Goal: Task Accomplishment & Management: Complete application form

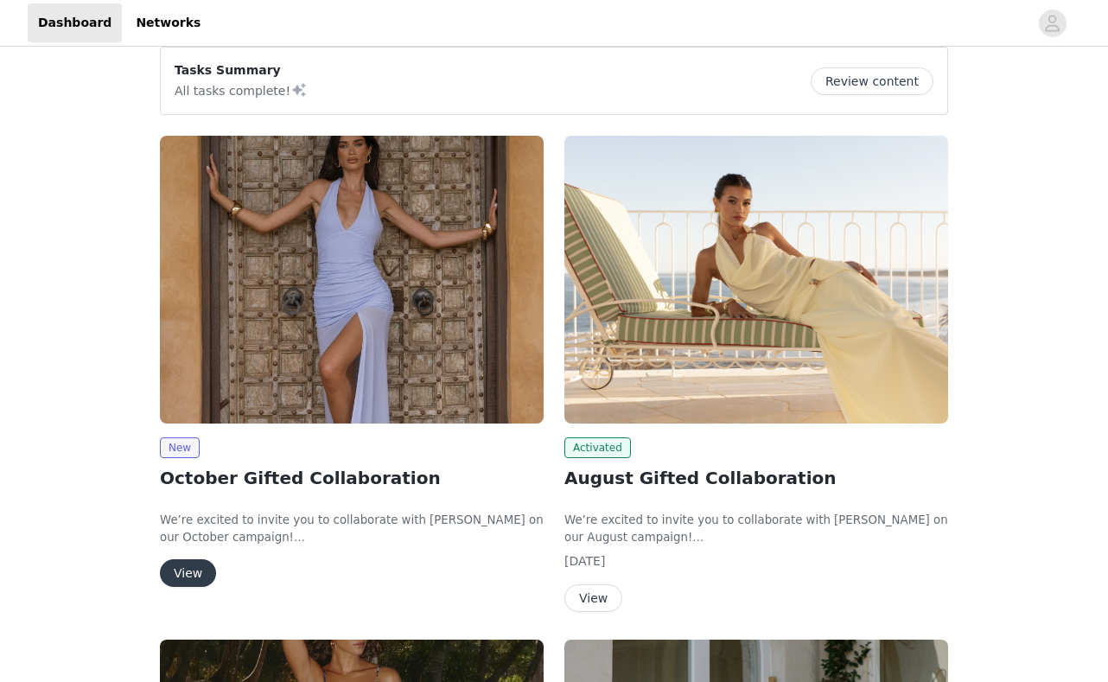
scroll to position [174, 0]
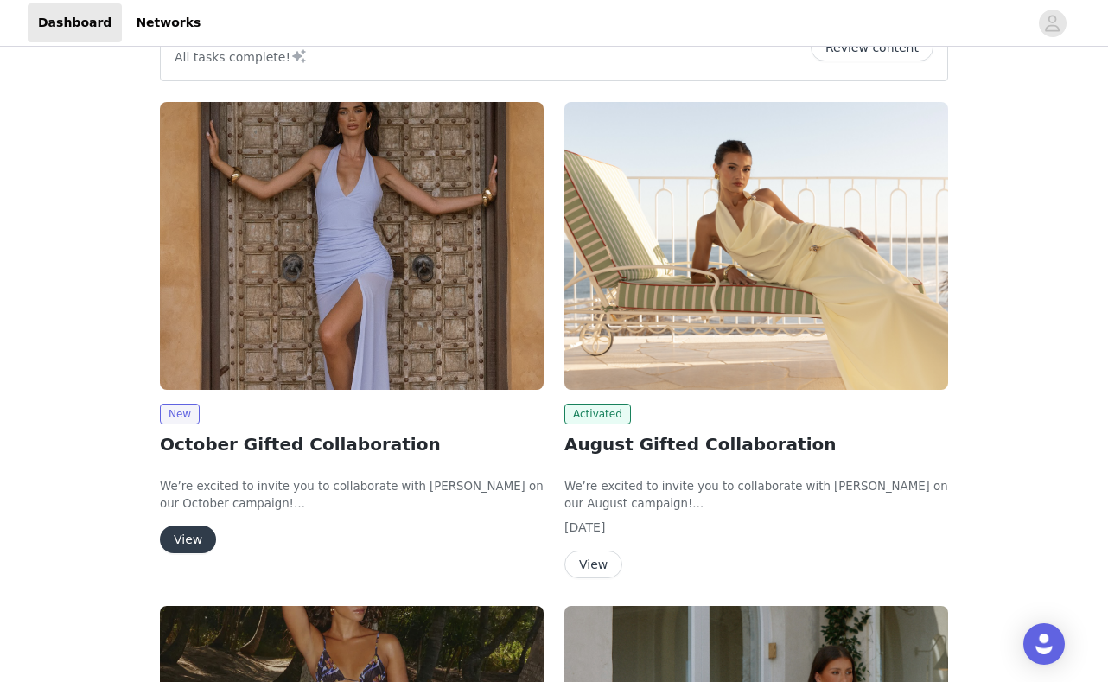
click at [201, 521] on div "New October Gifted Collaboration We’re excited to invite you to collaborate wit…" at bounding box center [352, 479] width 384 height 150
click at [196, 528] on button "View" at bounding box center [188, 539] width 56 height 28
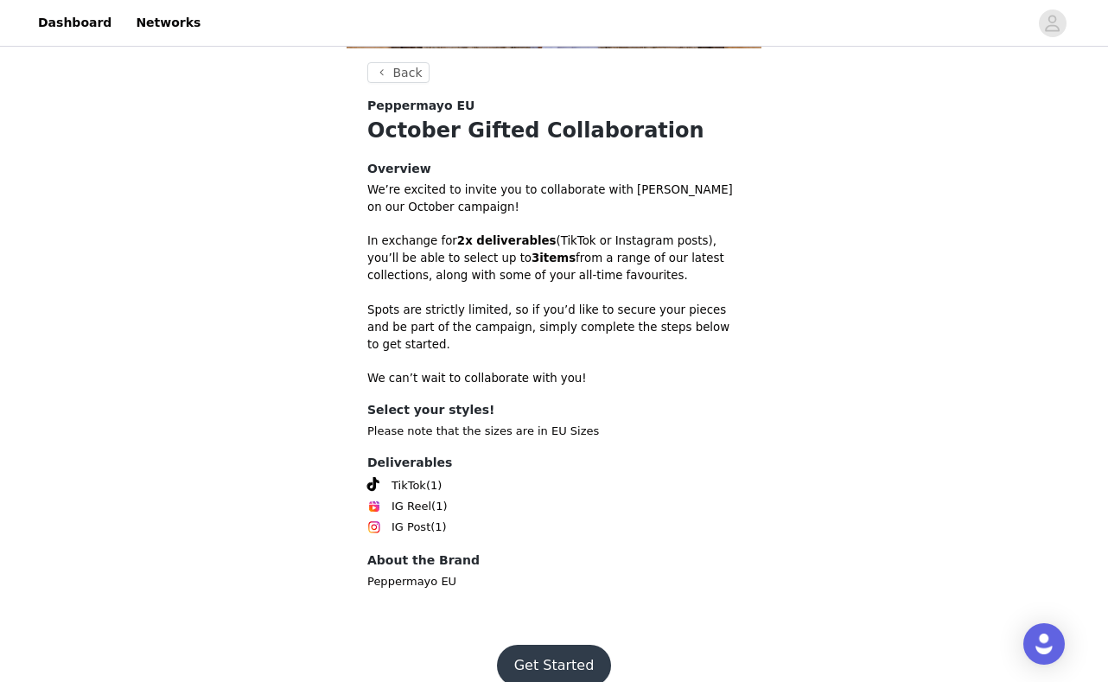
scroll to position [415, 0]
click at [550, 646] on button "Get Started" at bounding box center [554, 666] width 115 height 41
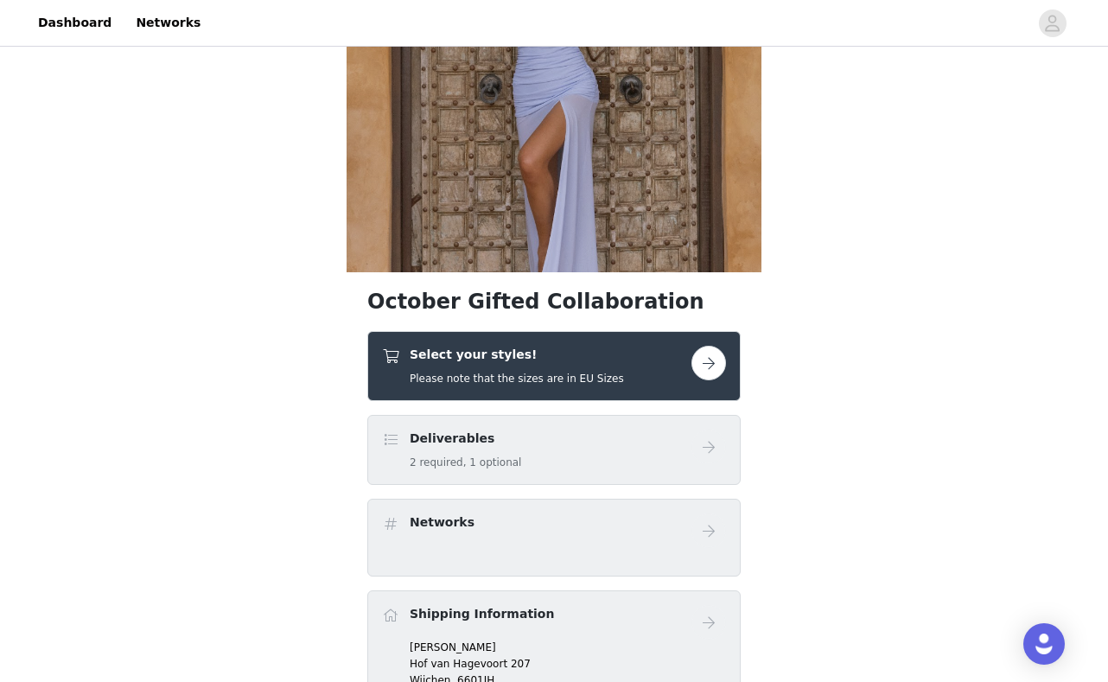
scroll to position [202, 0]
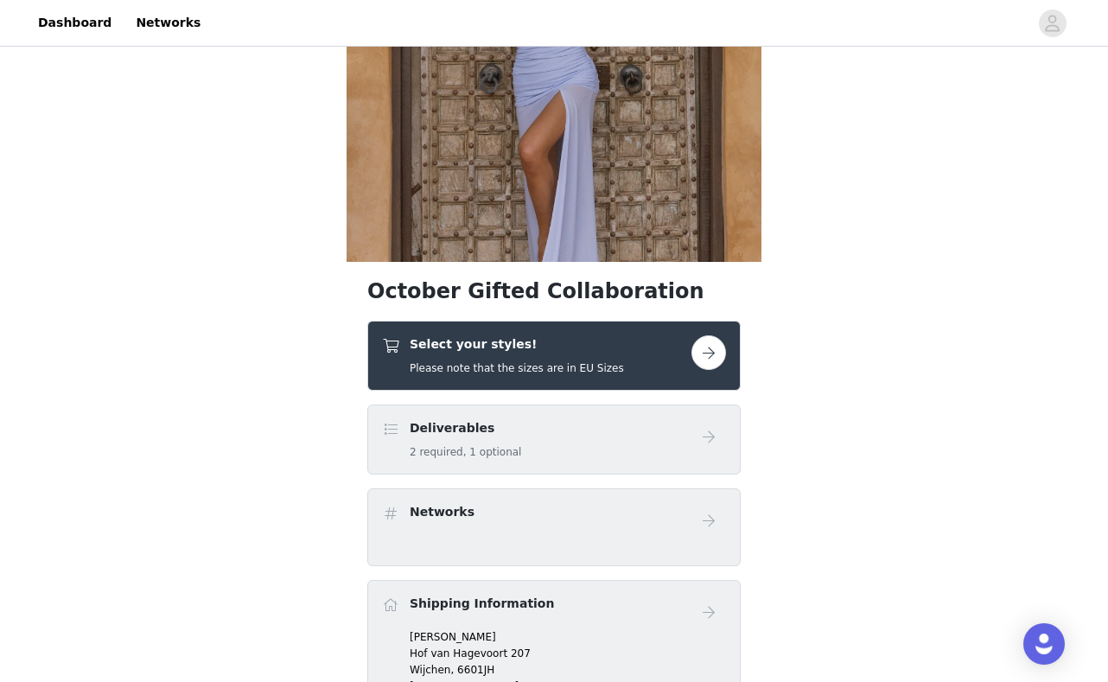
click at [714, 348] on button "button" at bounding box center [708, 352] width 35 height 35
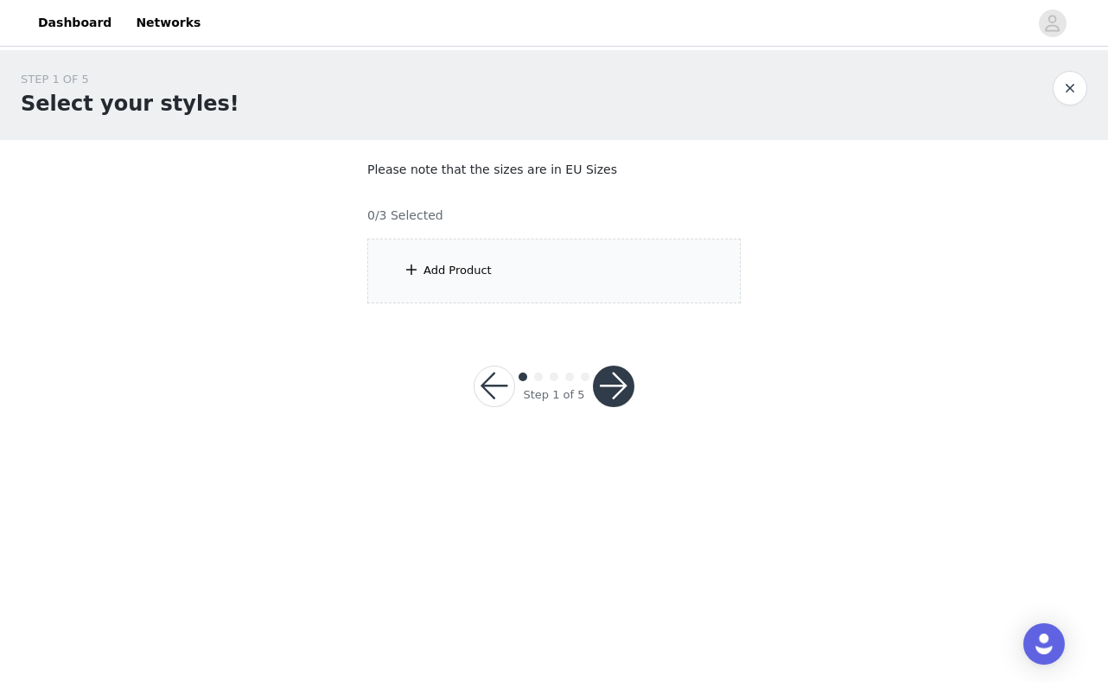
click at [545, 274] on div "Add Product" at bounding box center [553, 271] width 373 height 65
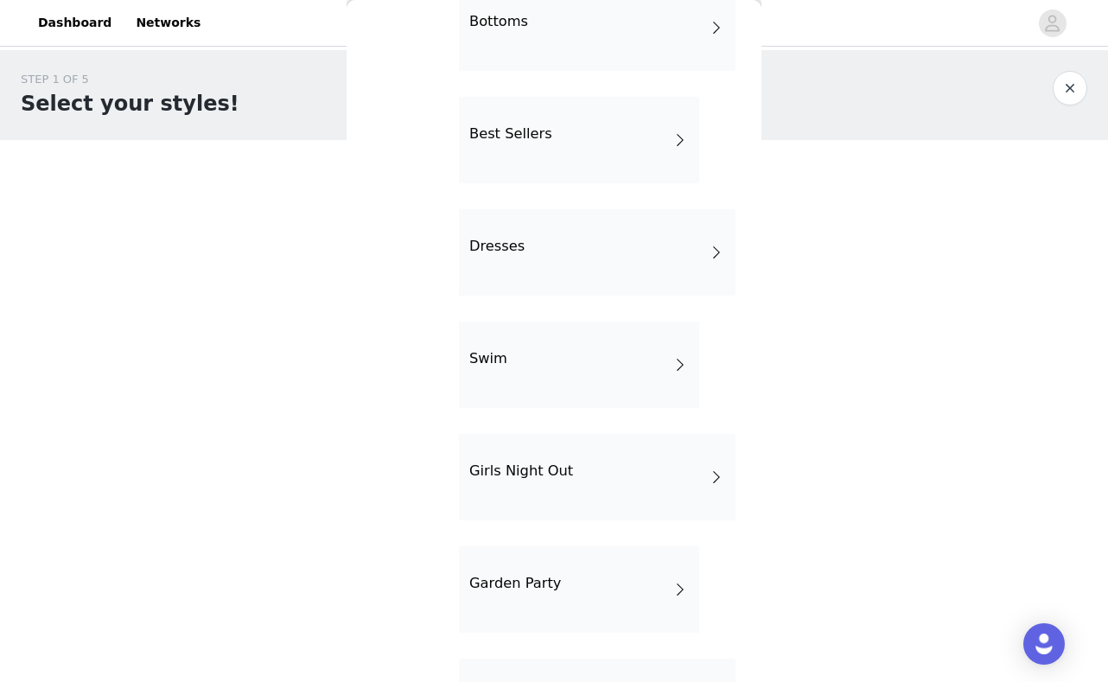
scroll to position [201, 0]
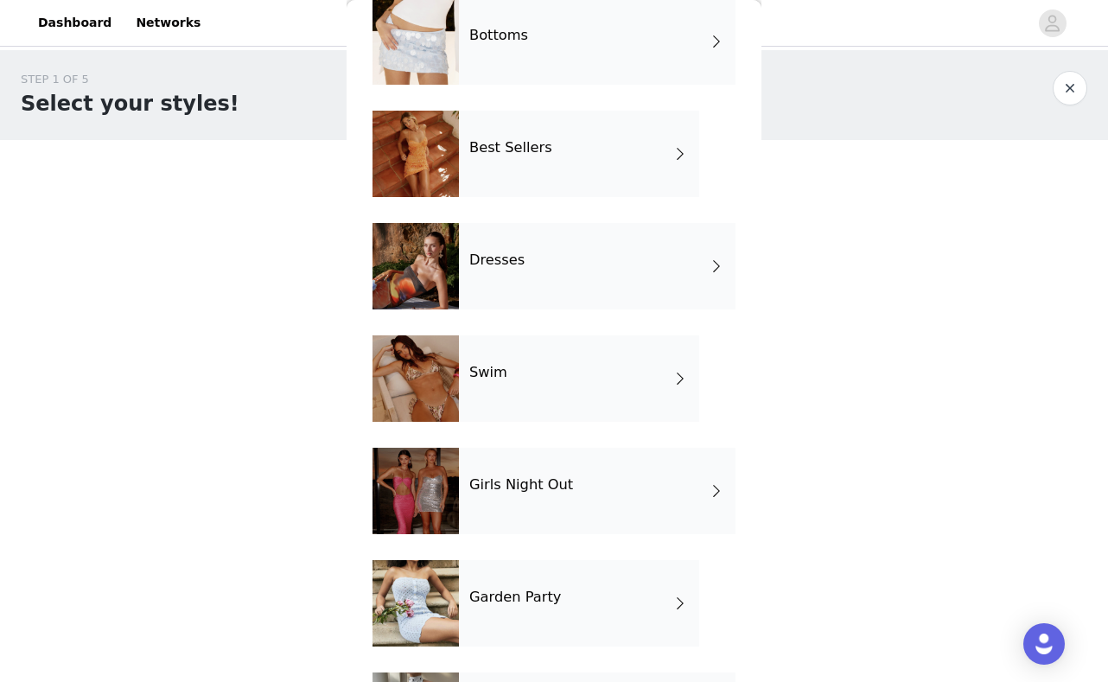
click at [558, 168] on div "Best Sellers" at bounding box center [579, 154] width 240 height 86
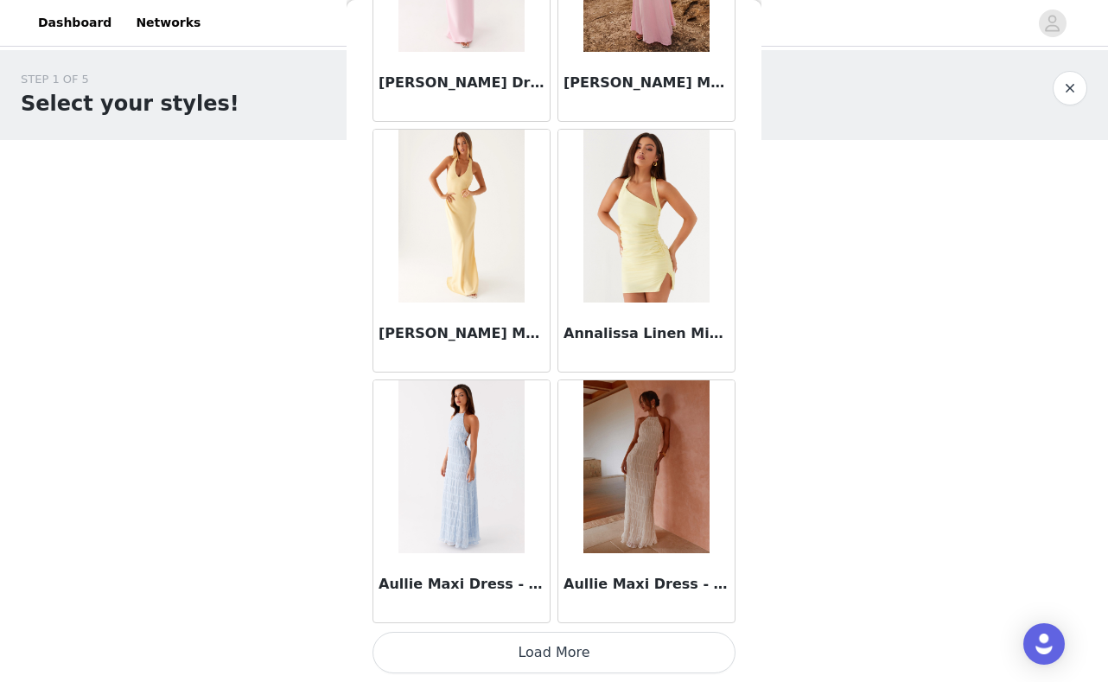
scroll to position [0, 0]
click at [555, 641] on button "Load More" at bounding box center [554, 652] width 363 height 41
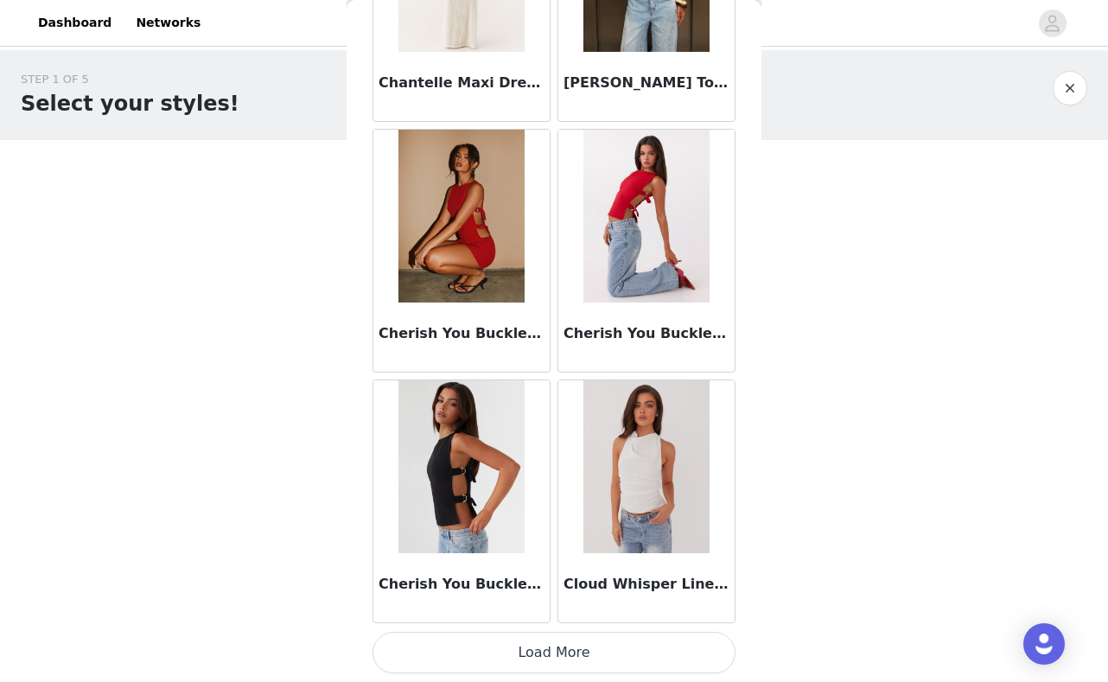
scroll to position [4469, 0]
click at [542, 648] on button "Load More" at bounding box center [554, 652] width 363 height 41
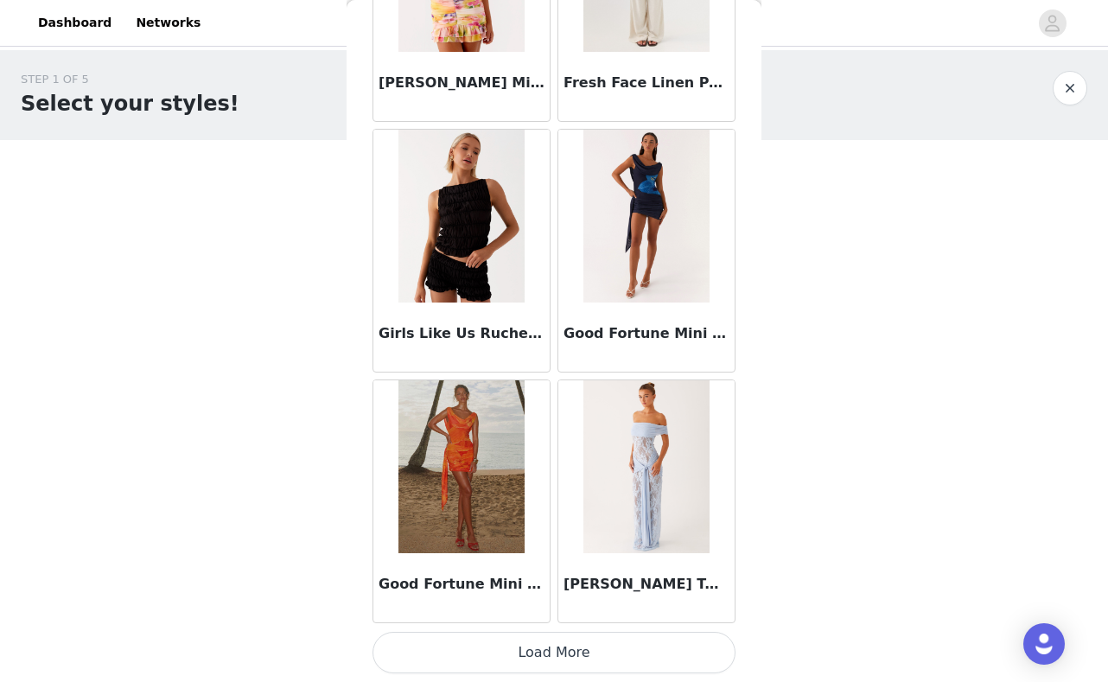
scroll to position [0, 0]
click at [523, 655] on button "Load More" at bounding box center [554, 652] width 363 height 41
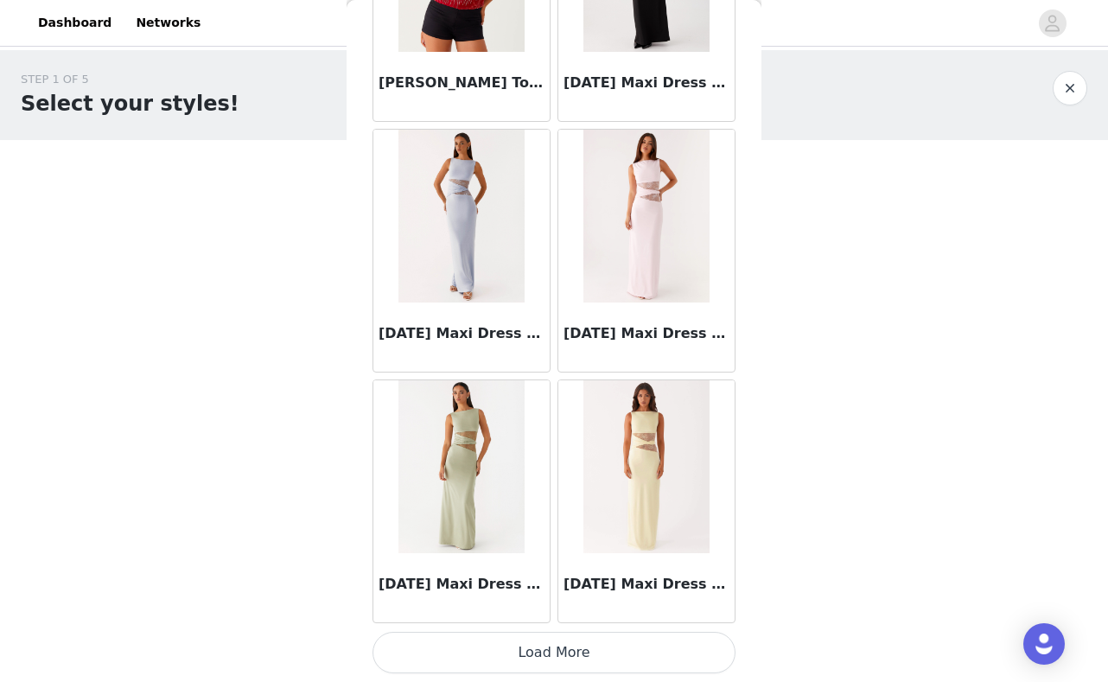
click at [564, 659] on button "Load More" at bounding box center [554, 652] width 363 height 41
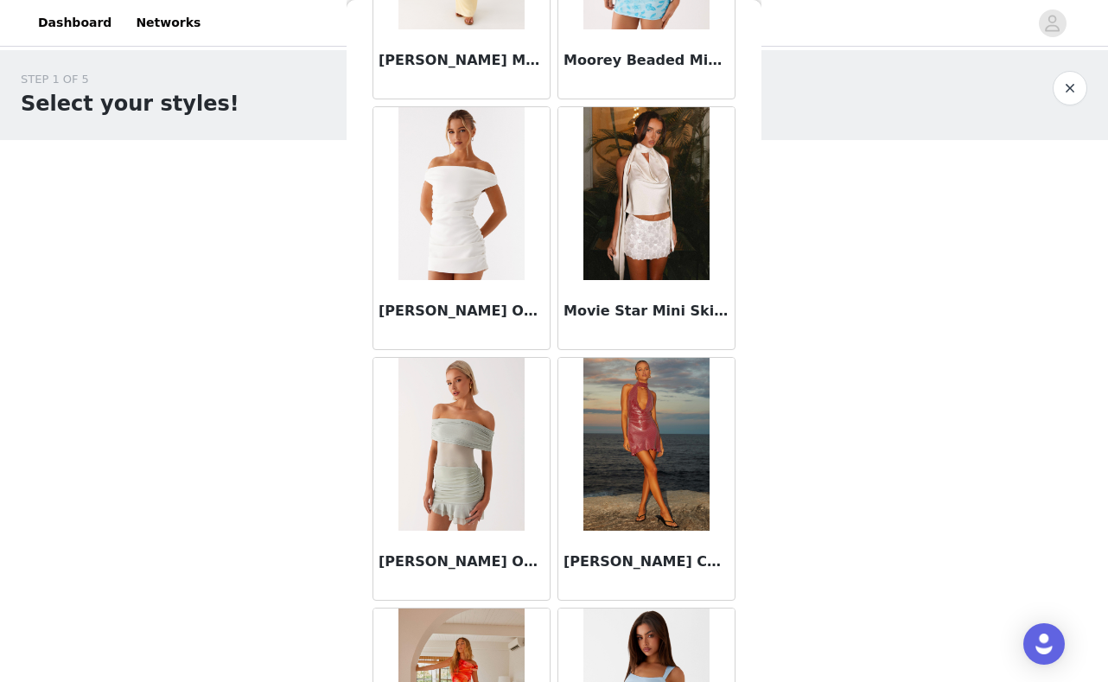
scroll to position [11773, 0]
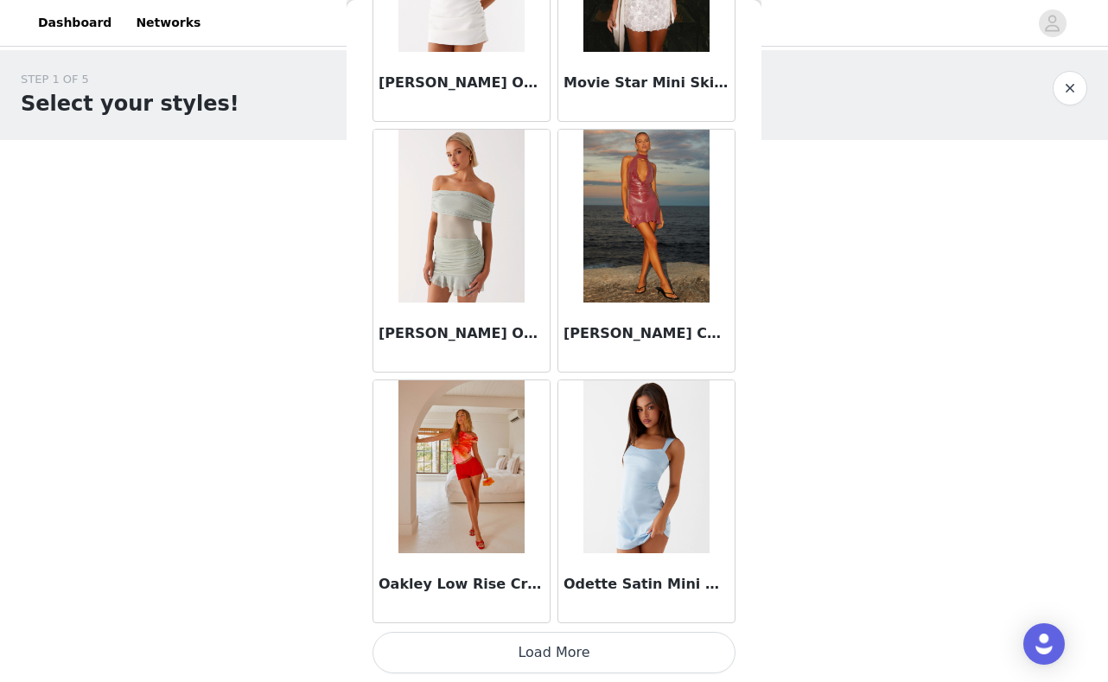
click at [561, 650] on button "Load More" at bounding box center [554, 652] width 363 height 41
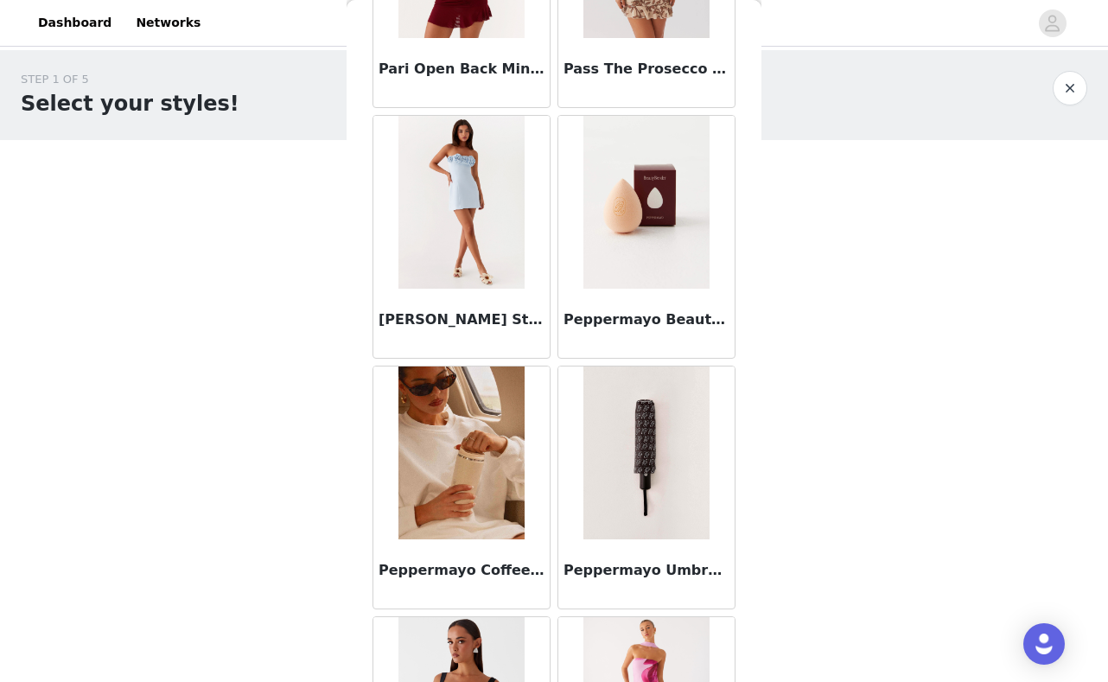
scroll to position [13282, 0]
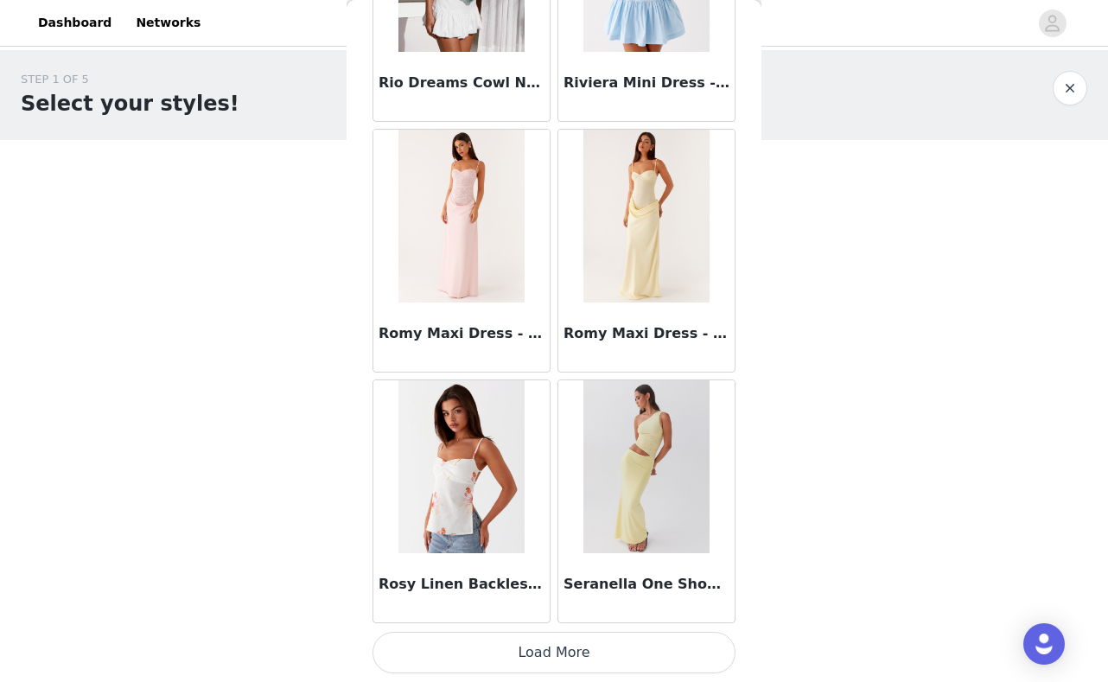
click at [539, 645] on button "Load More" at bounding box center [554, 652] width 363 height 41
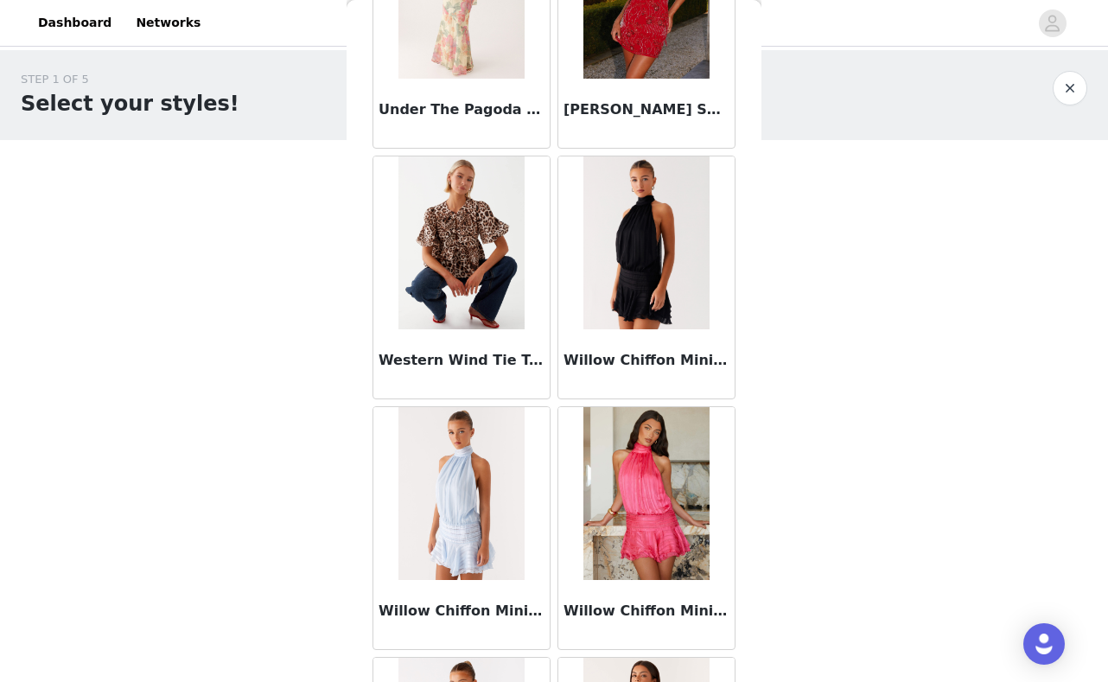
scroll to position [16735, 0]
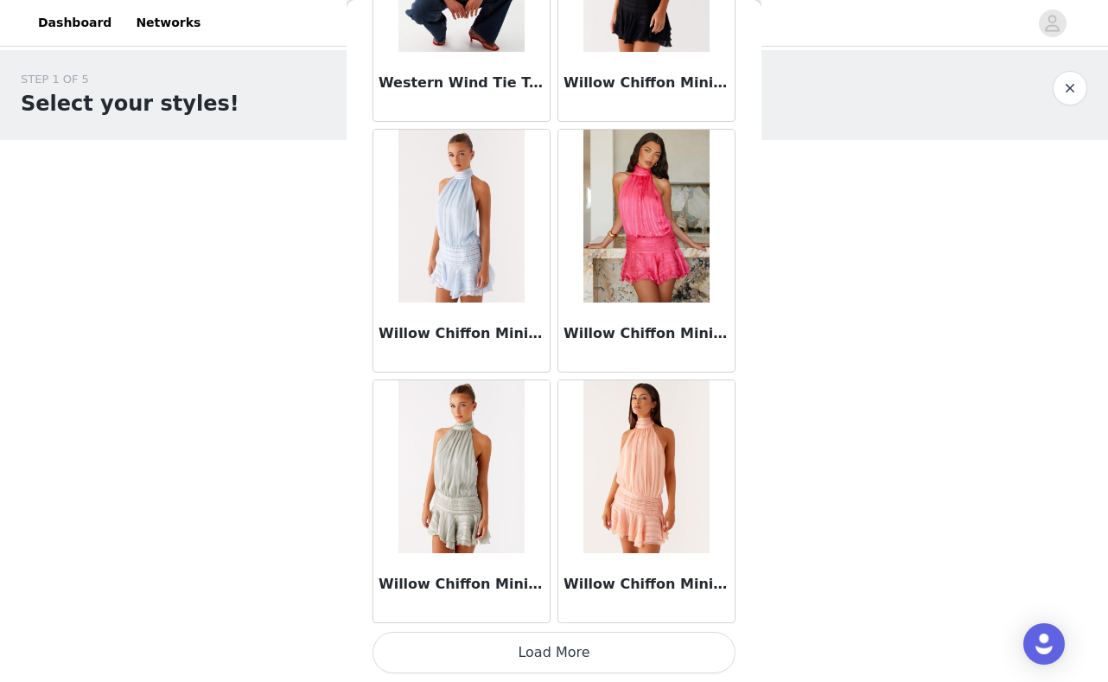
click at [557, 653] on button "Load More" at bounding box center [554, 652] width 363 height 41
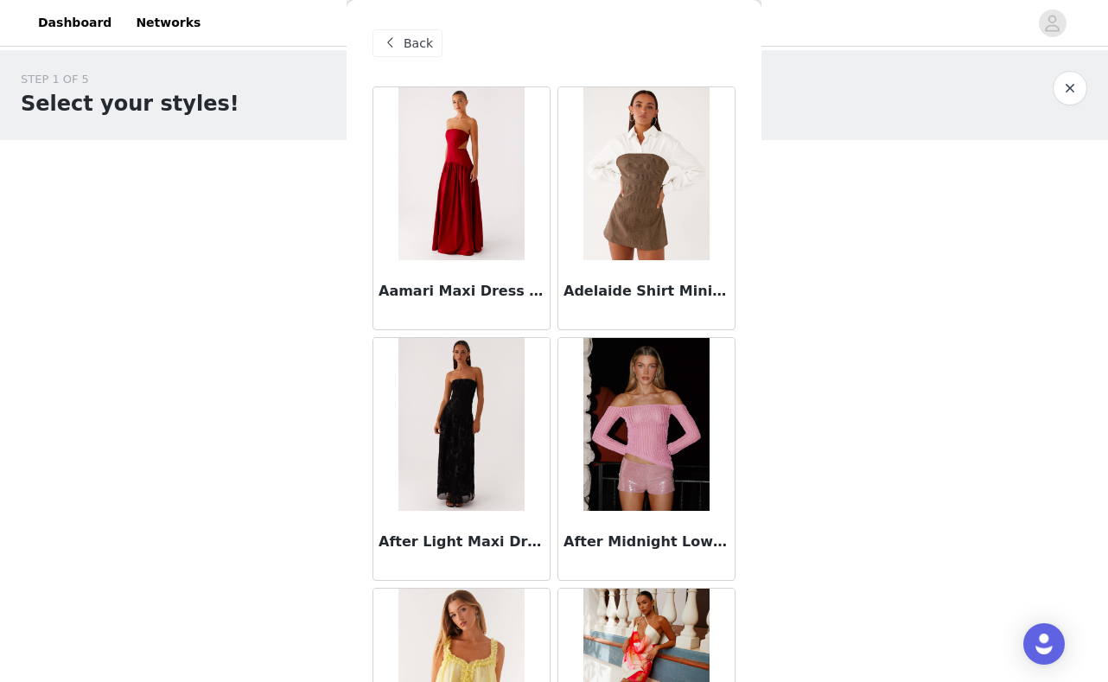
scroll to position [0, 0]
click at [402, 40] on div "Back" at bounding box center [408, 43] width 70 height 28
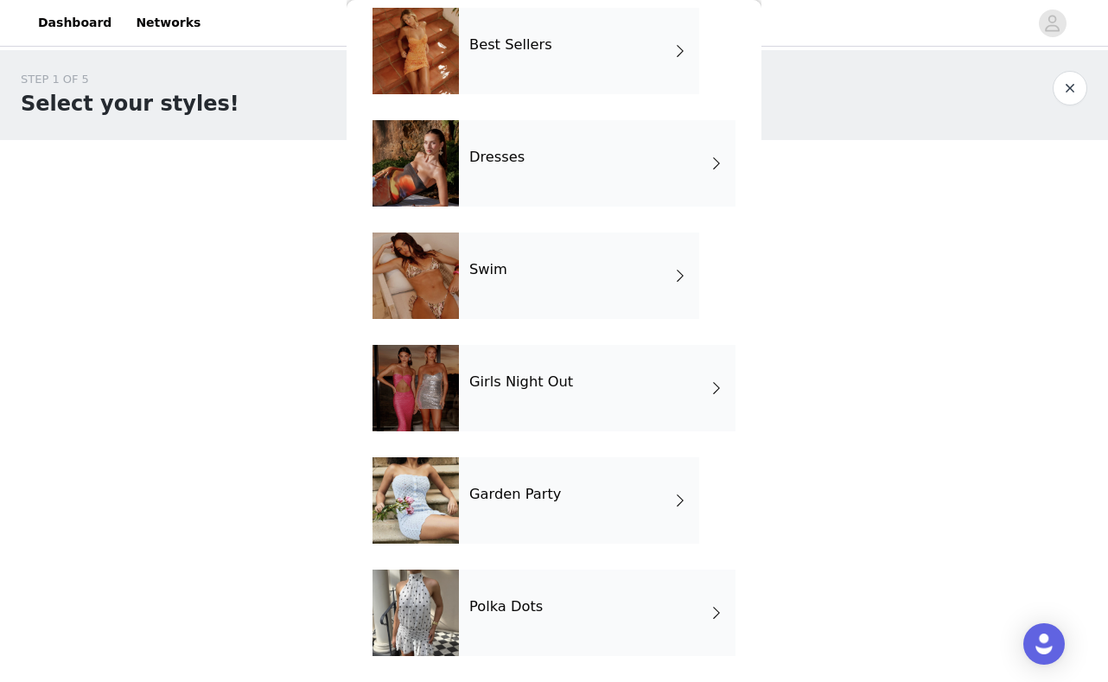
scroll to position [303, 0]
click at [531, 267] on div "Swim" at bounding box center [579, 275] width 240 height 86
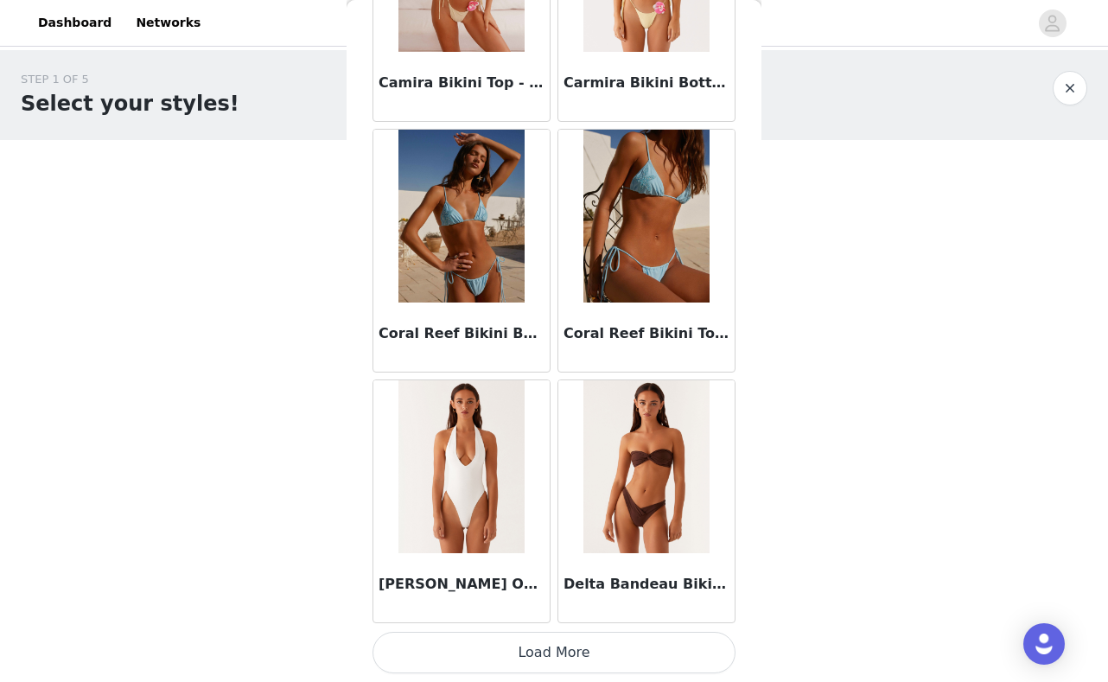
scroll to position [0, 0]
click at [538, 651] on button "Load More" at bounding box center [554, 652] width 363 height 41
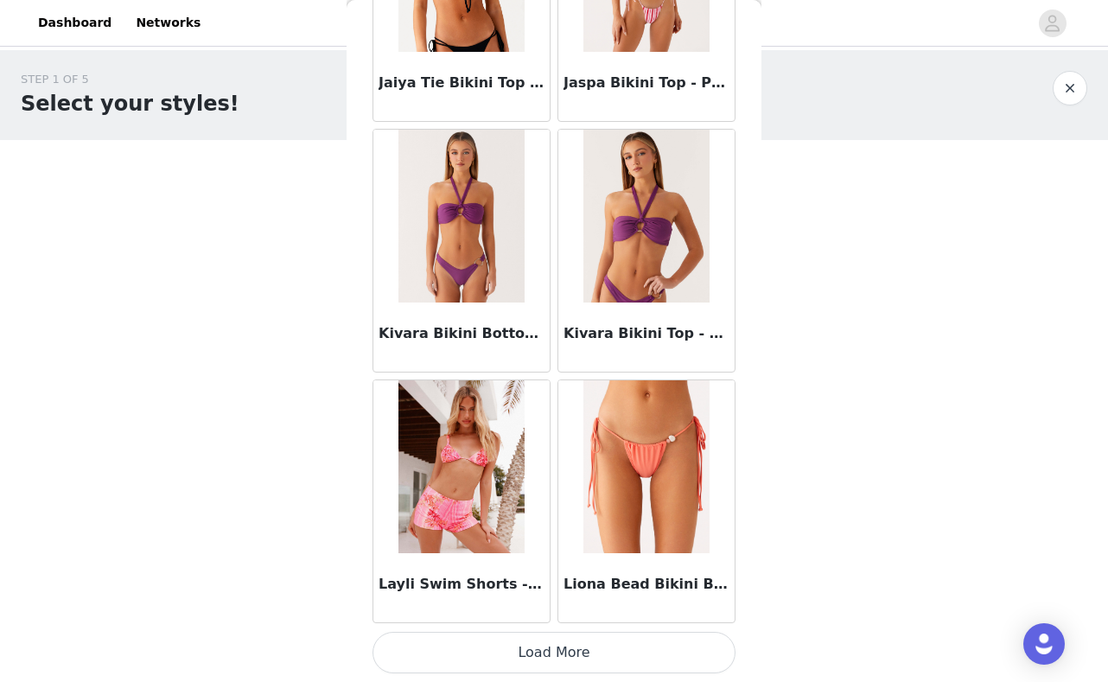
click at [582, 653] on button "Load More" at bounding box center [554, 652] width 363 height 41
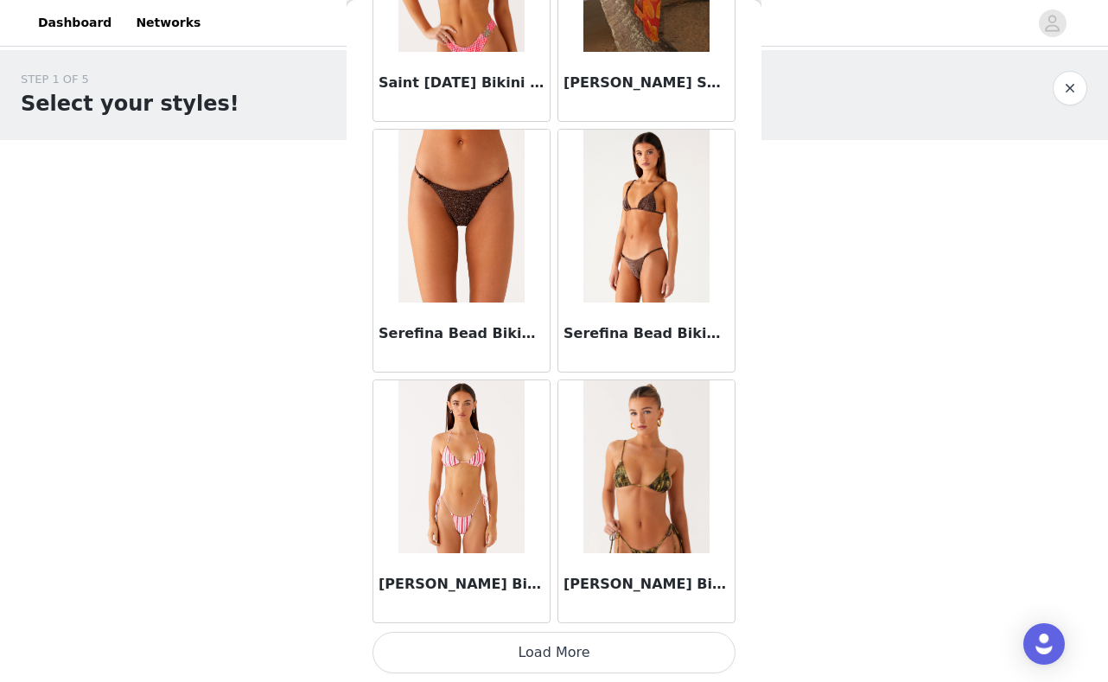
scroll to position [6976, 0]
click at [576, 650] on button "Load More" at bounding box center [554, 652] width 363 height 41
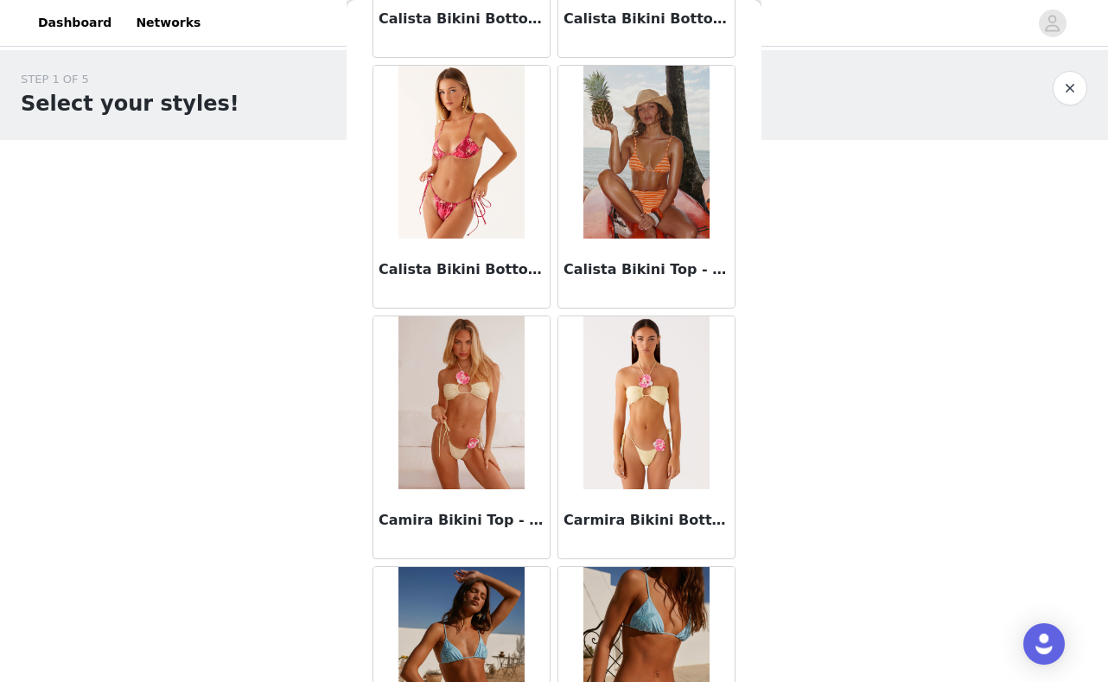
scroll to position [0, 0]
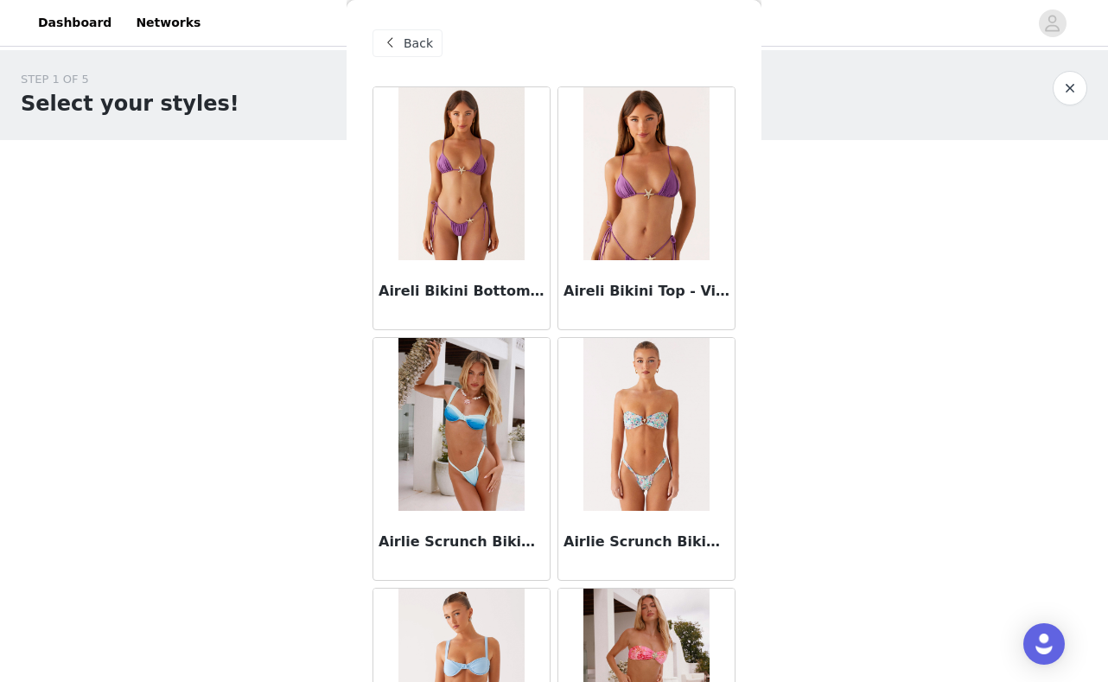
click at [420, 52] on span "Back" at bounding box center [418, 44] width 29 height 18
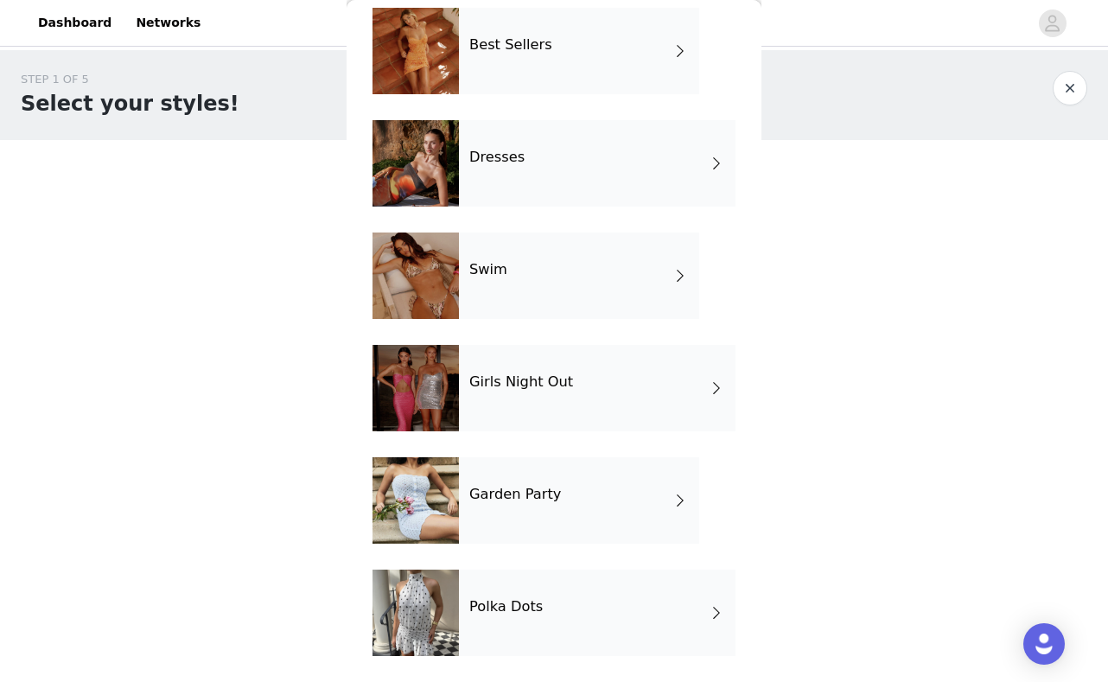
scroll to position [2, 0]
click at [546, 632] on div "Polka Dots" at bounding box center [597, 613] width 277 height 86
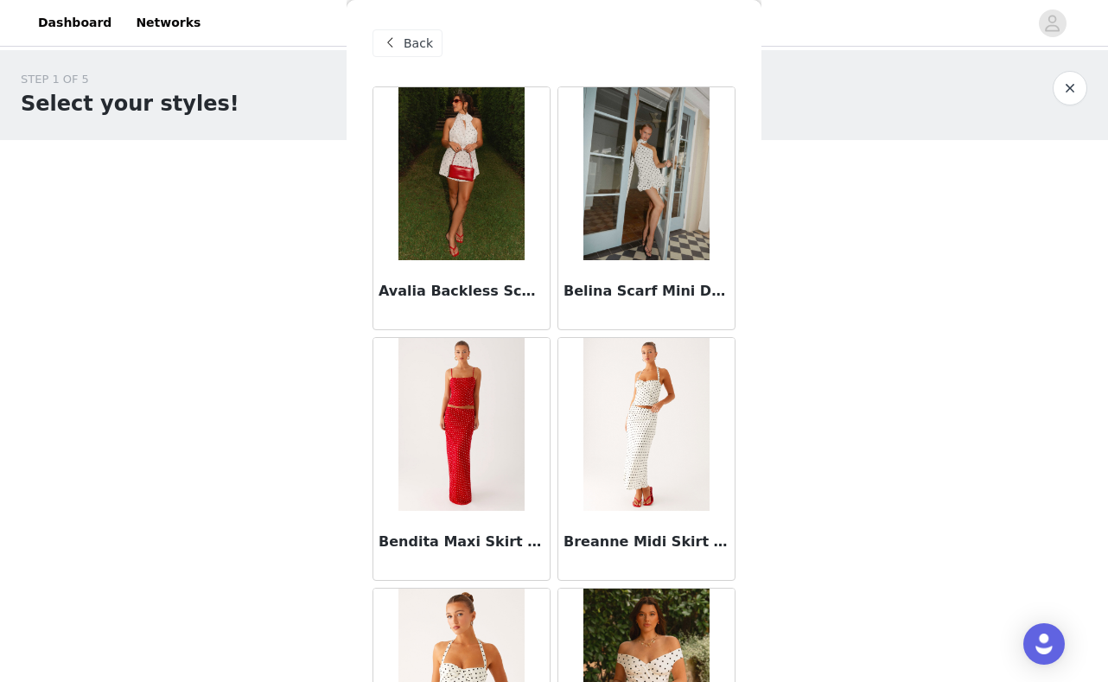
scroll to position [0, 0]
click at [431, 48] on div "Back" at bounding box center [408, 43] width 70 height 28
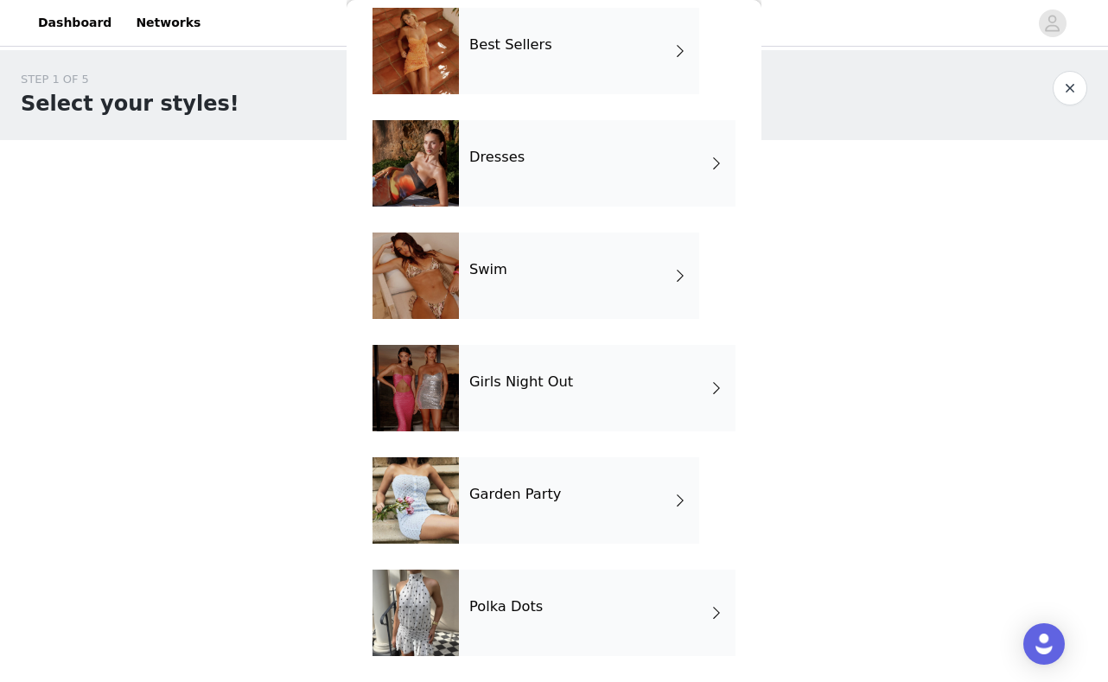
scroll to position [303, 0]
click at [523, 599] on h4 "Polka Dots" at bounding box center [505, 607] width 73 height 16
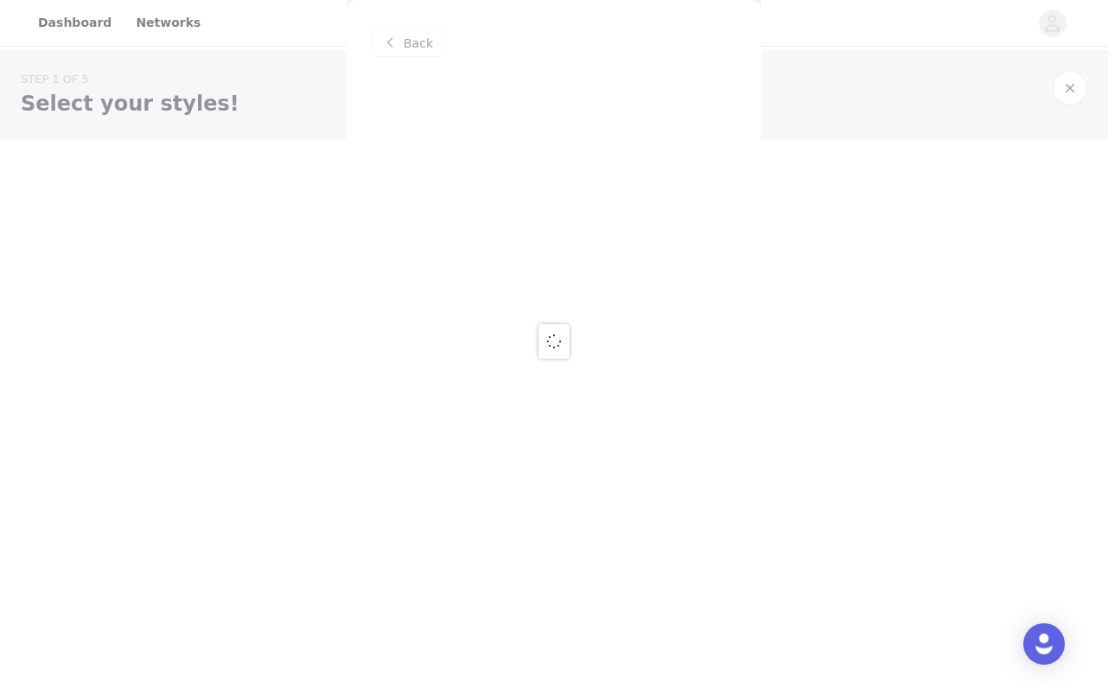
scroll to position [0, 0]
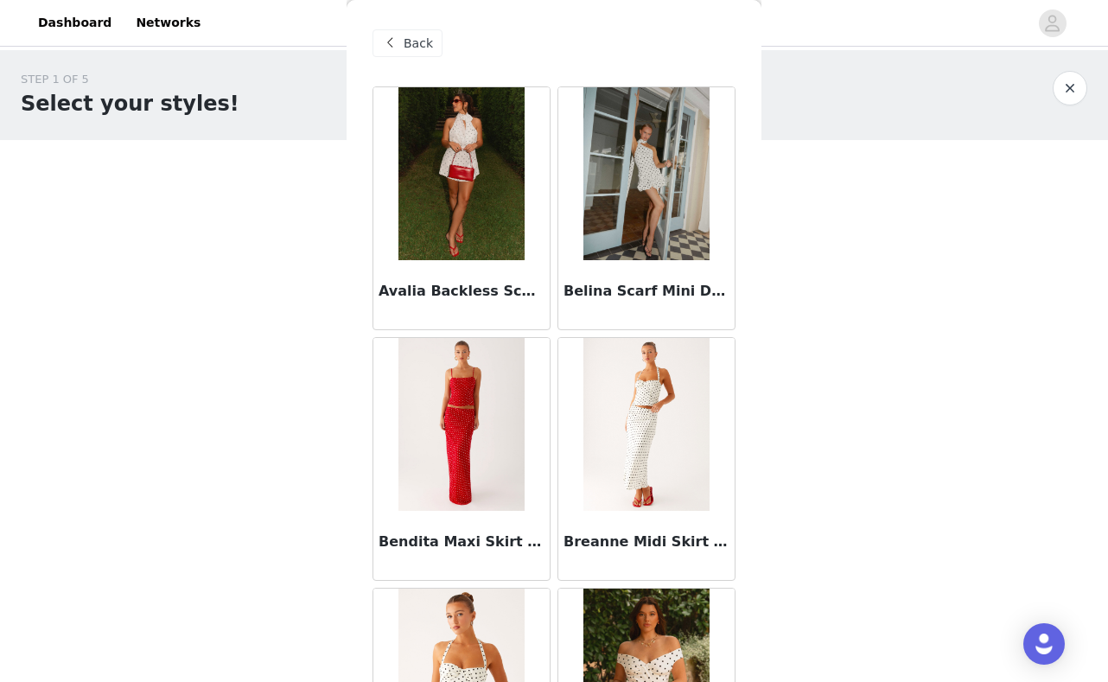
click at [442, 192] on img at bounding box center [460, 173] width 125 height 173
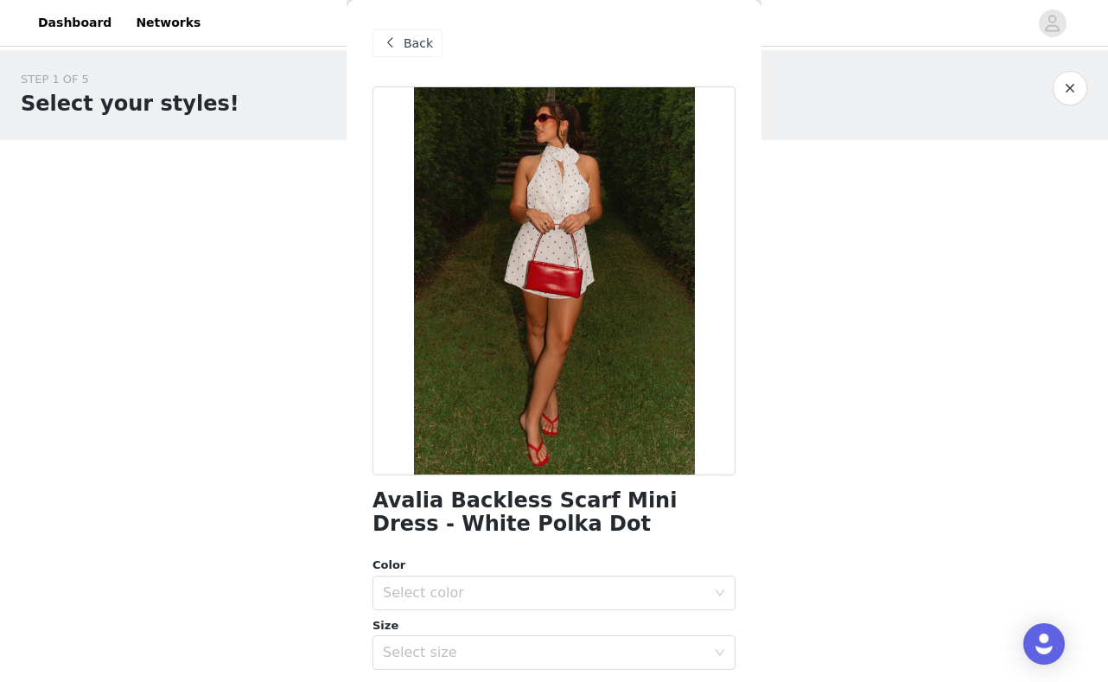
click at [411, 39] on span "Back" at bounding box center [418, 44] width 29 height 18
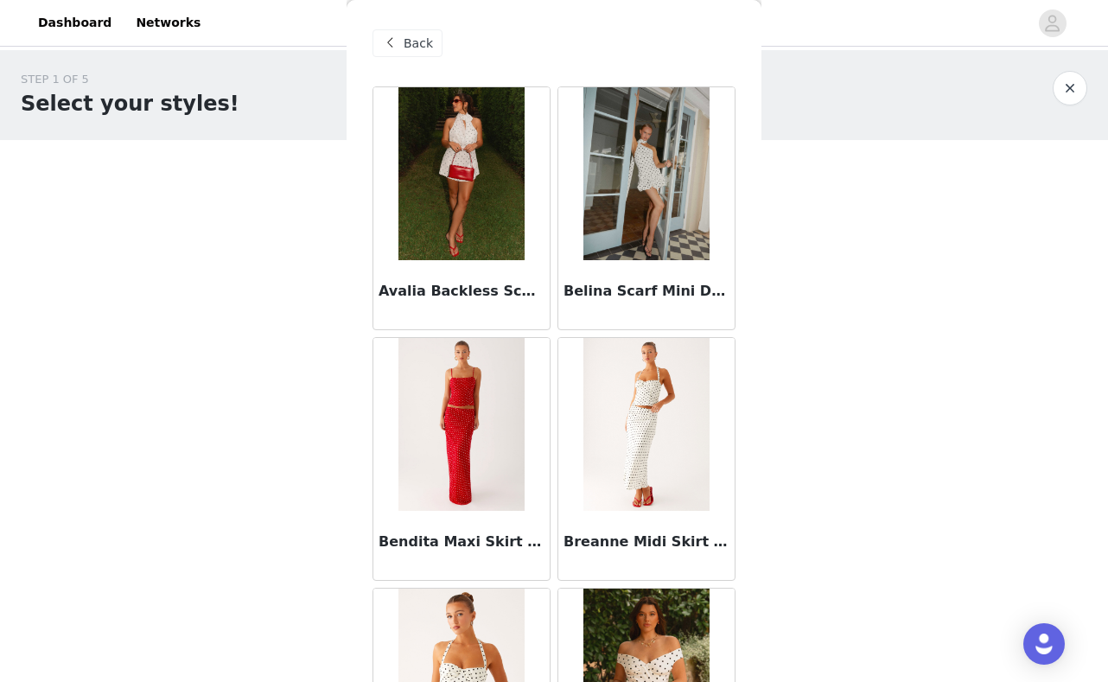
click at [425, 49] on span "Back" at bounding box center [418, 44] width 29 height 18
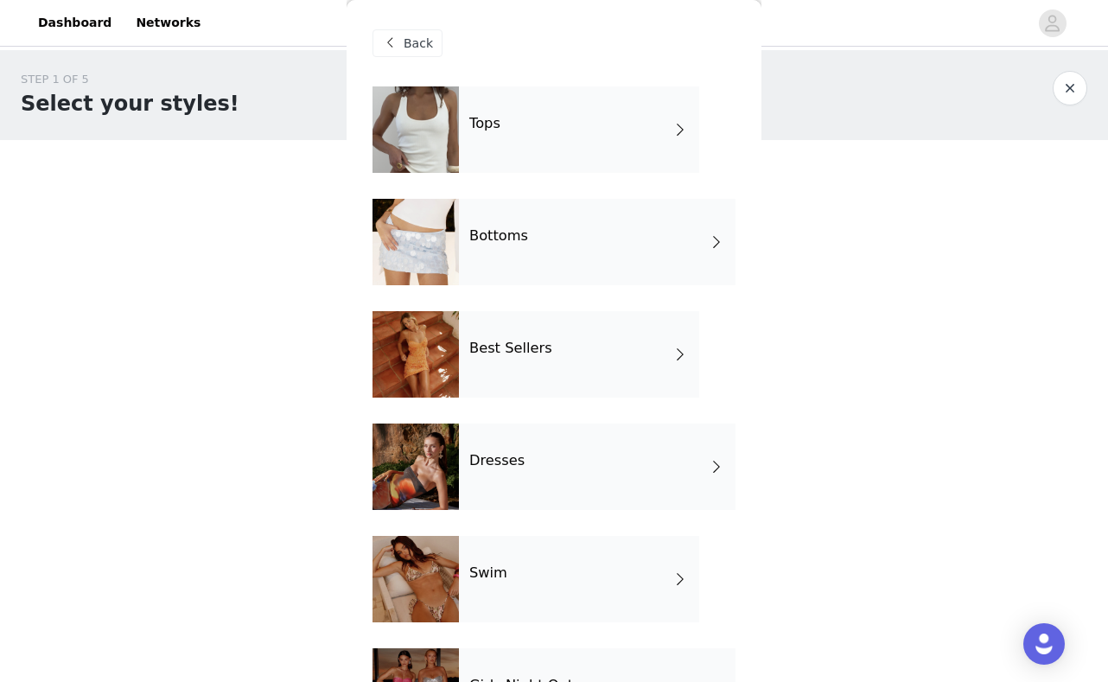
click at [599, 143] on div "Tops" at bounding box center [579, 129] width 240 height 86
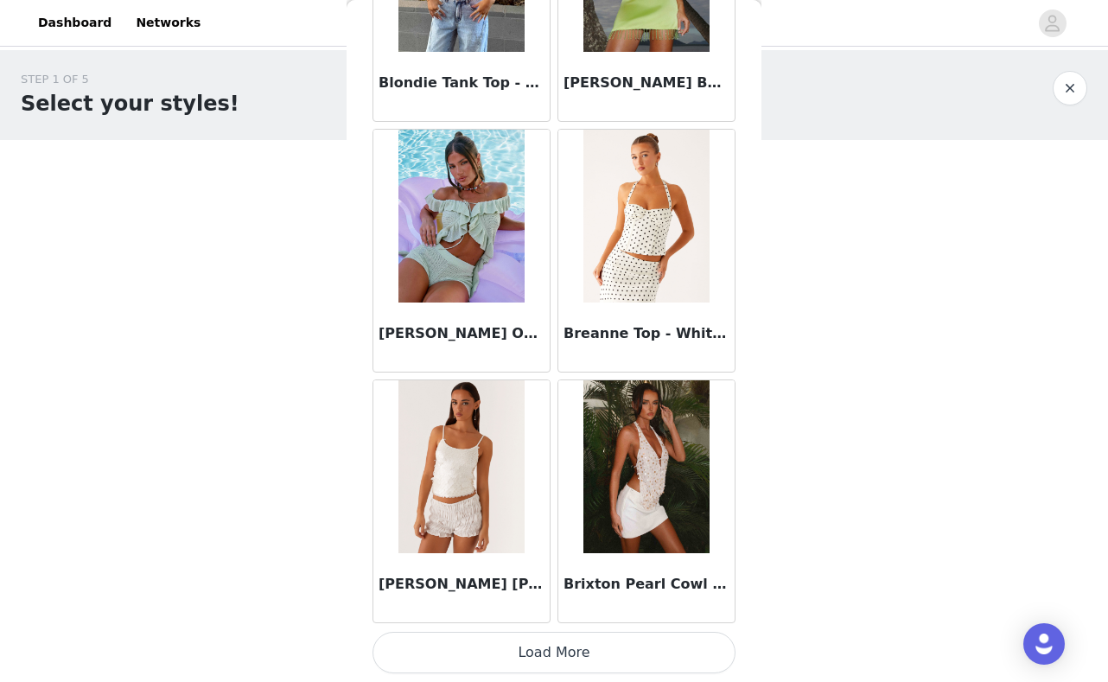
scroll to position [1963, 0]
click at [582, 657] on button "Load More" at bounding box center [554, 652] width 363 height 41
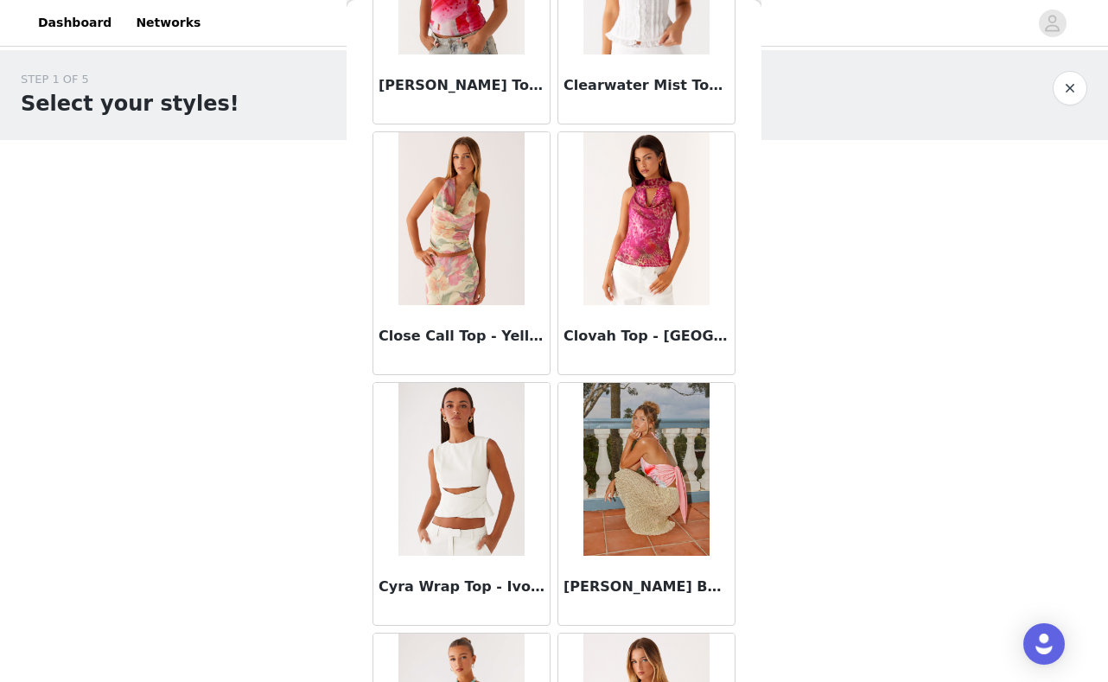
scroll to position [4224, 0]
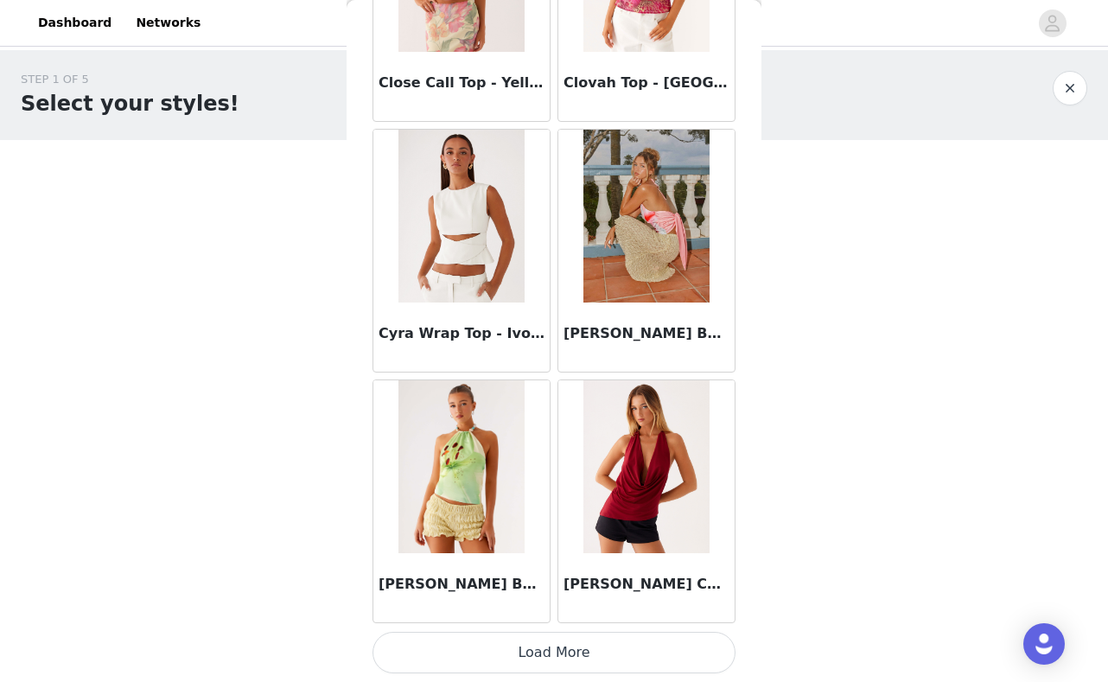
click at [583, 648] on button "Load More" at bounding box center [554, 652] width 363 height 41
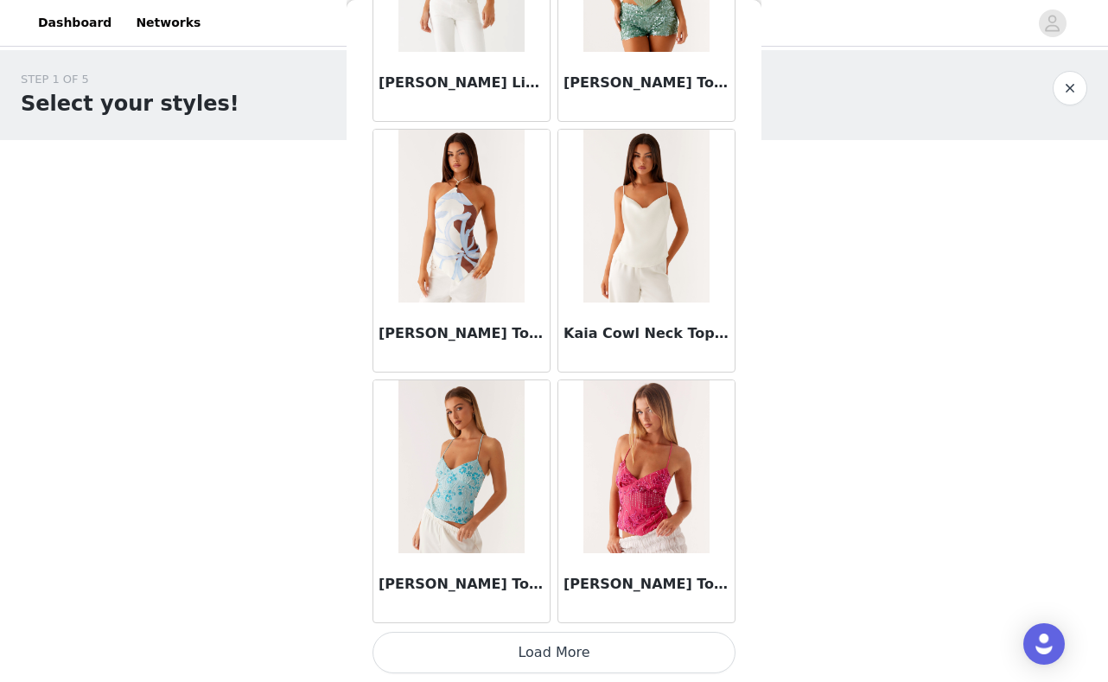
scroll to position [0, 0]
click at [545, 640] on button "Load More" at bounding box center [554, 652] width 363 height 41
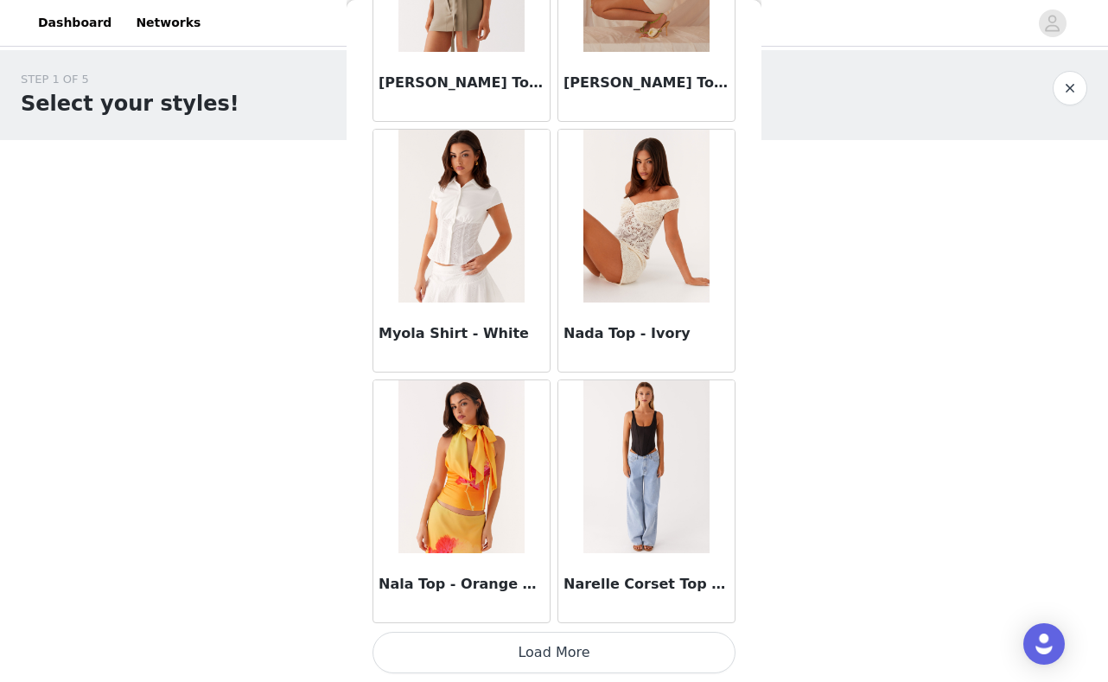
click at [581, 646] on button "Load More" at bounding box center [554, 652] width 363 height 41
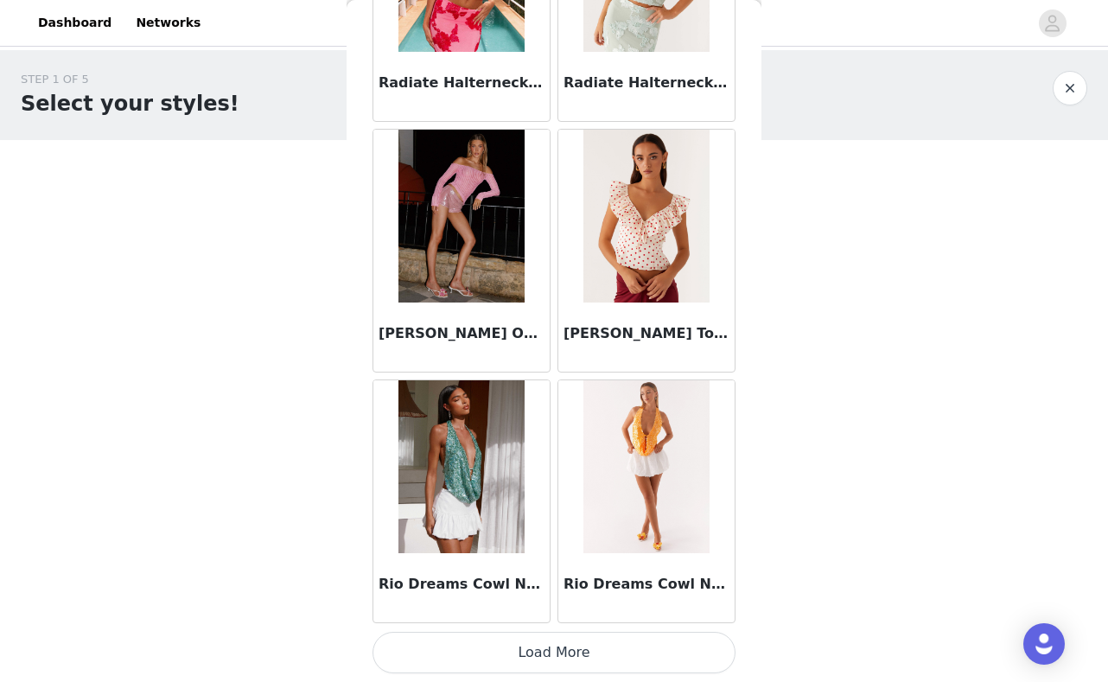
click at [544, 653] on button "Load More" at bounding box center [554, 652] width 363 height 41
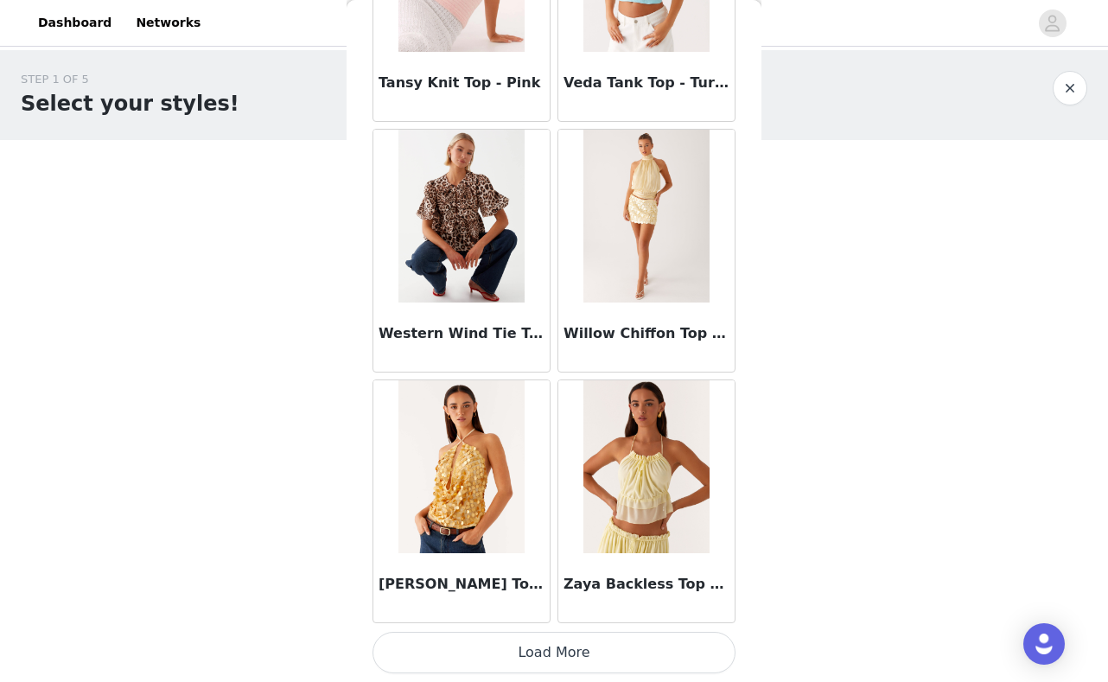
scroll to position [14495, 0]
click at [573, 656] on button "Load More" at bounding box center [554, 652] width 363 height 41
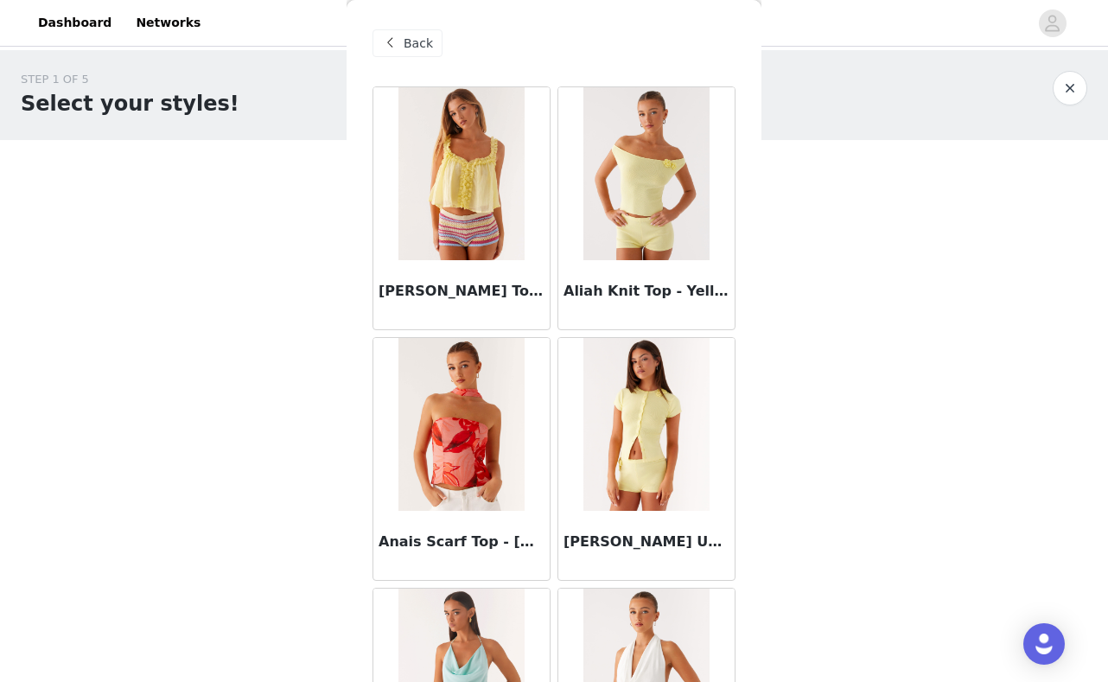
scroll to position [0, 0]
click at [399, 43] on span at bounding box center [389, 43] width 21 height 21
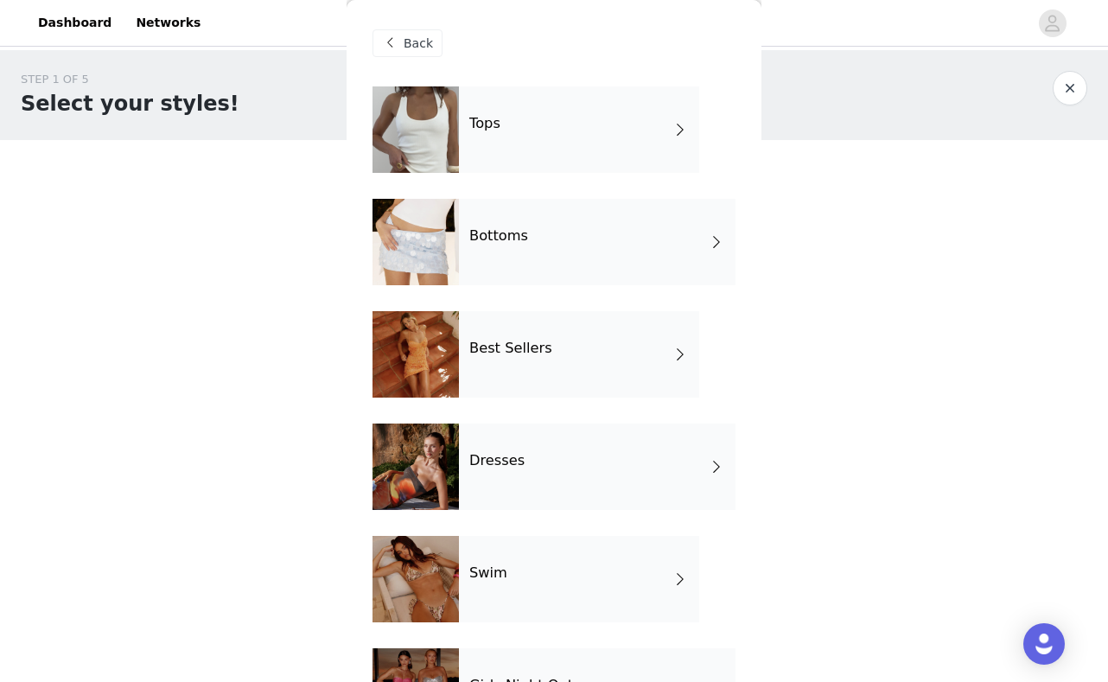
click at [550, 252] on div "Bottoms" at bounding box center [597, 242] width 277 height 86
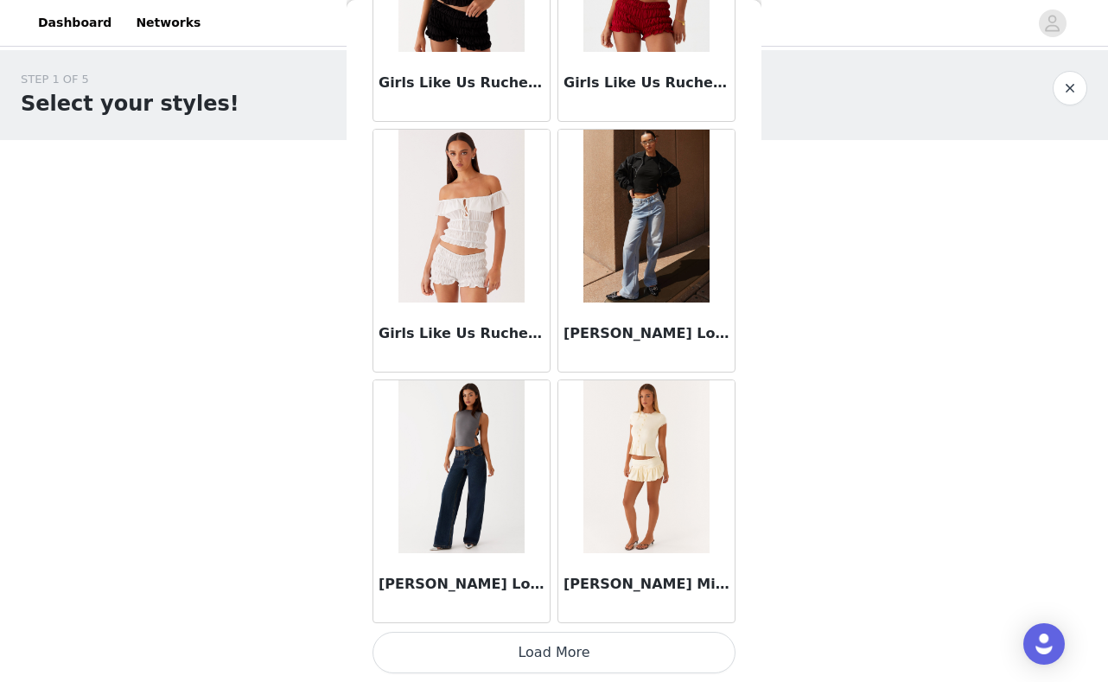
scroll to position [1963, 0]
click at [552, 654] on button "Load More" at bounding box center [554, 652] width 363 height 41
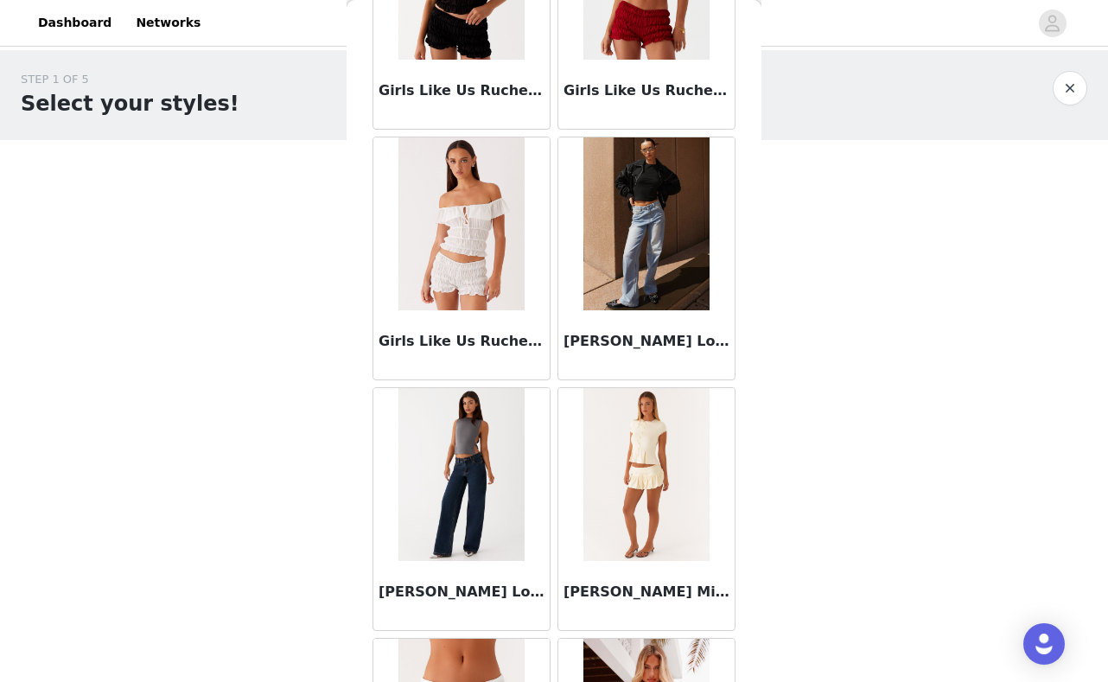
scroll to position [0, 0]
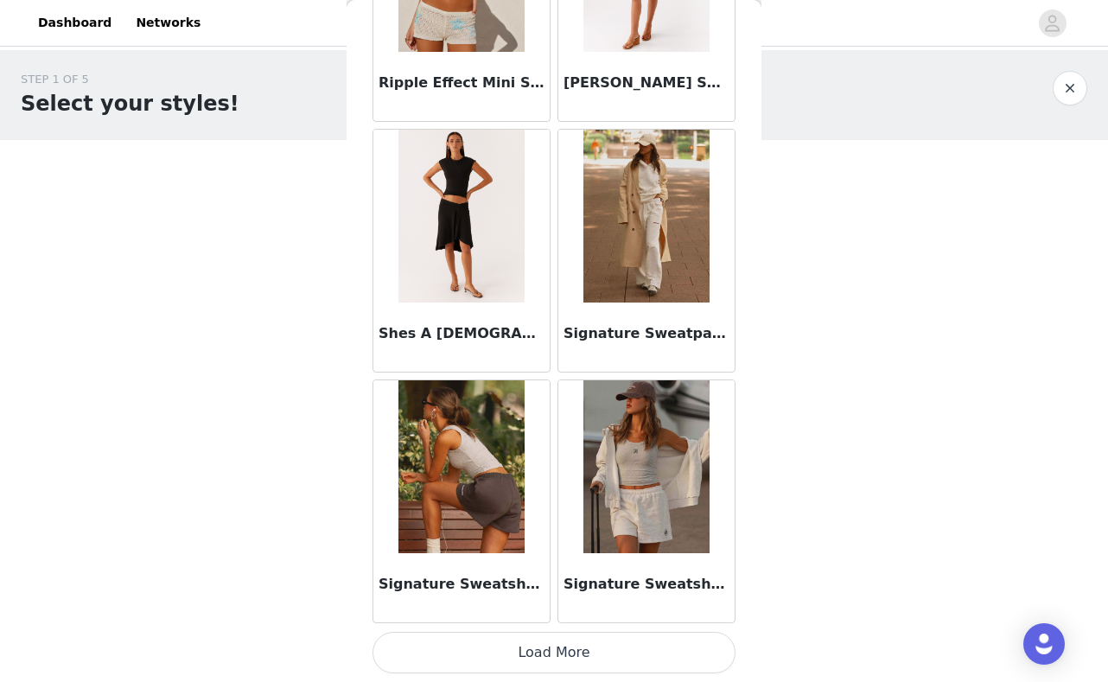
click at [563, 653] on button "Load More" at bounding box center [554, 652] width 363 height 41
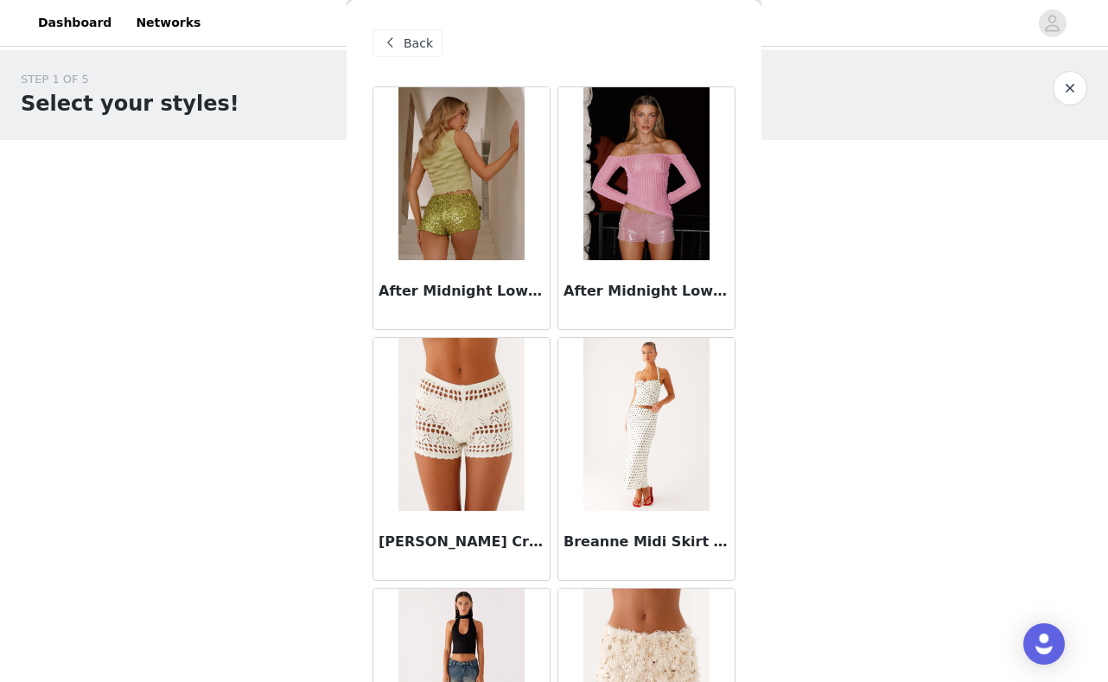
click at [401, 45] on div "Back" at bounding box center [408, 43] width 70 height 28
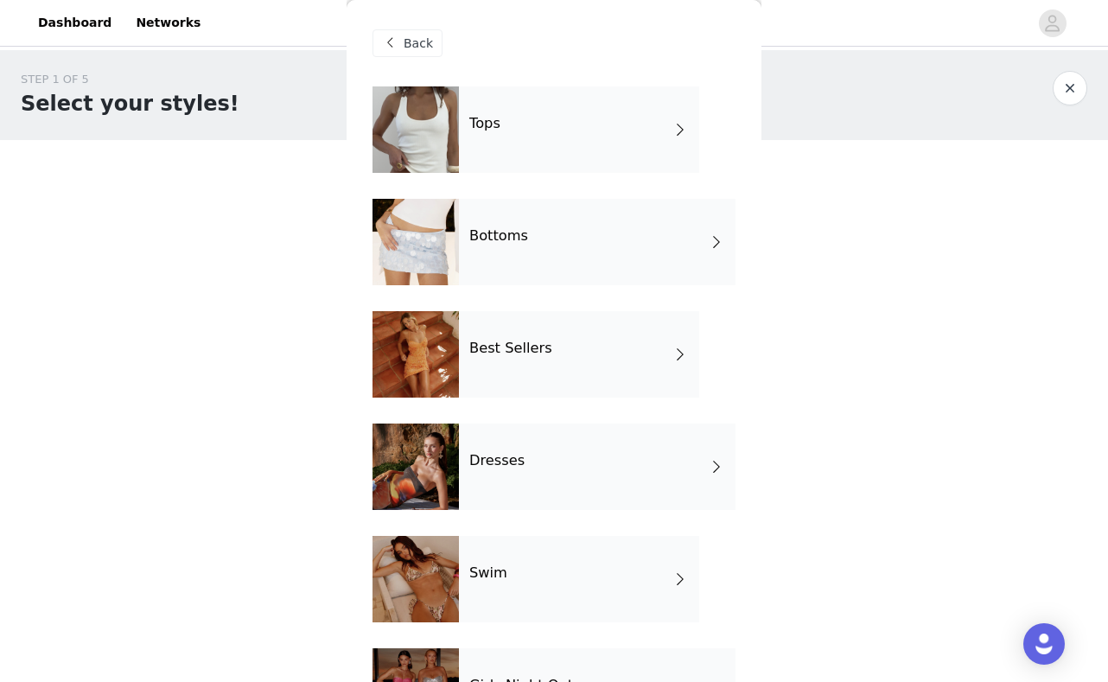
click at [538, 471] on div "Dresses" at bounding box center [597, 466] width 277 height 86
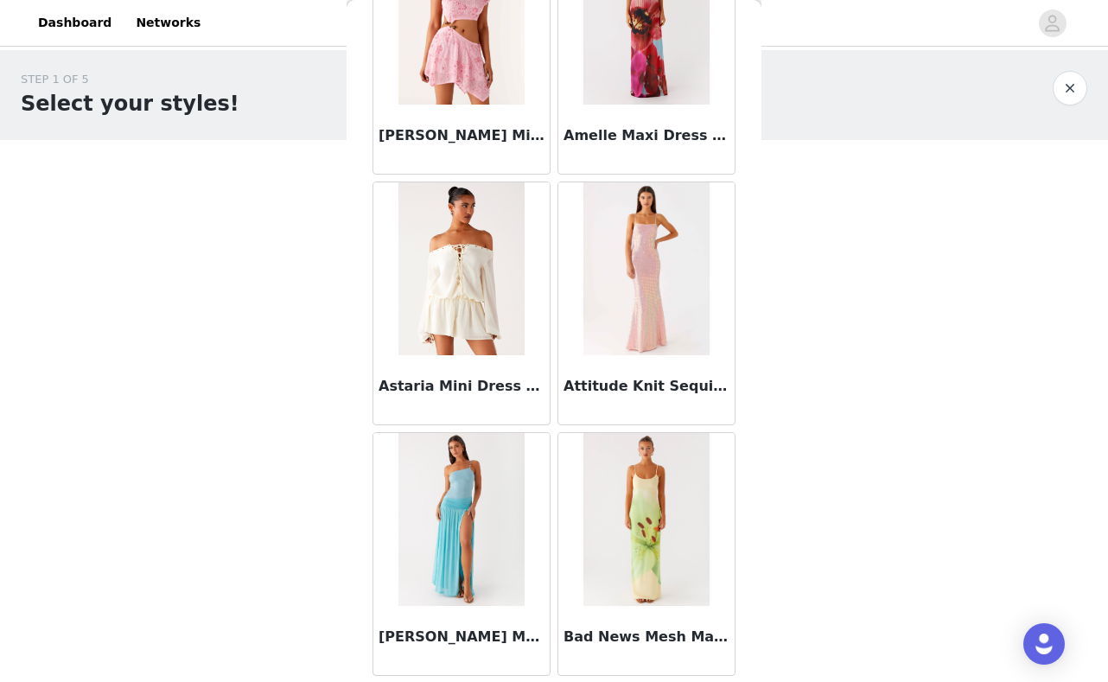
scroll to position [165, 0]
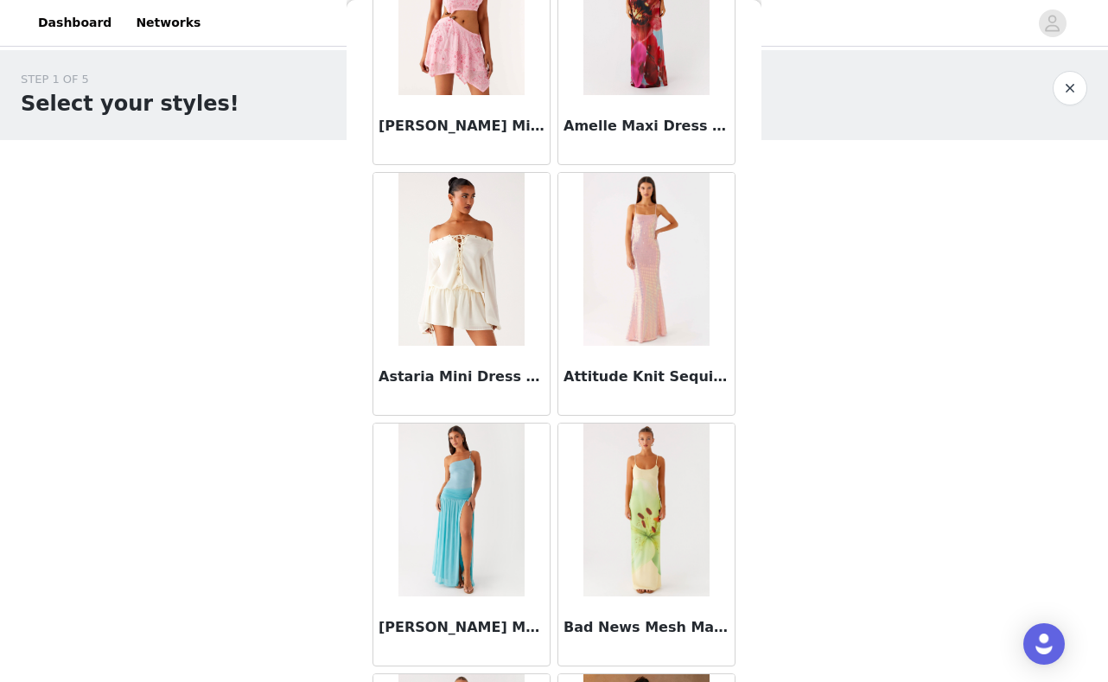
click at [474, 279] on img at bounding box center [461, 259] width 126 height 173
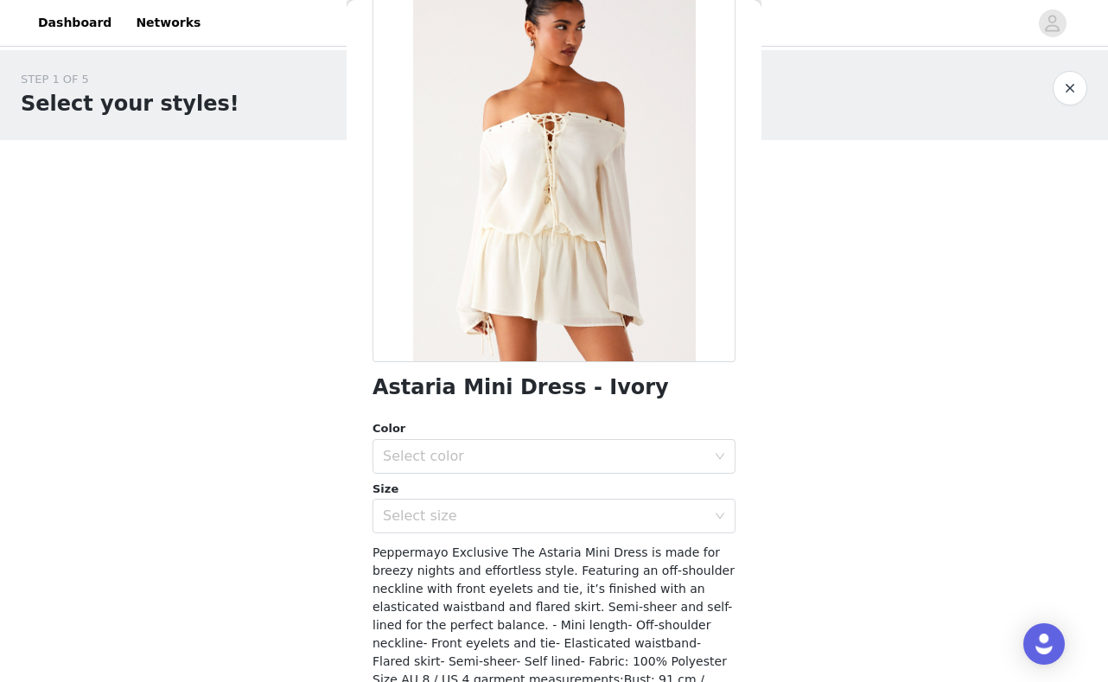
scroll to position [120, 0]
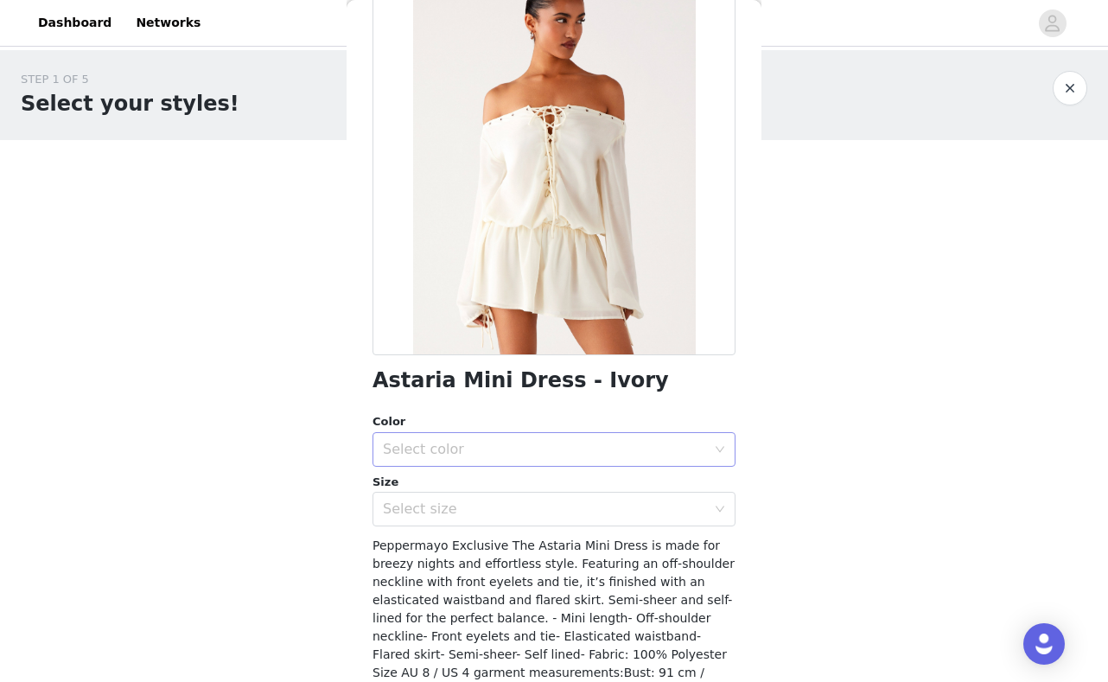
click at [546, 454] on div "Select color" at bounding box center [544, 449] width 323 height 17
click at [532, 482] on li "Ivory" at bounding box center [554, 487] width 363 height 28
click at [522, 515] on div "Select size" at bounding box center [544, 508] width 323 height 17
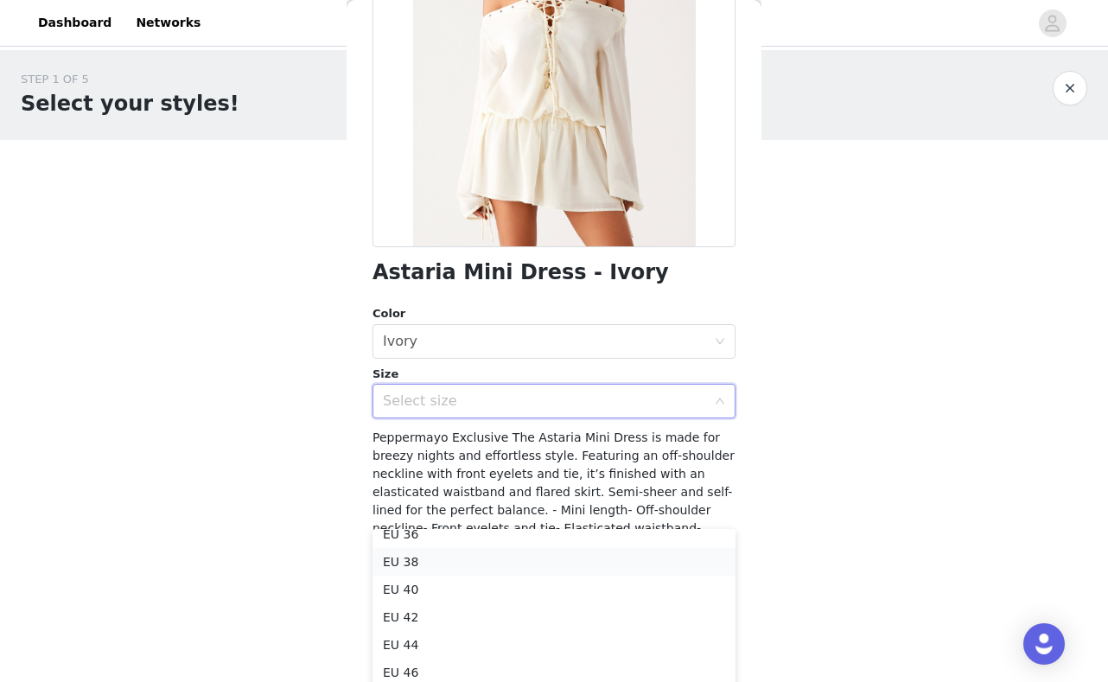
scroll to position [67, 0]
click at [494, 591] on li "EU 40" at bounding box center [554, 590] width 363 height 28
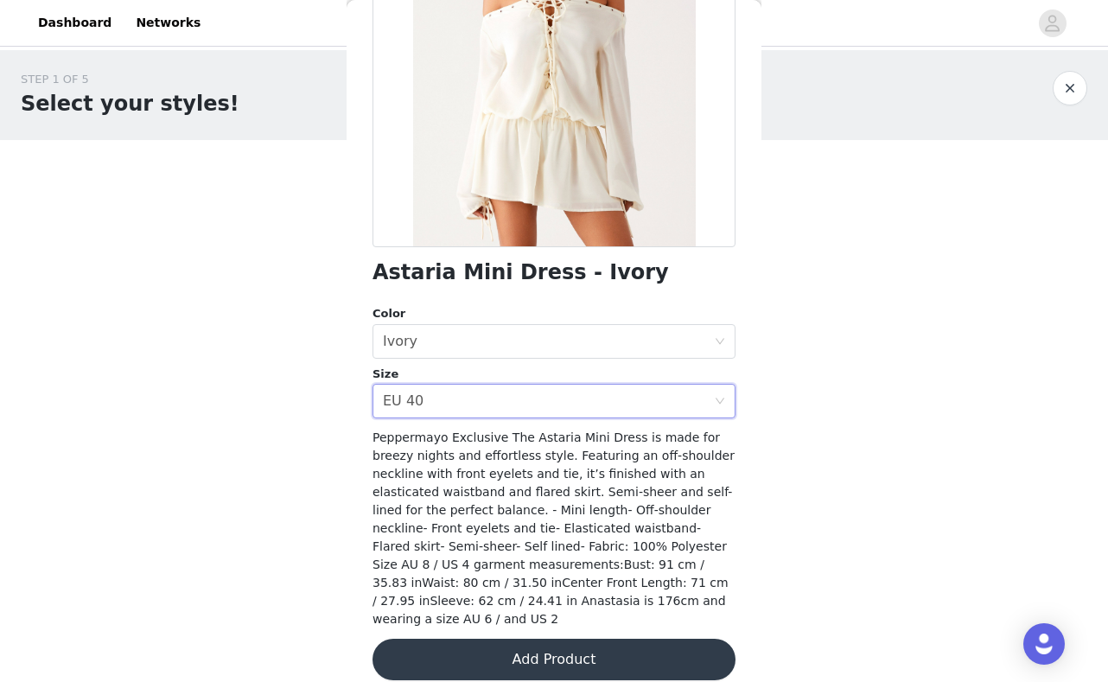
scroll to position [0, 0]
click at [536, 641] on button "Add Product" at bounding box center [554, 659] width 363 height 41
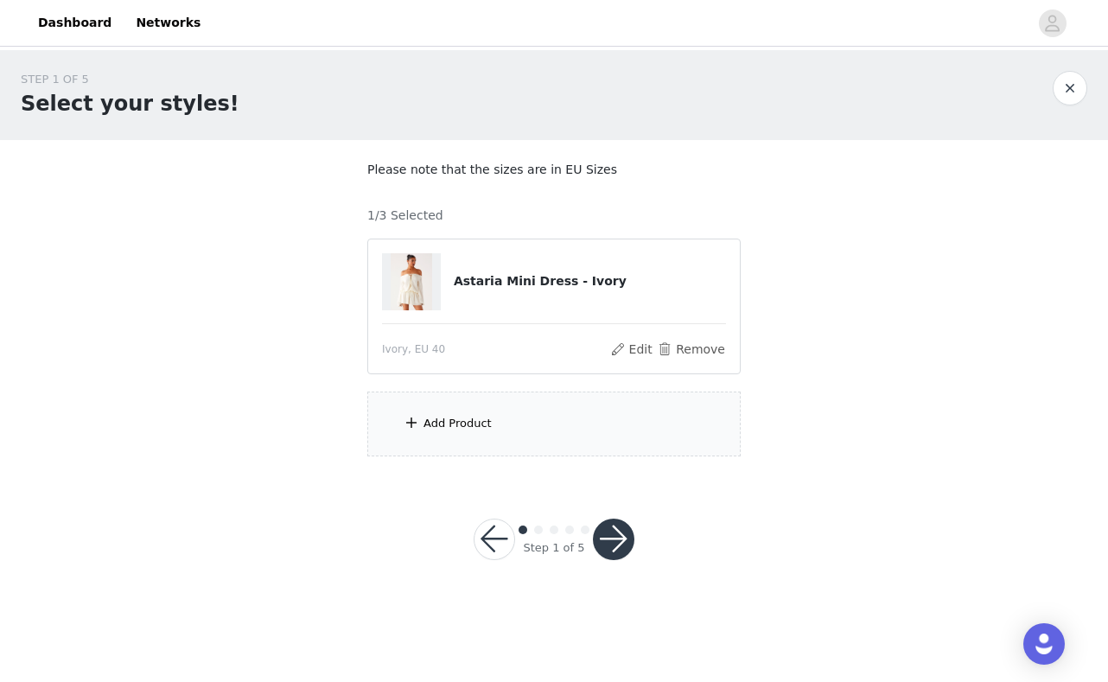
click at [535, 433] on div "Add Product" at bounding box center [553, 424] width 373 height 65
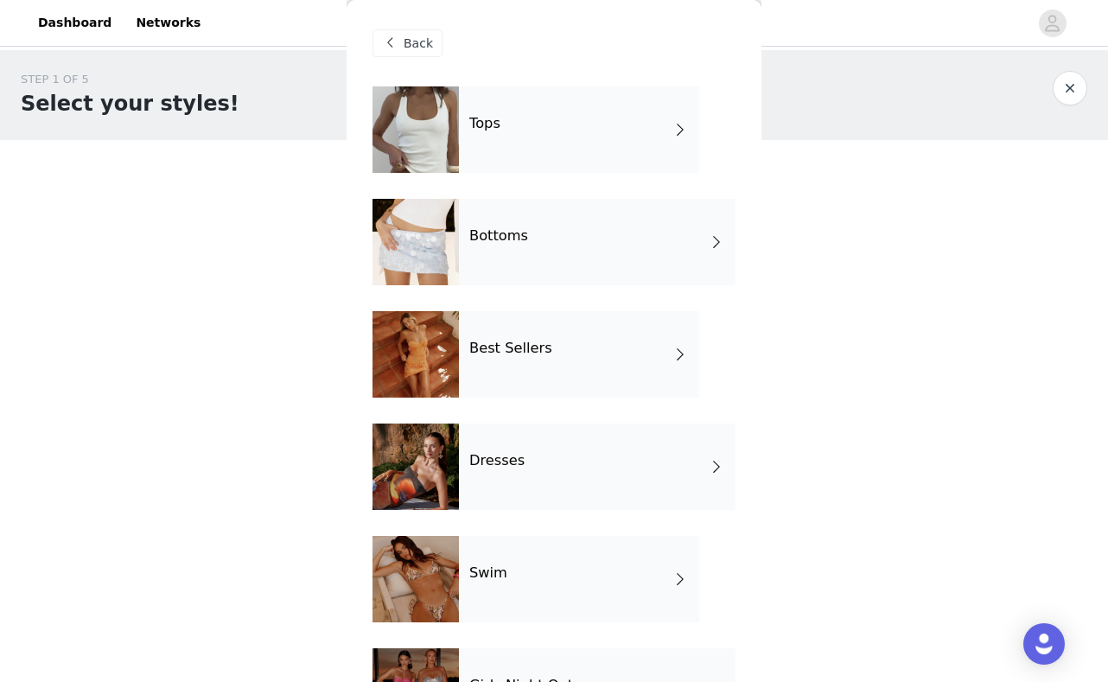
click at [527, 453] on div "Dresses" at bounding box center [597, 466] width 277 height 86
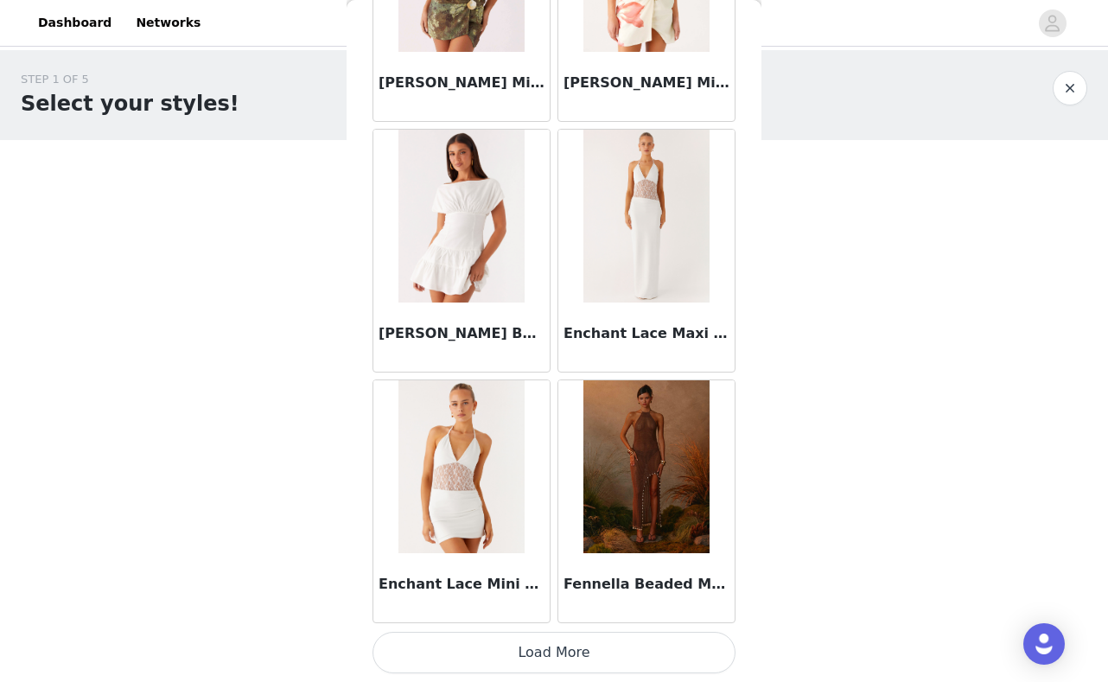
click at [564, 647] on button "Load More" at bounding box center [554, 652] width 363 height 41
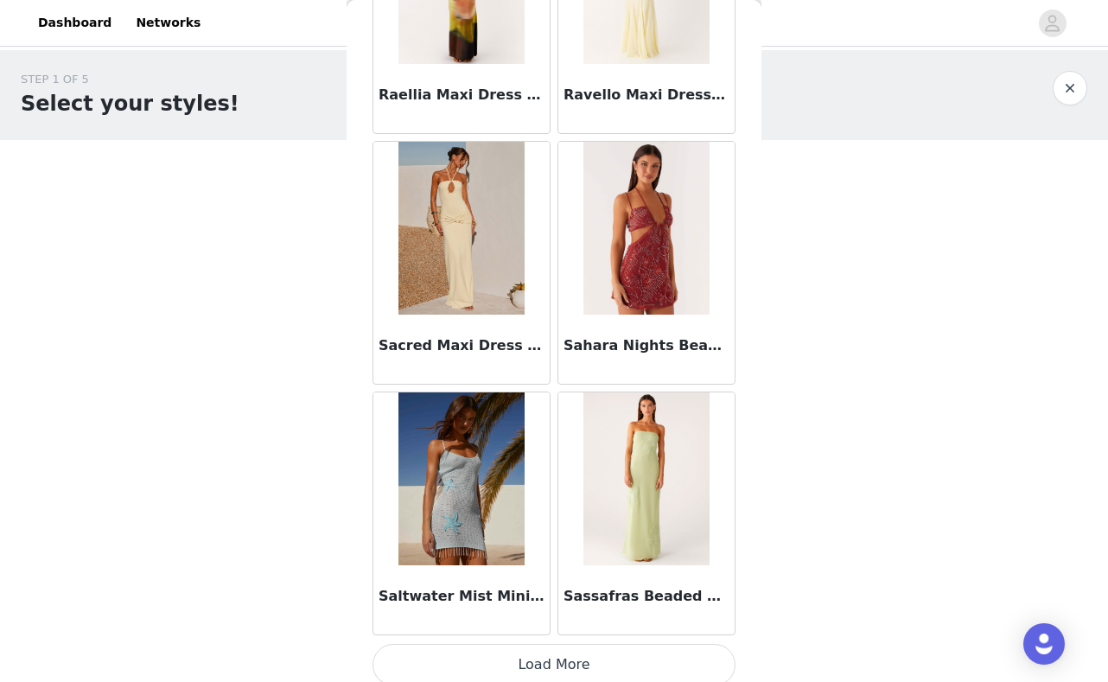
scroll to position [4467, 0]
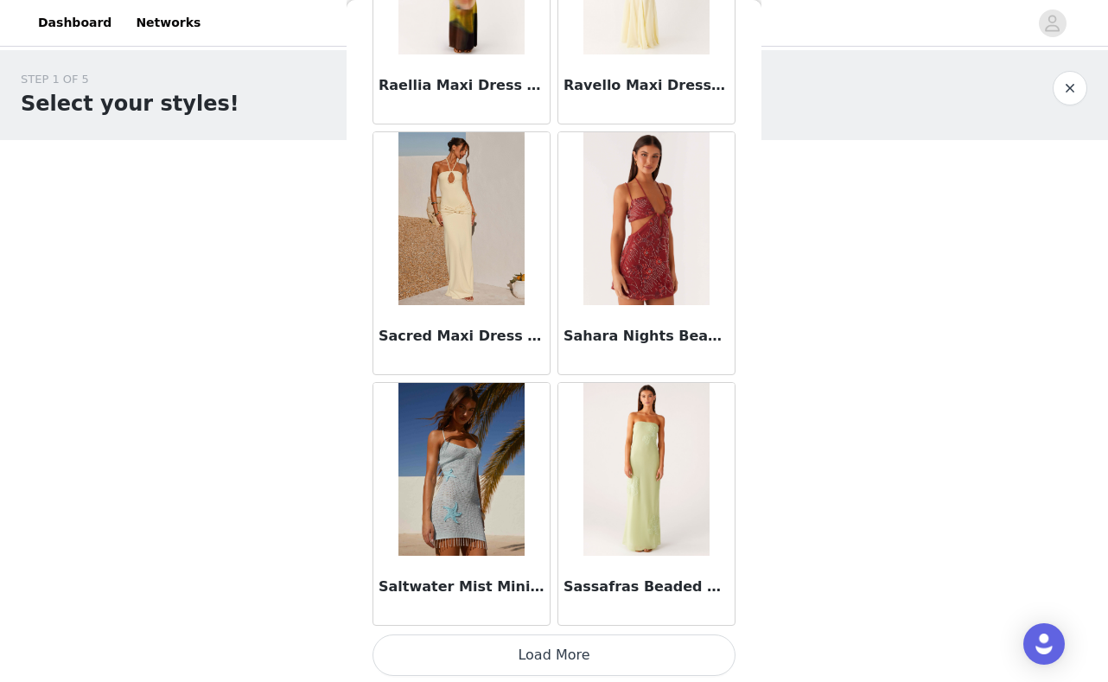
click at [552, 657] on button "Load More" at bounding box center [554, 654] width 363 height 41
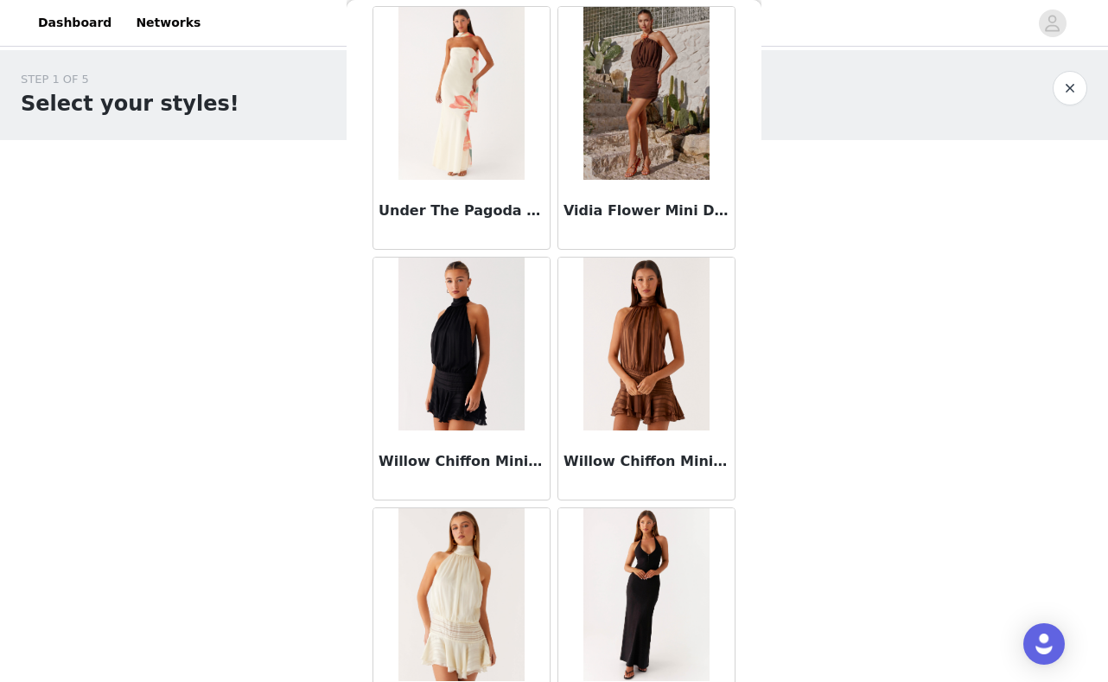
scroll to position [5845, 0]
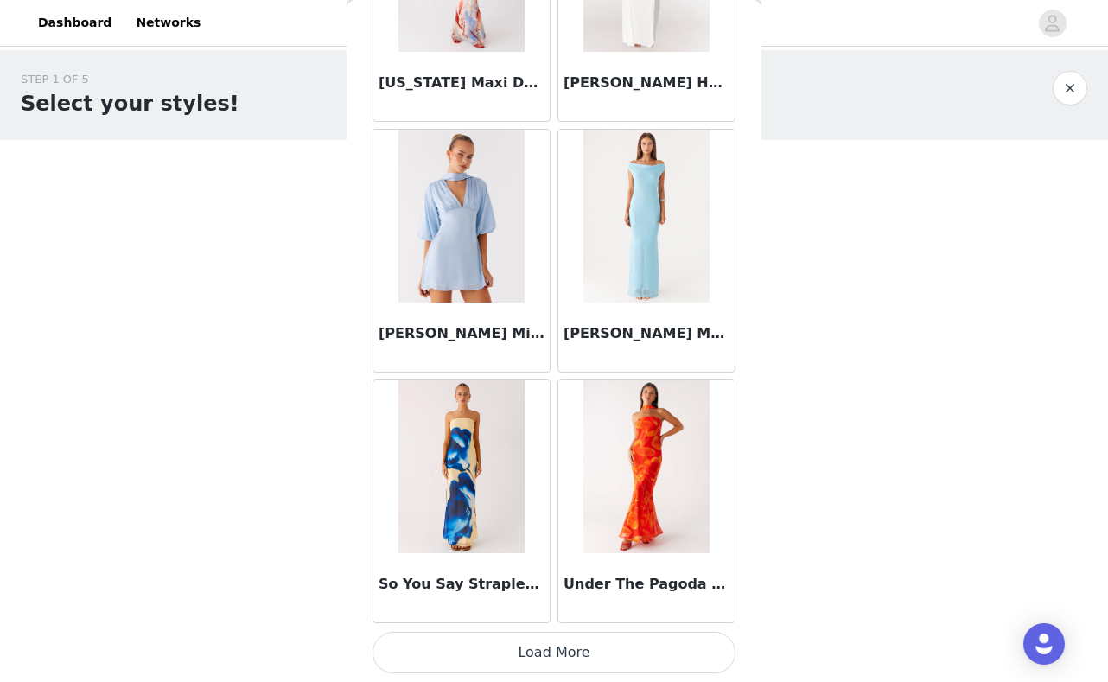
click at [561, 659] on button "Load More" at bounding box center [554, 652] width 363 height 41
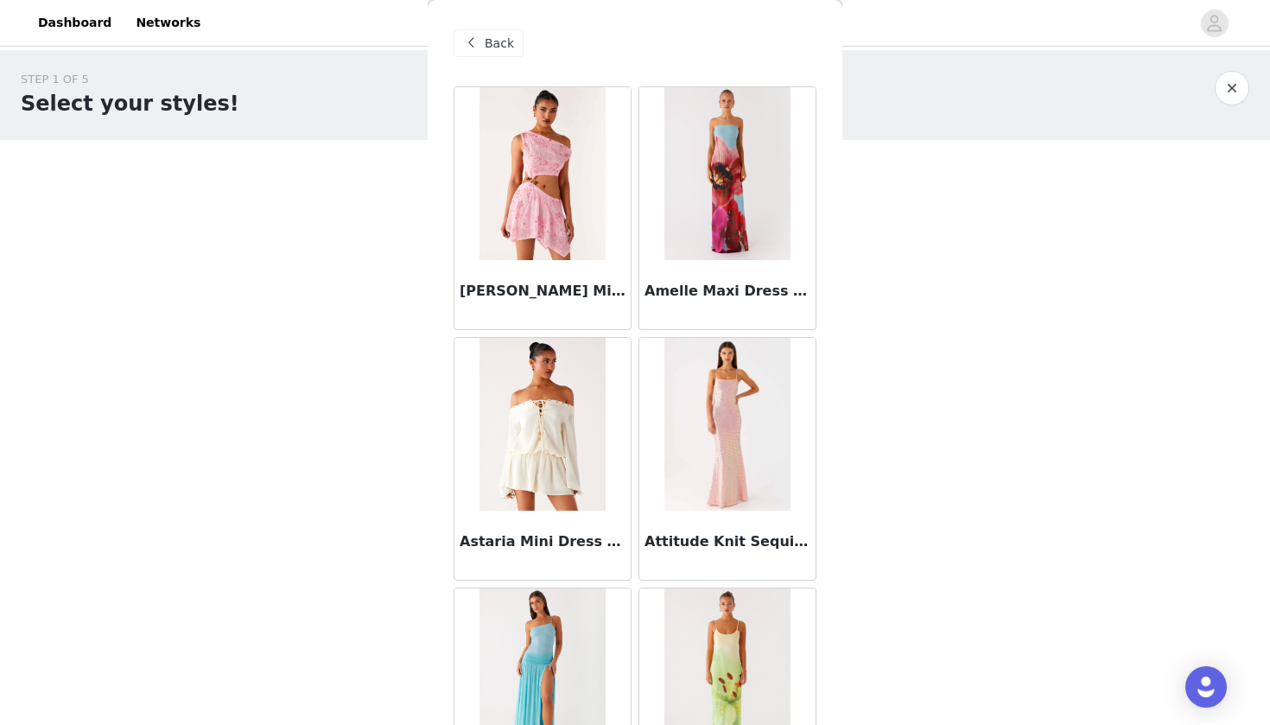
scroll to position [0, 0]
click at [491, 49] on span "Back" at bounding box center [499, 44] width 29 height 18
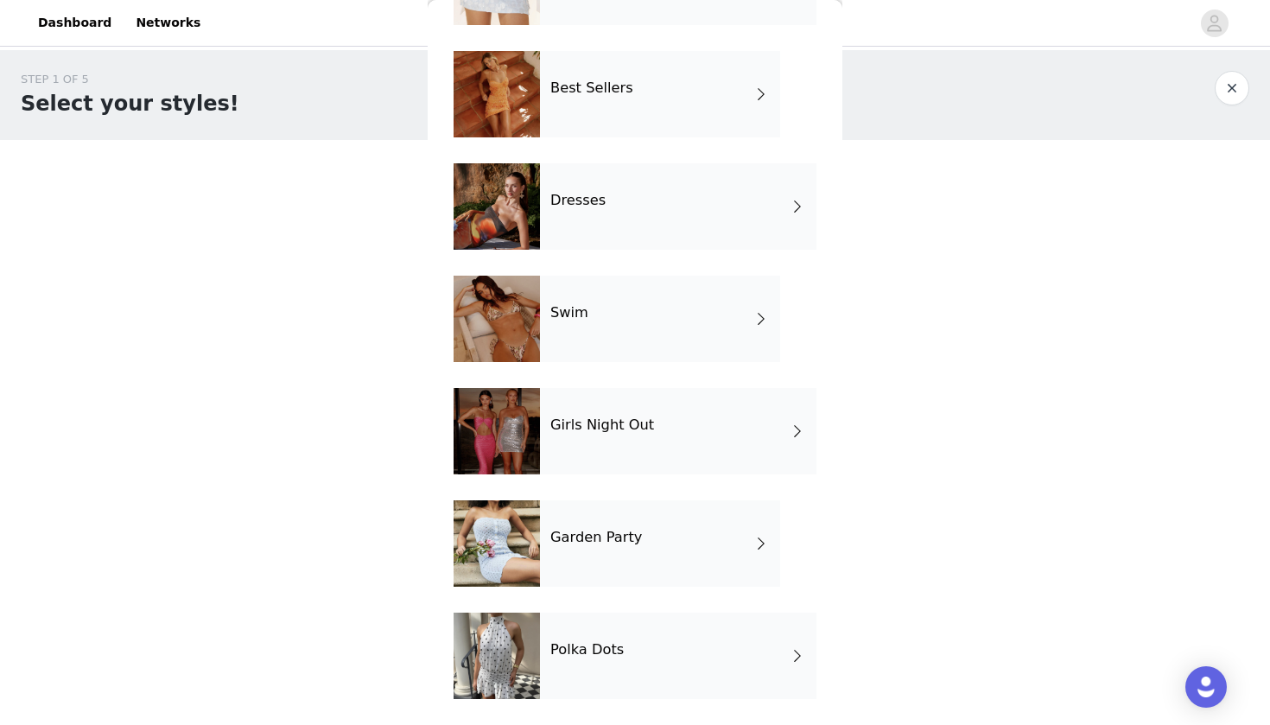
click at [621, 431] on h4 "Girls Night Out" at bounding box center [603, 425] width 104 height 16
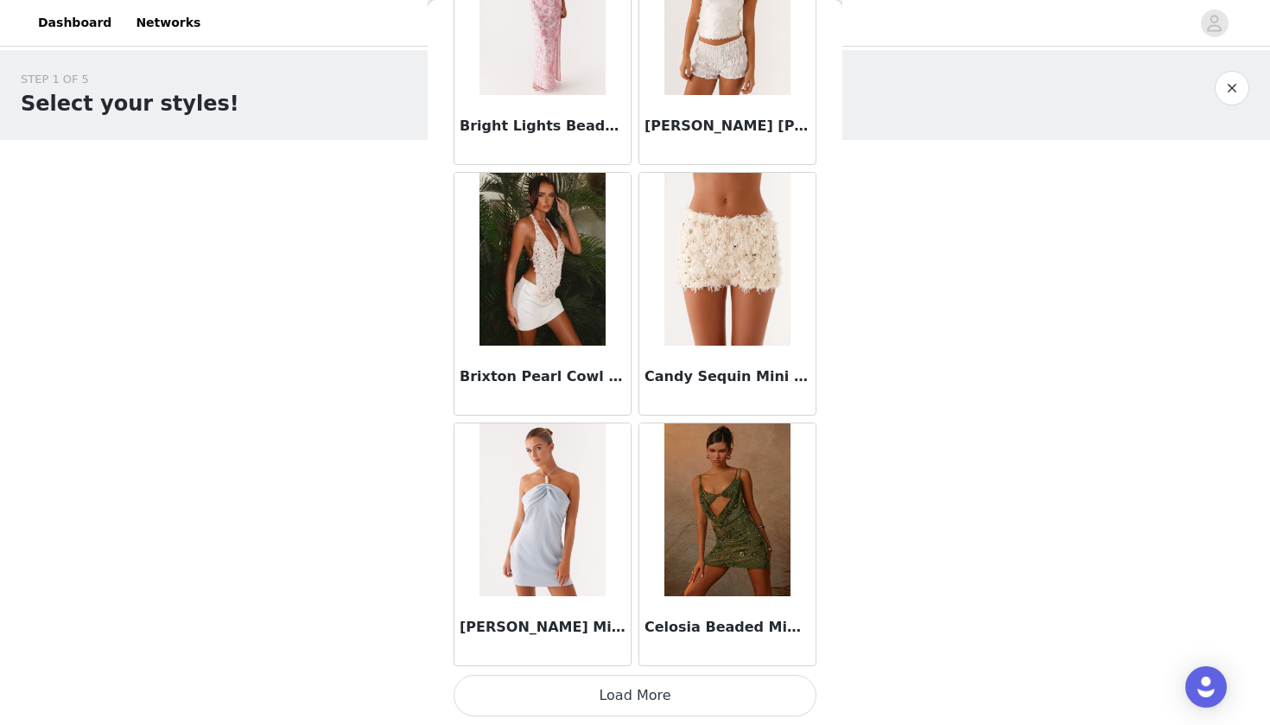
click at [615, 681] on button "Load More" at bounding box center [635, 695] width 363 height 41
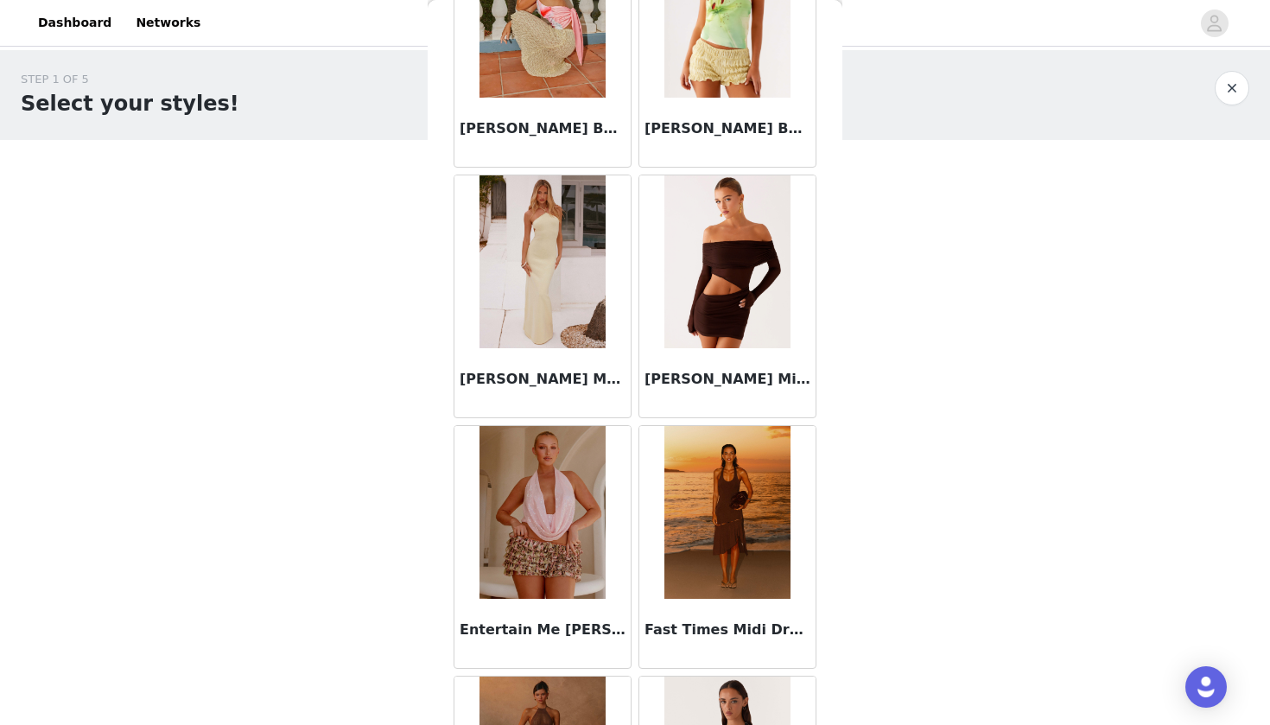
scroll to position [3173, 0]
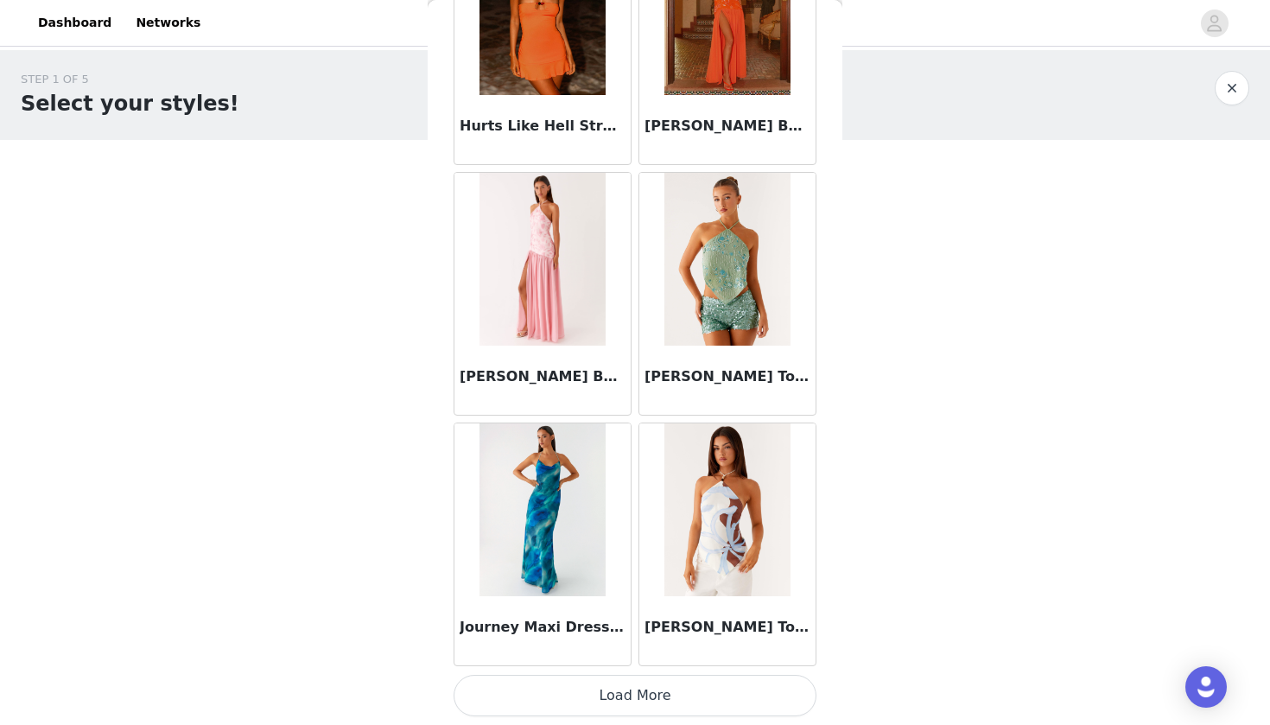
click at [628, 681] on button "Load More" at bounding box center [635, 695] width 363 height 41
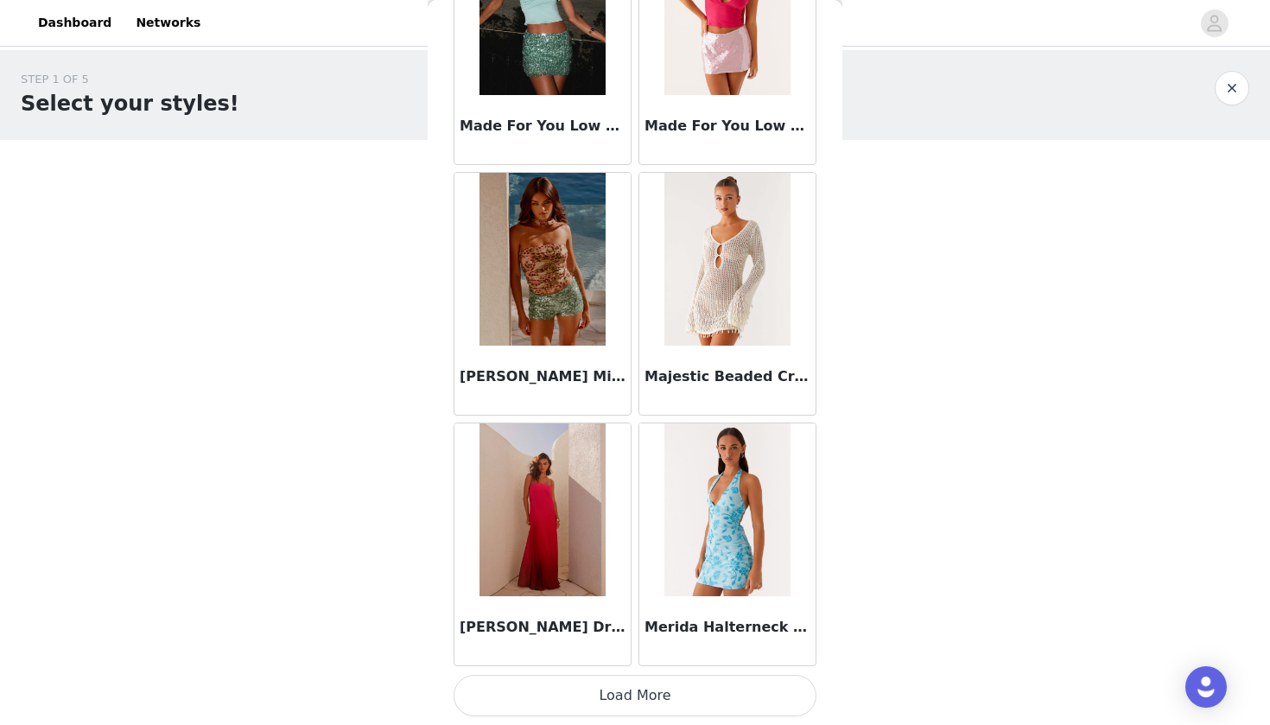
scroll to position [0, 0]
click at [627, 681] on button "Load More" at bounding box center [635, 695] width 363 height 41
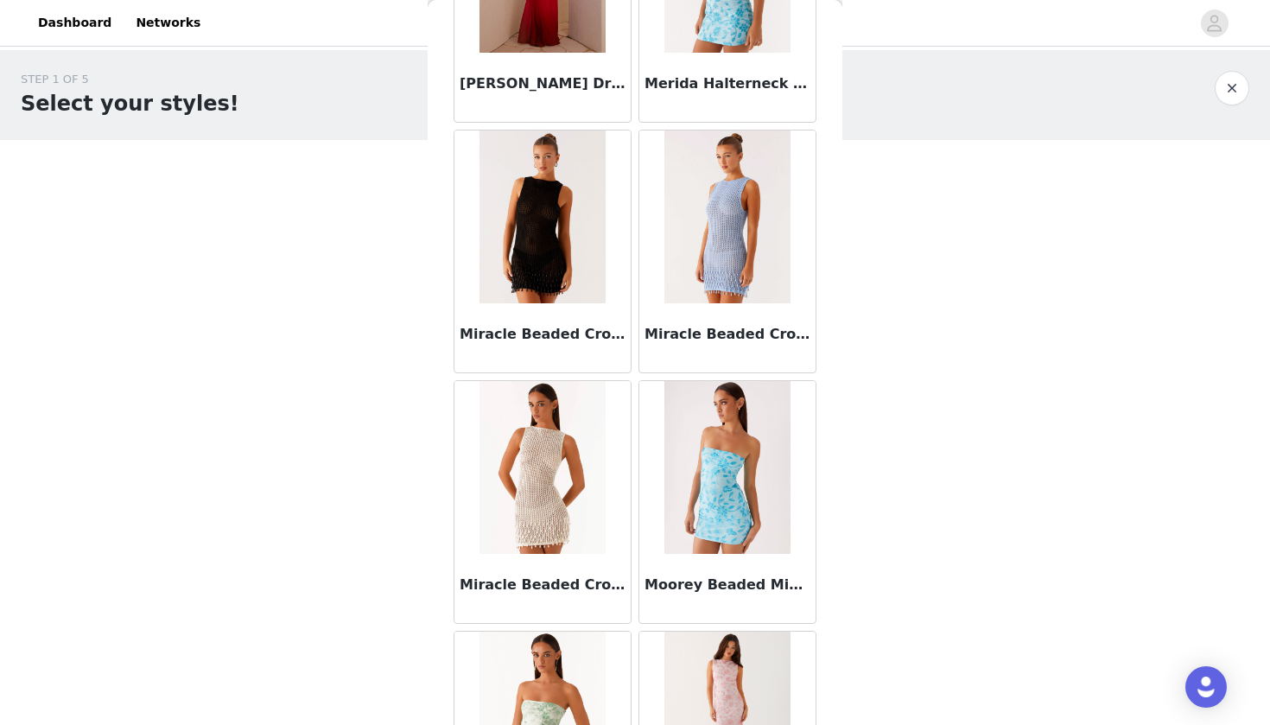
scroll to position [7477, 0]
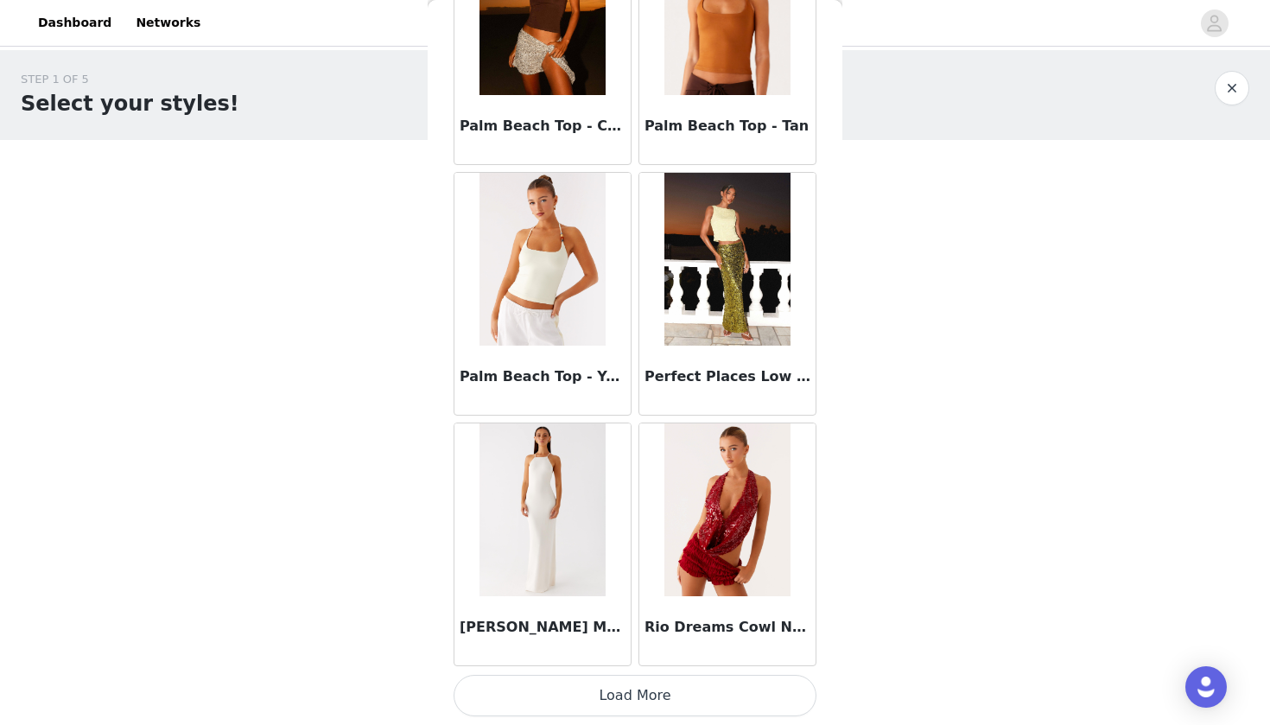
click at [654, 681] on button "Load More" at bounding box center [635, 695] width 363 height 41
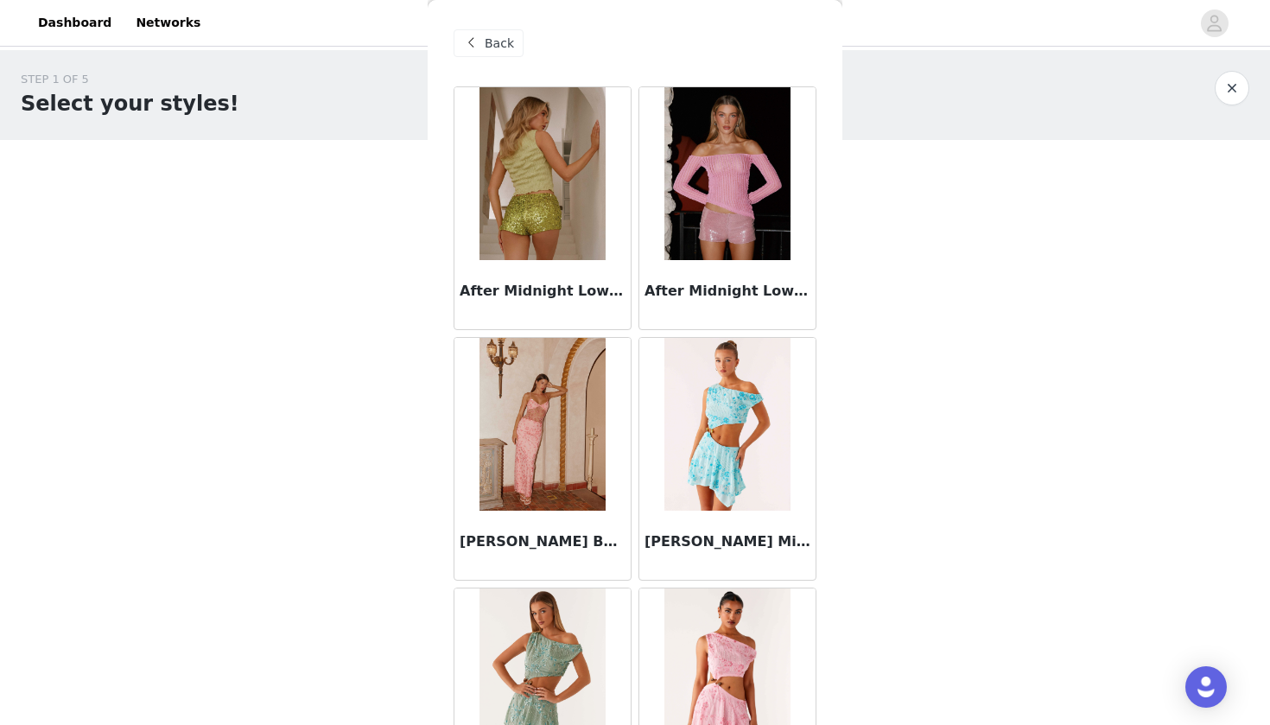
scroll to position [0, 0]
click at [491, 49] on span "Back" at bounding box center [499, 44] width 29 height 18
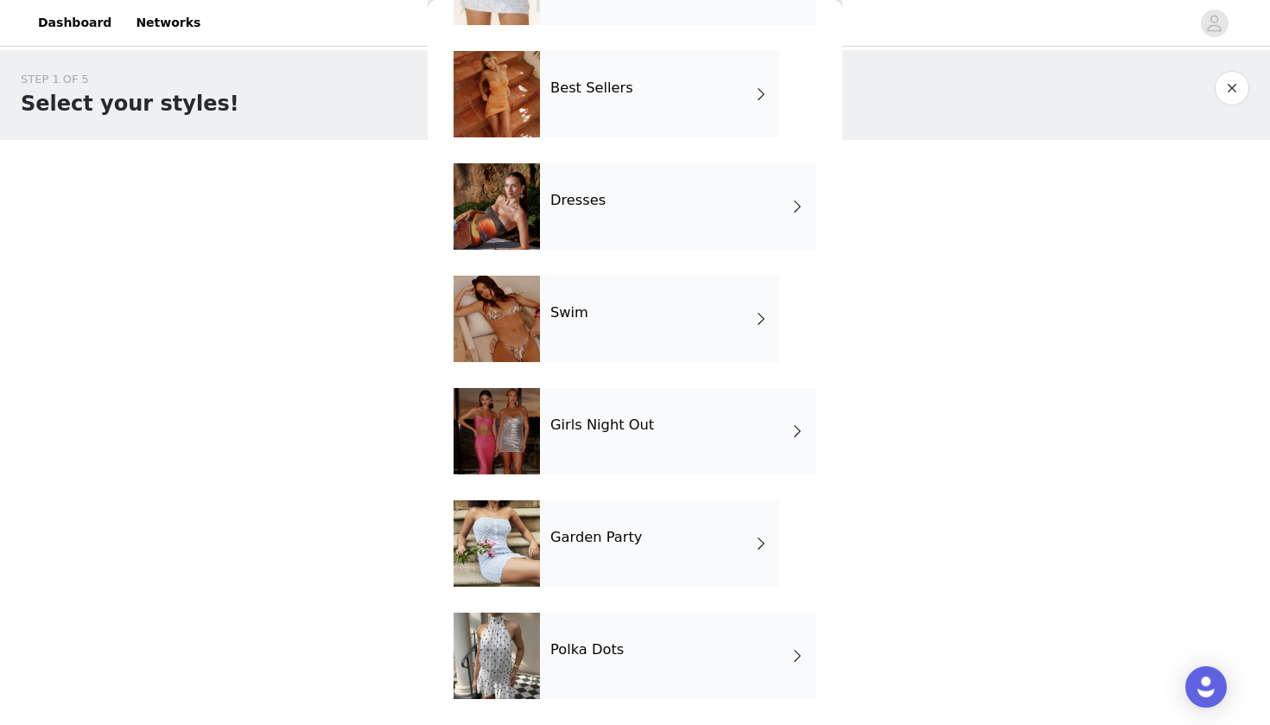
scroll to position [260, 0]
click at [627, 530] on h4 "Garden Party" at bounding box center [597, 538] width 92 height 16
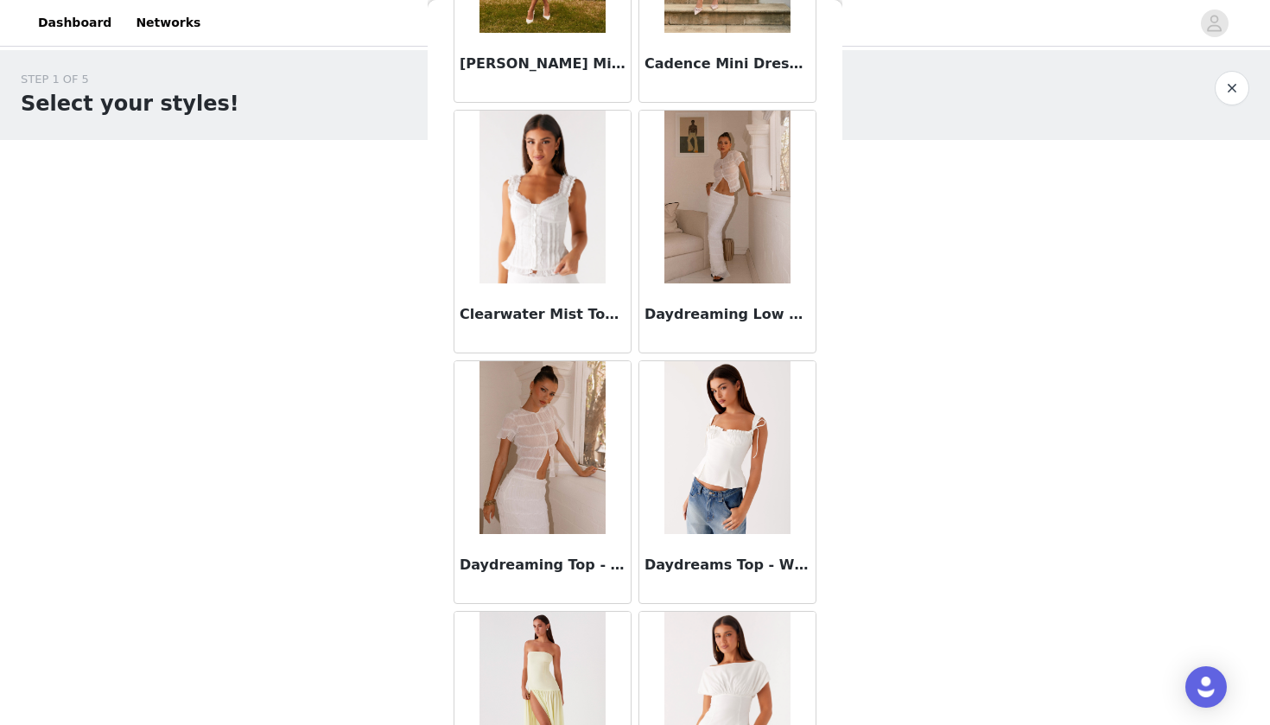
scroll to position [1234, 0]
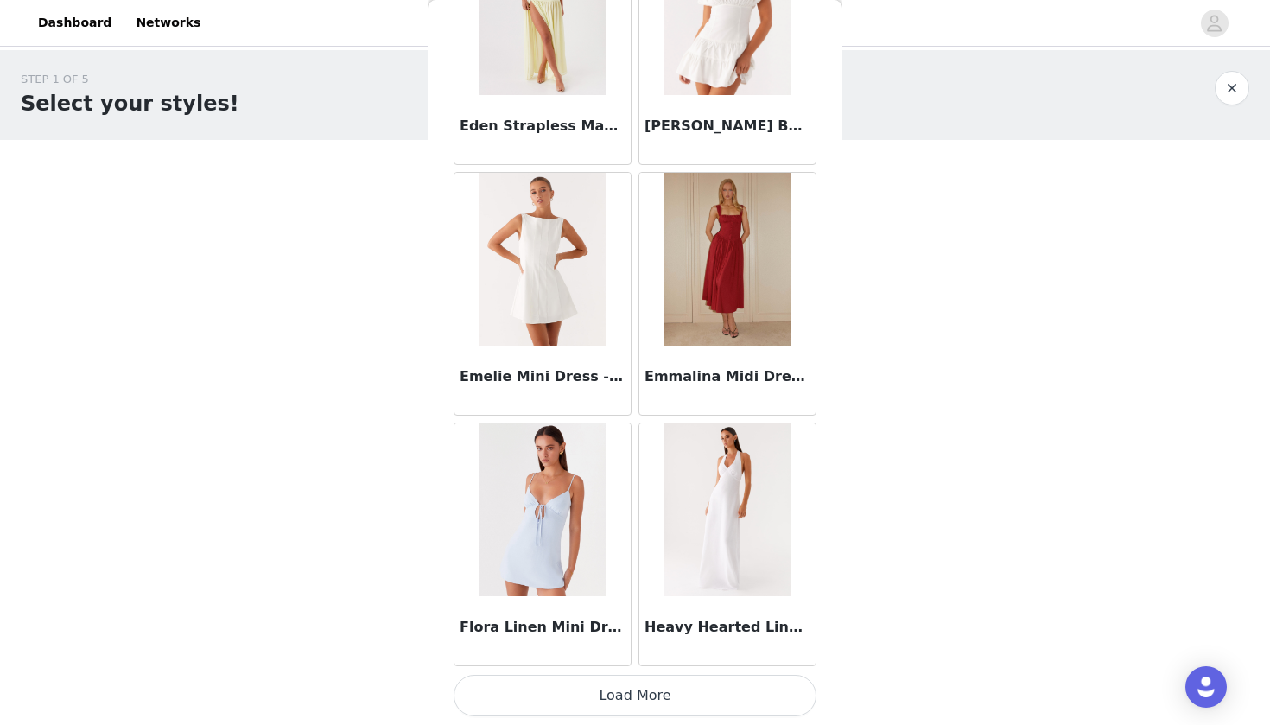
click at [641, 681] on button "Load More" at bounding box center [635, 695] width 363 height 41
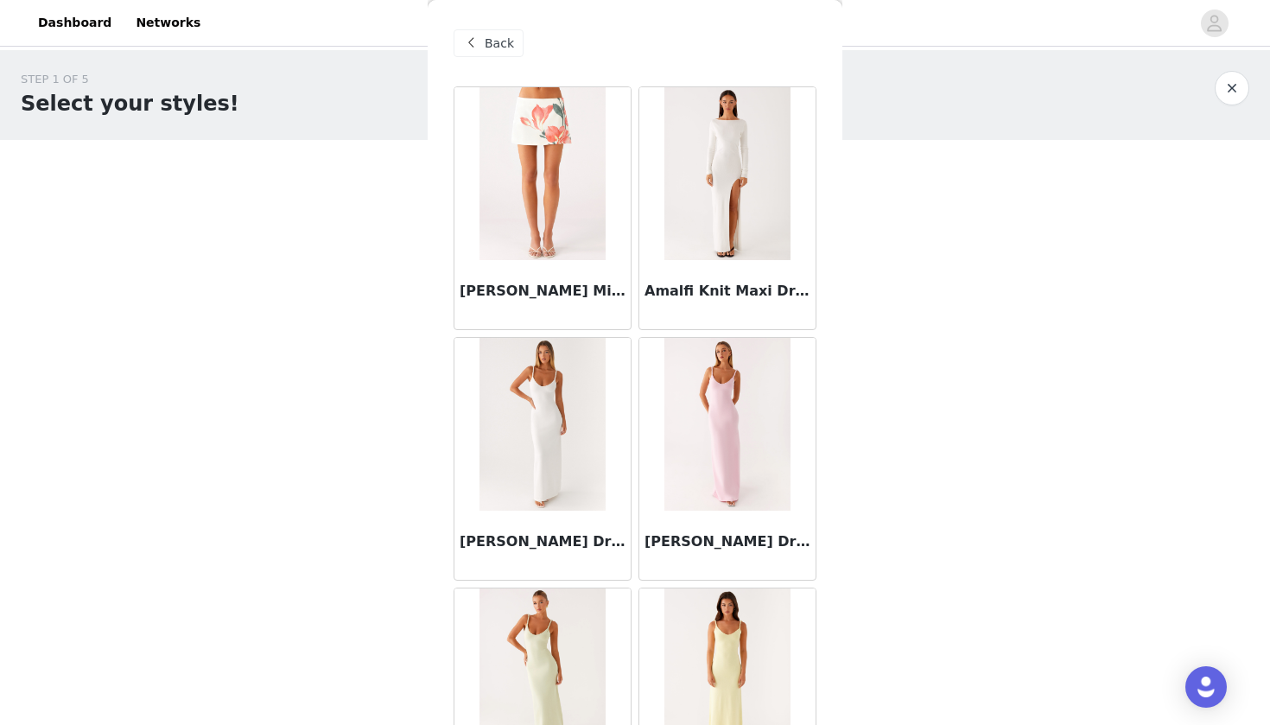
scroll to position [0, 0]
click at [487, 41] on span "Back" at bounding box center [499, 44] width 29 height 18
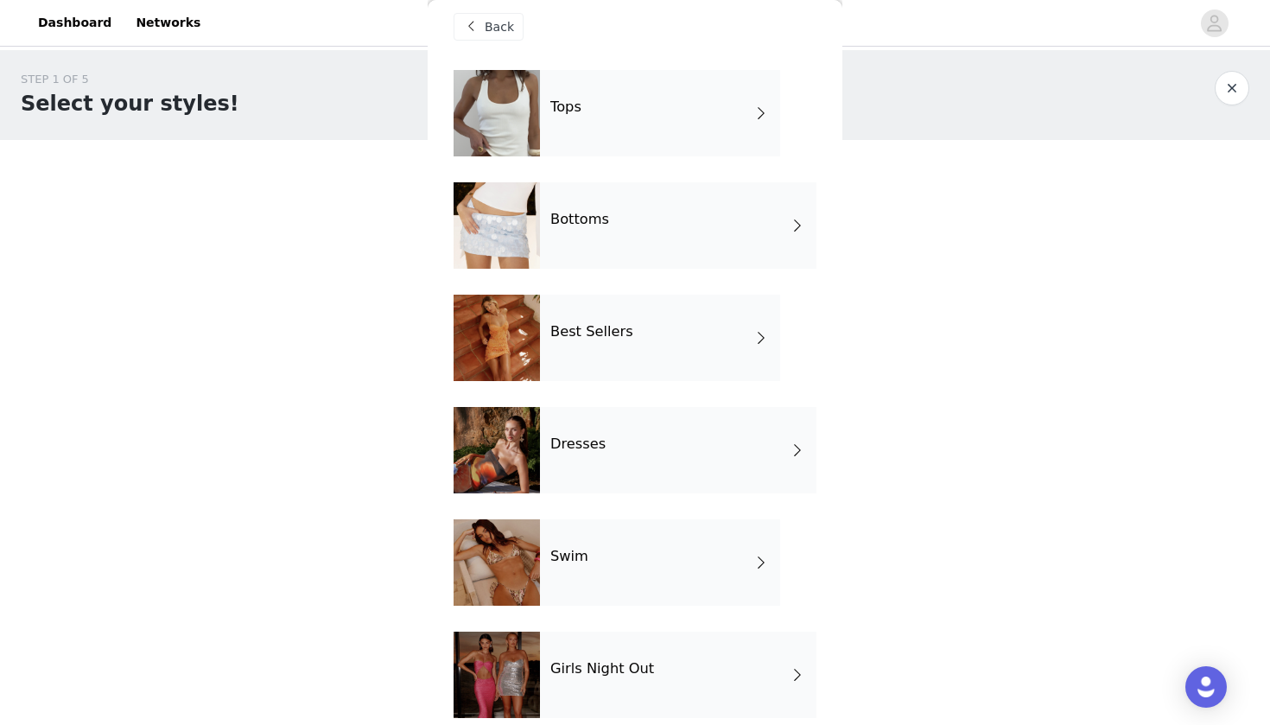
scroll to position [15, 0]
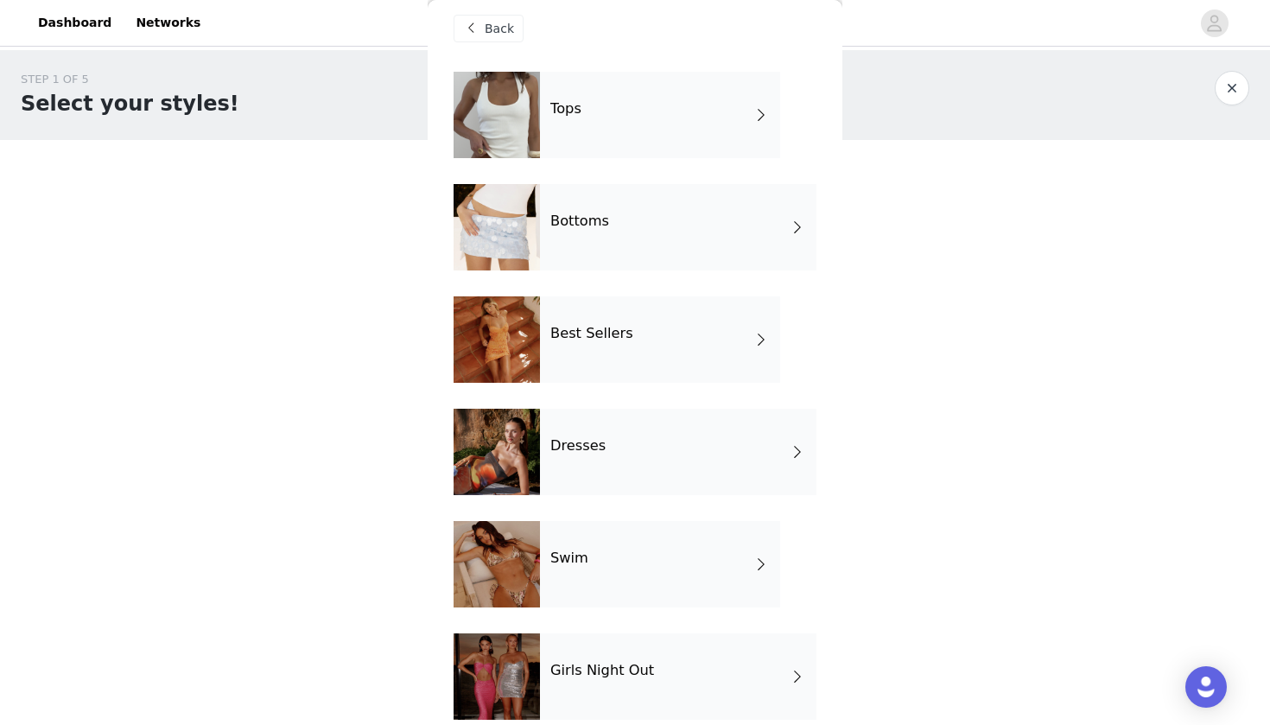
click at [600, 348] on div "Best Sellers" at bounding box center [660, 339] width 240 height 86
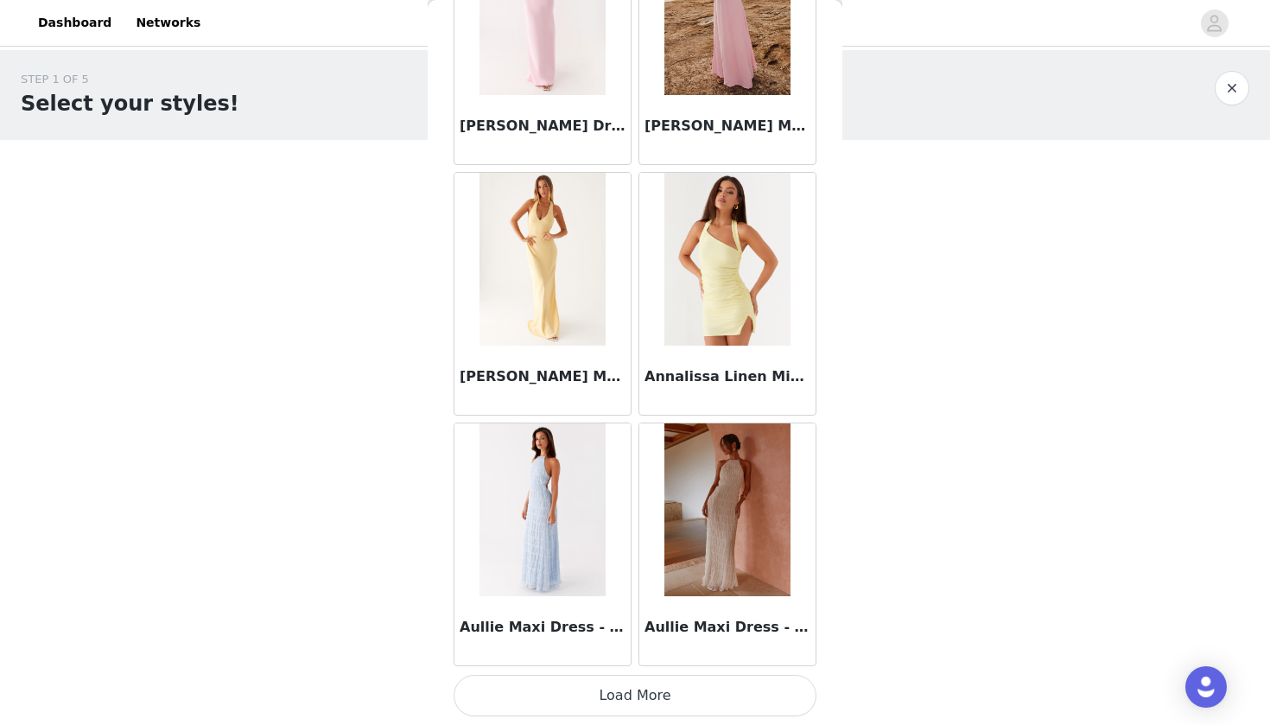
scroll to position [1920, 0]
click at [631, 681] on button "Load More" at bounding box center [635, 695] width 363 height 41
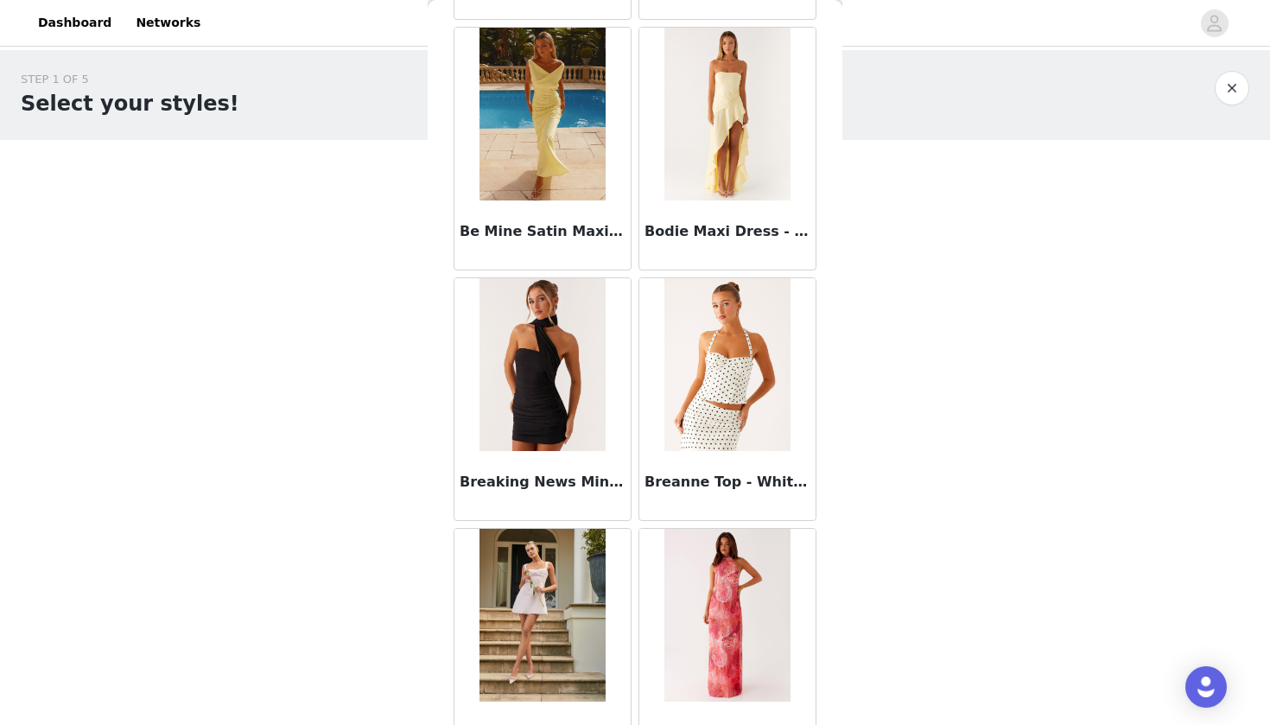
scroll to position [3082, 0]
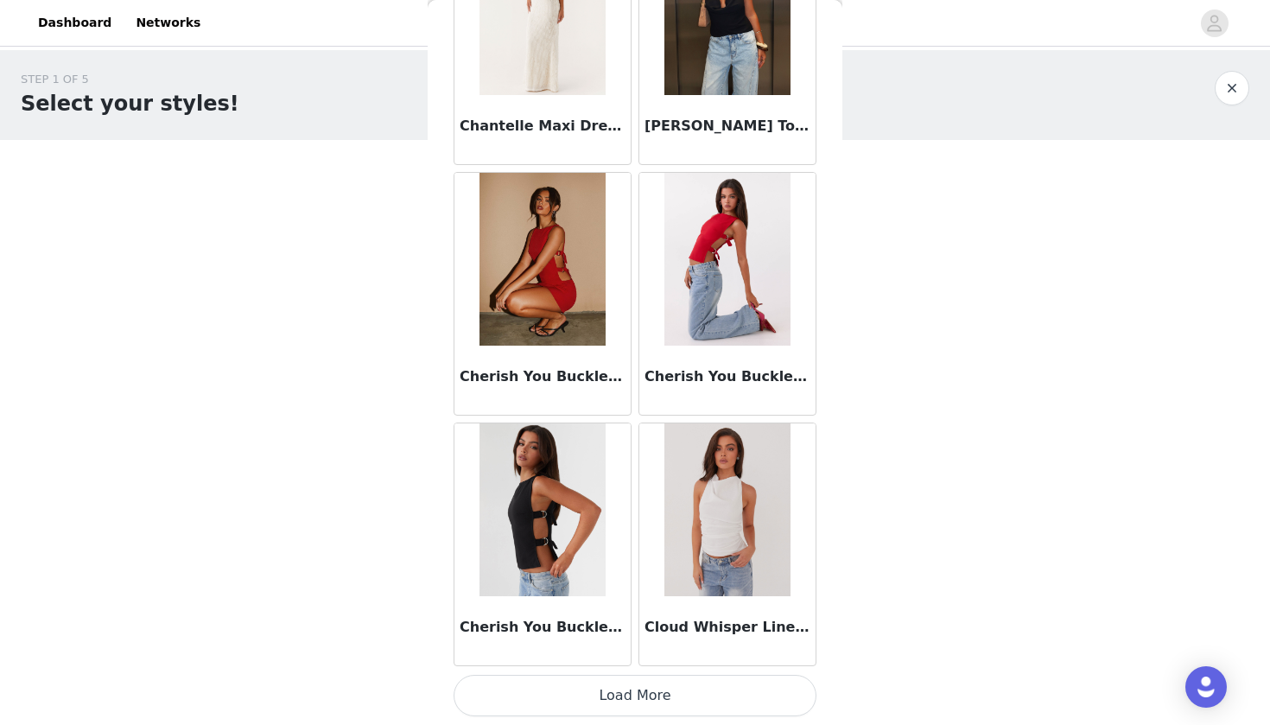
click at [662, 681] on button "Load More" at bounding box center [635, 695] width 363 height 41
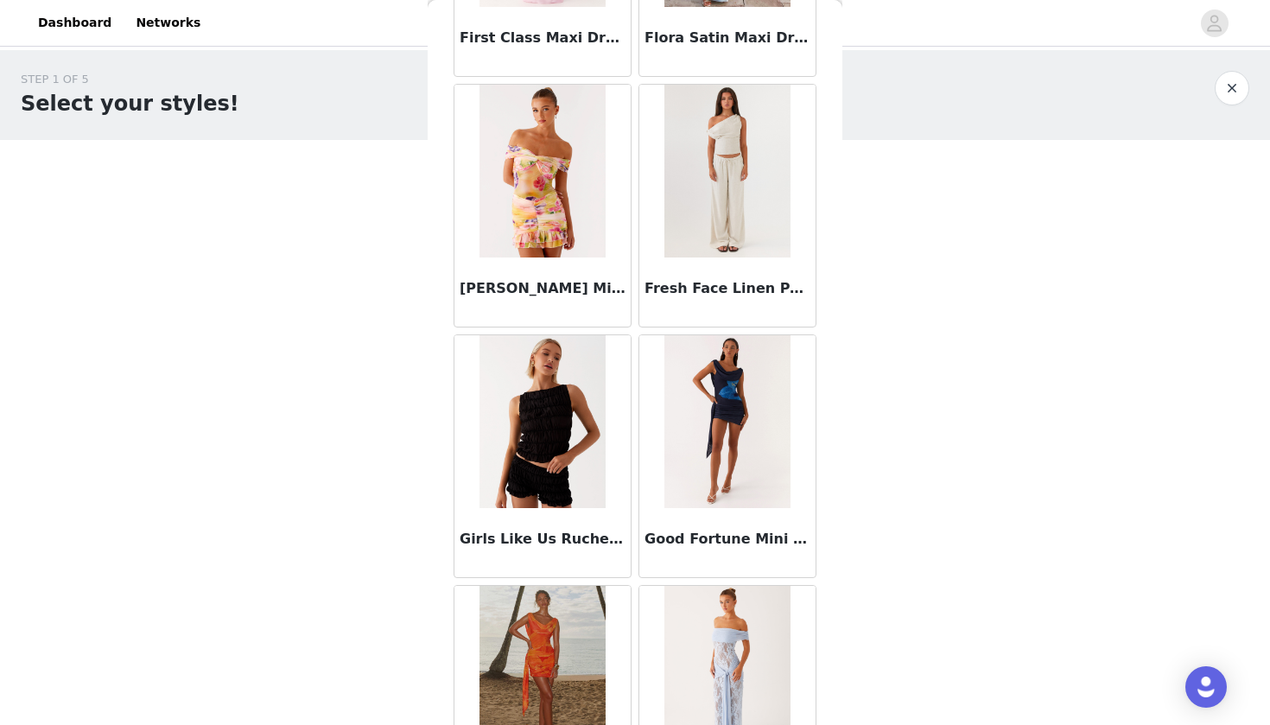
scroll to position [6771, 0]
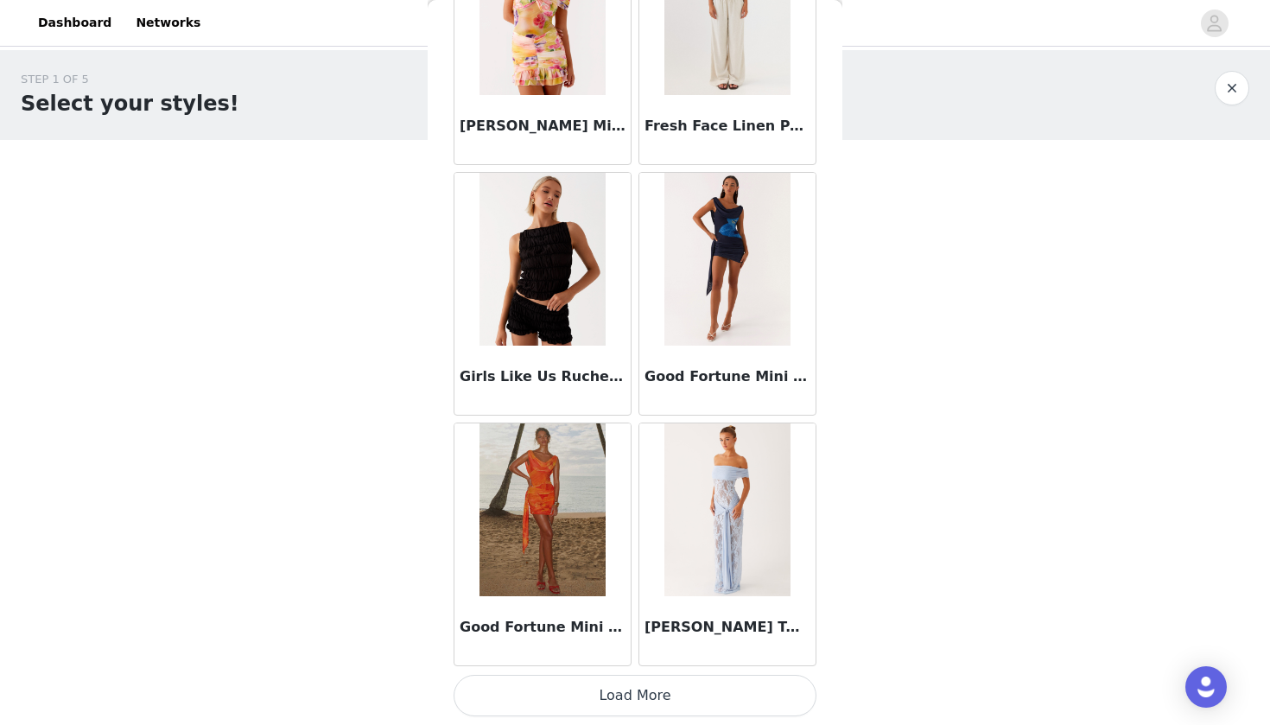
click at [658, 681] on button "Load More" at bounding box center [635, 695] width 363 height 41
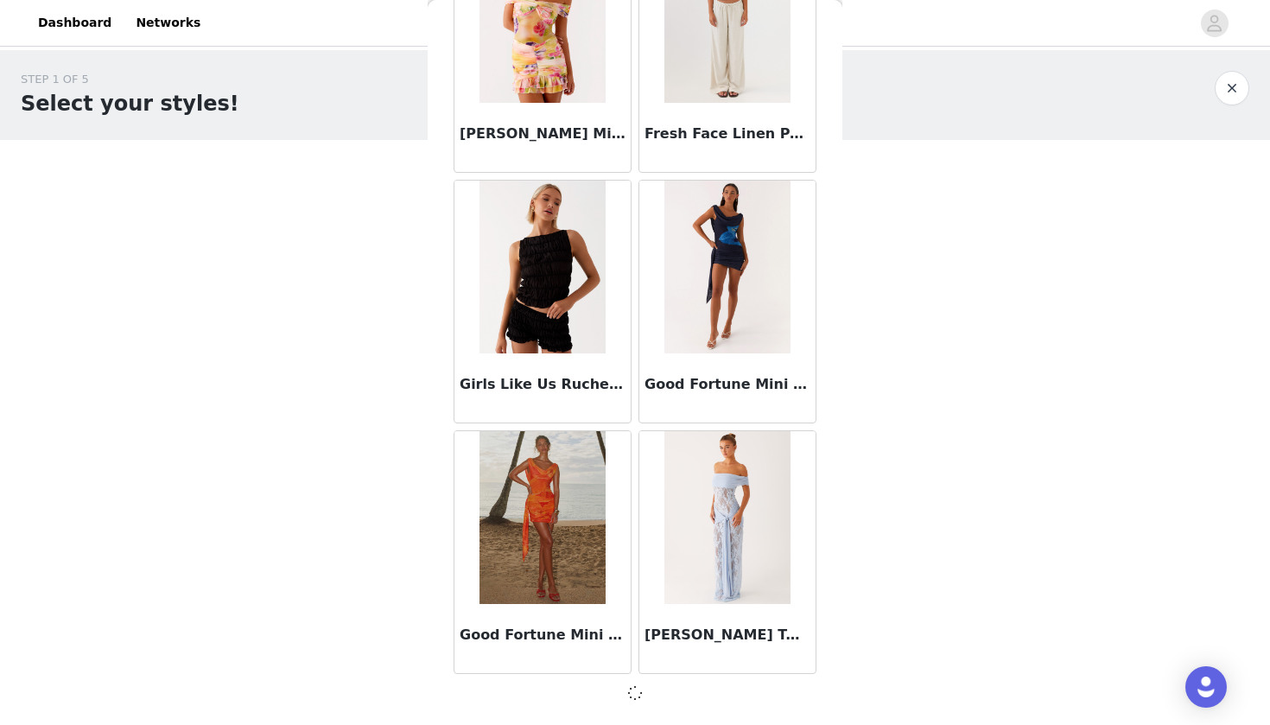
scroll to position [0, 0]
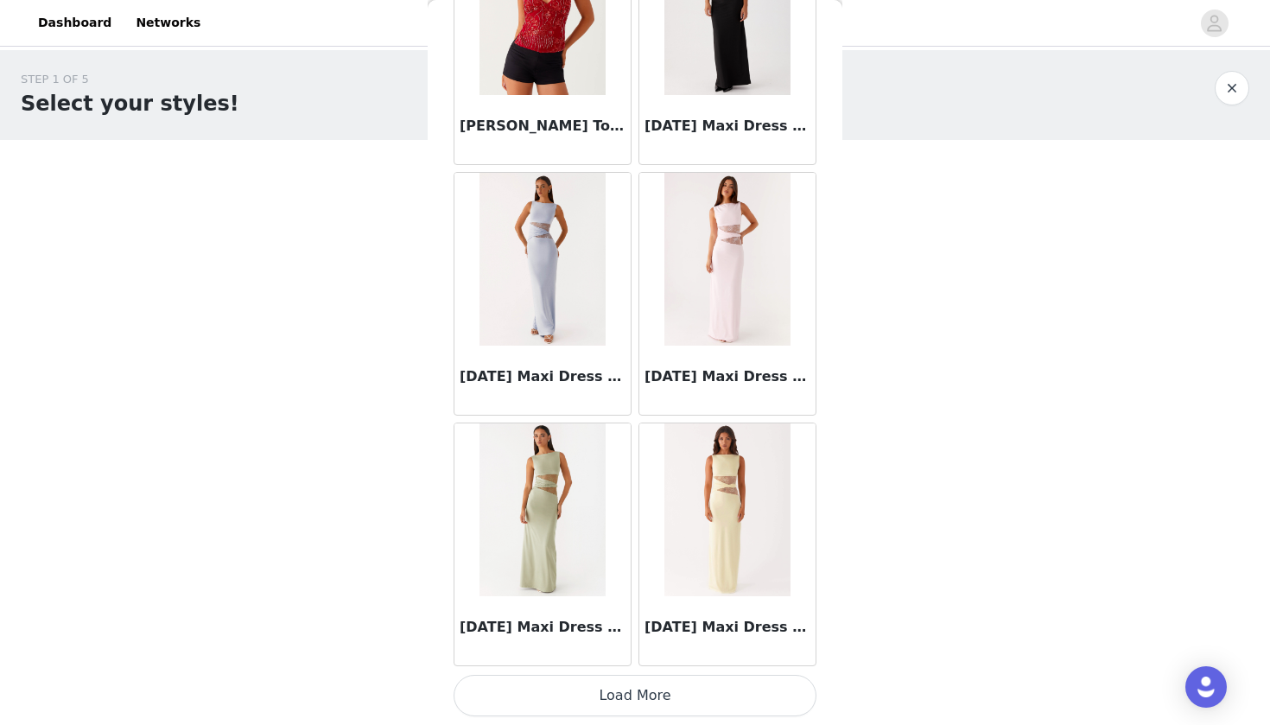
click at [646, 681] on button "Load More" at bounding box center [635, 695] width 363 height 41
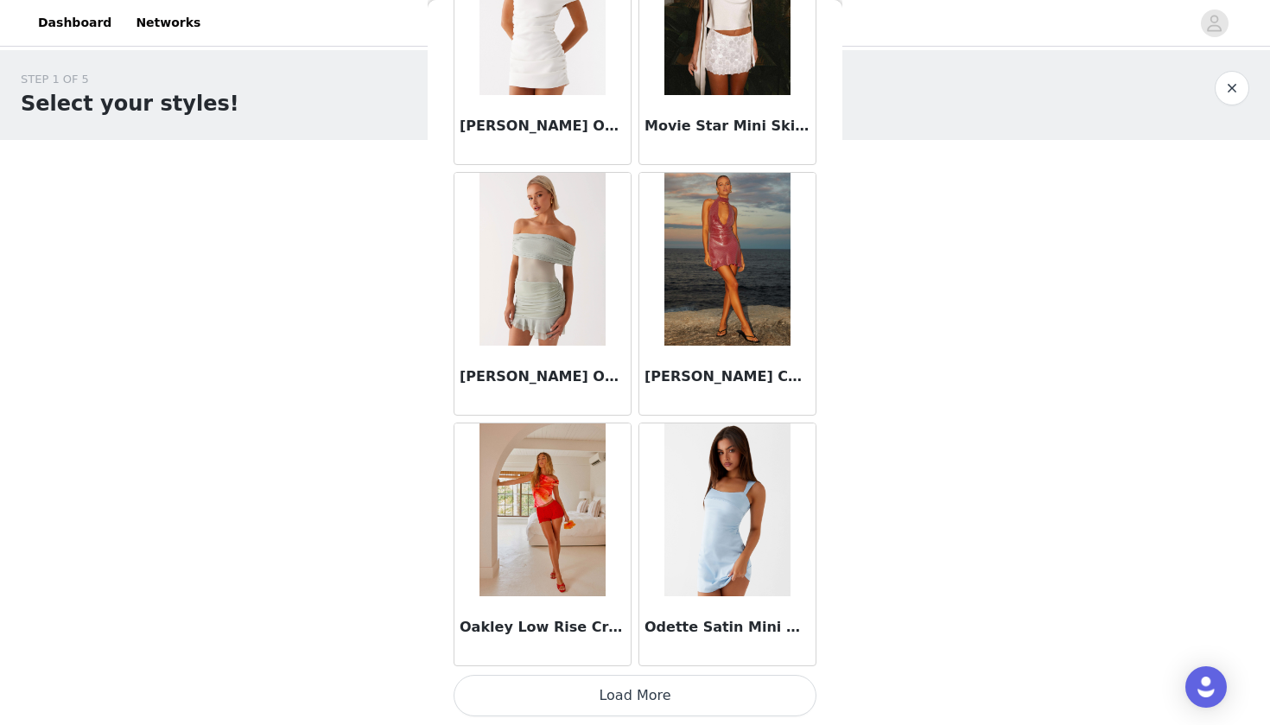
scroll to position [11945, 0]
click at [640, 681] on button "Load More" at bounding box center [635, 695] width 363 height 41
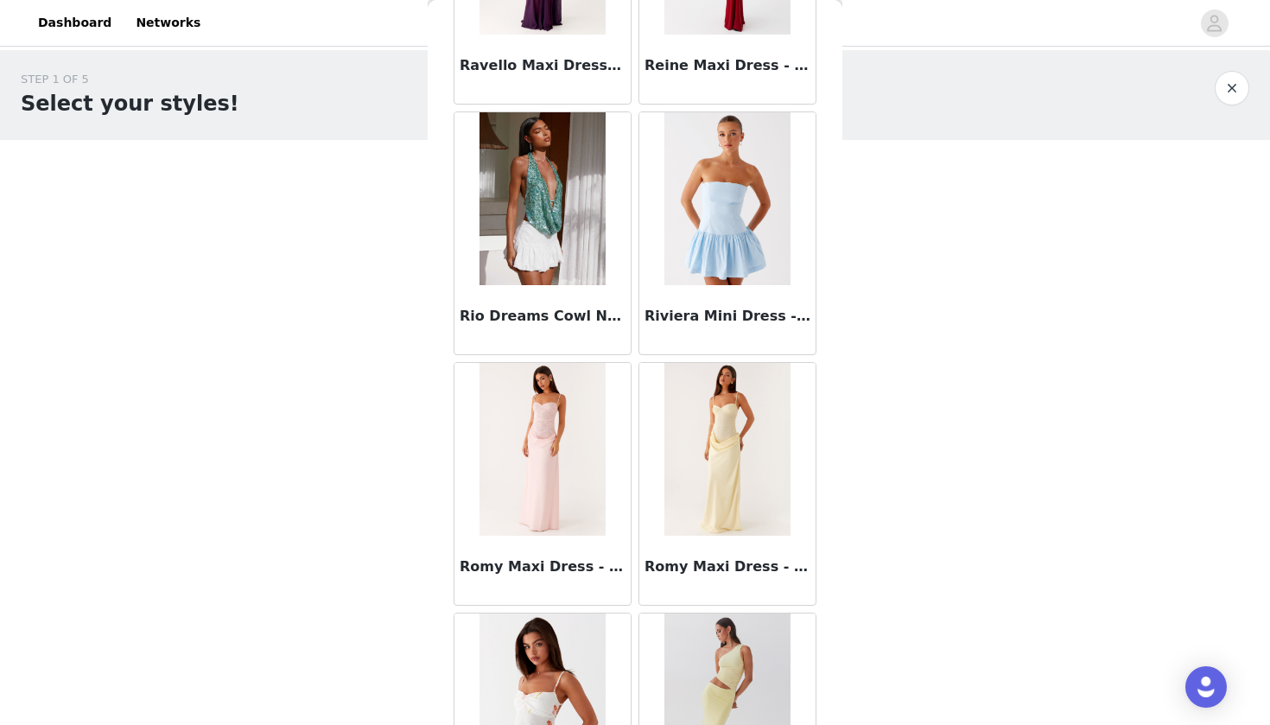
scroll to position [14262, 0]
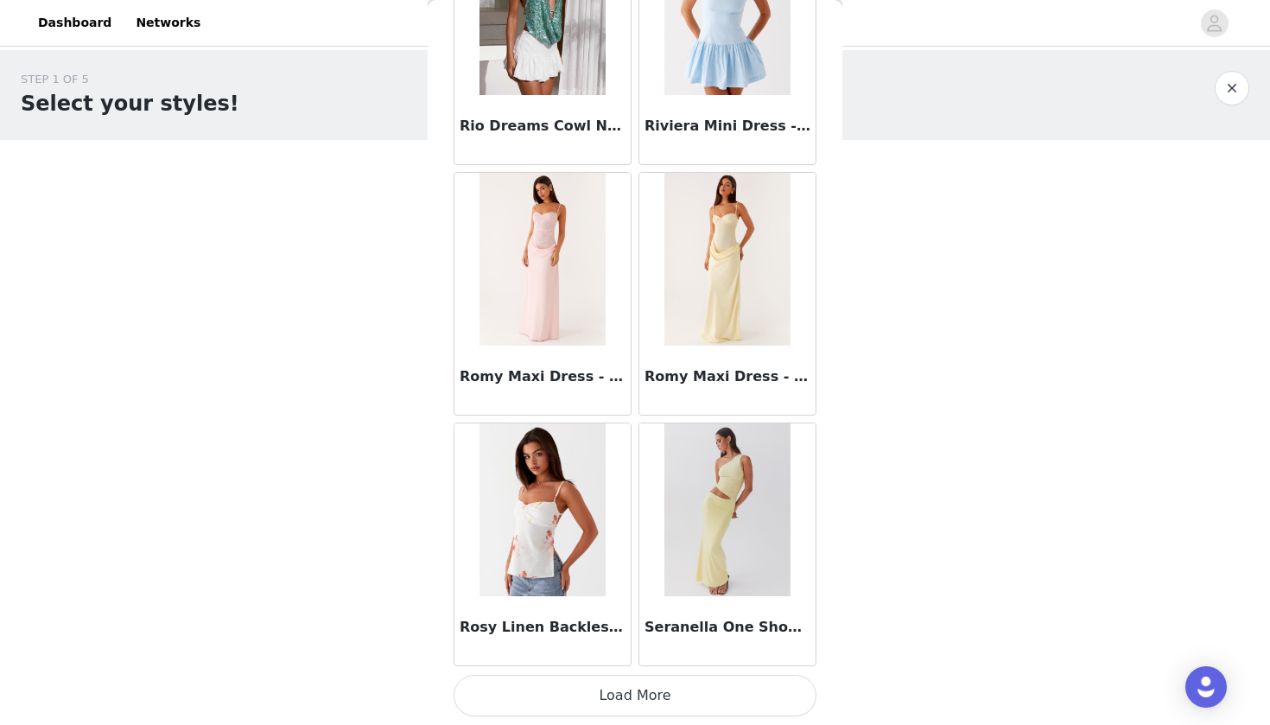
click at [633, 681] on button "Load More" at bounding box center [635, 695] width 363 height 41
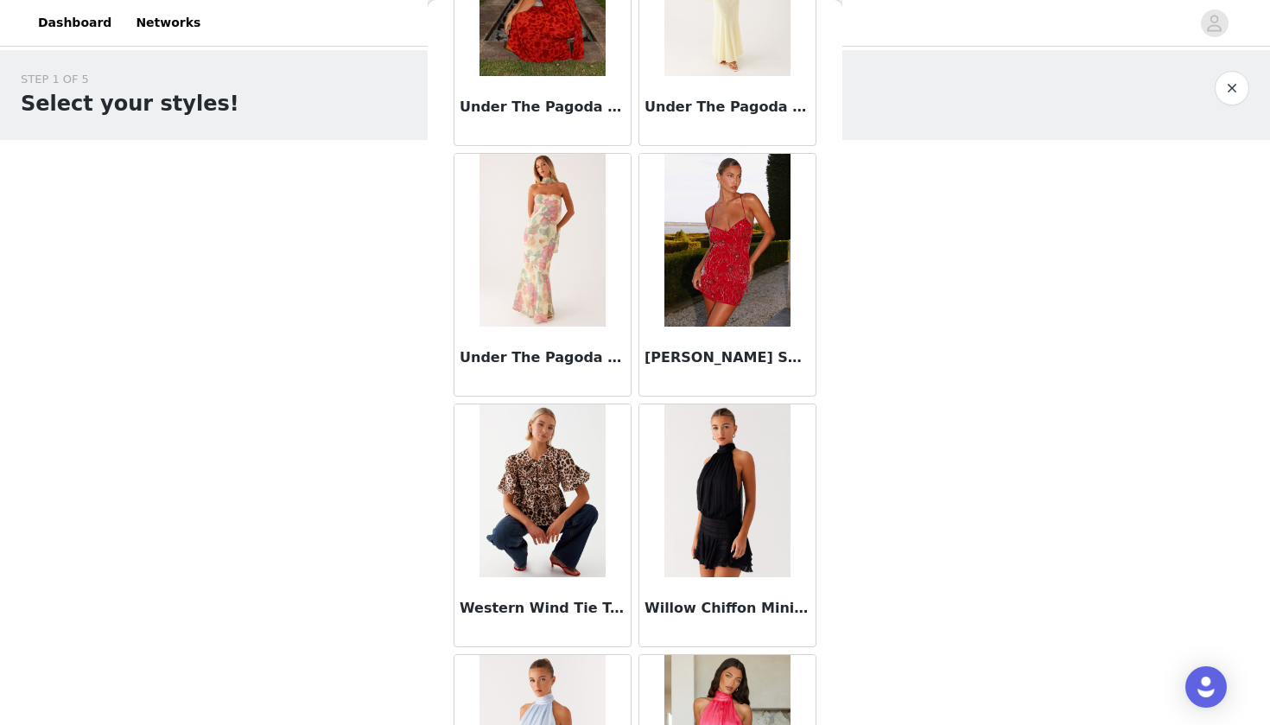
scroll to position [16478, 0]
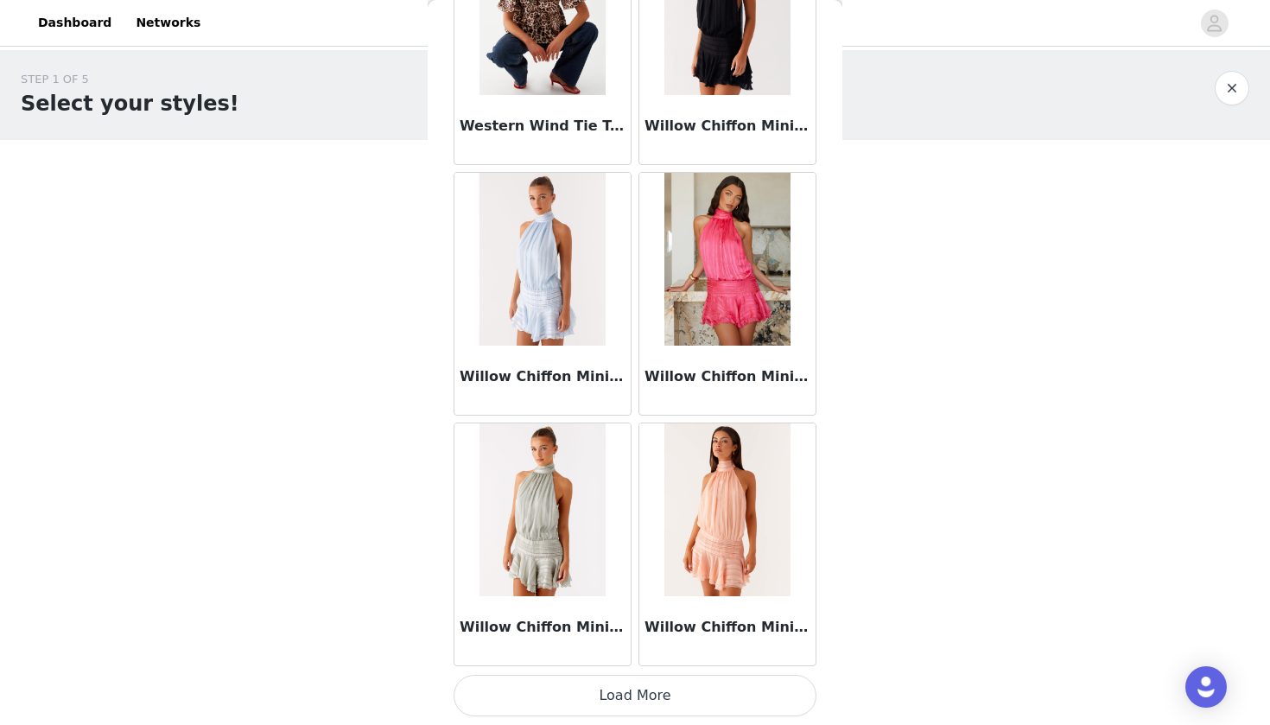
click at [629, 681] on button "Load More" at bounding box center [635, 695] width 363 height 41
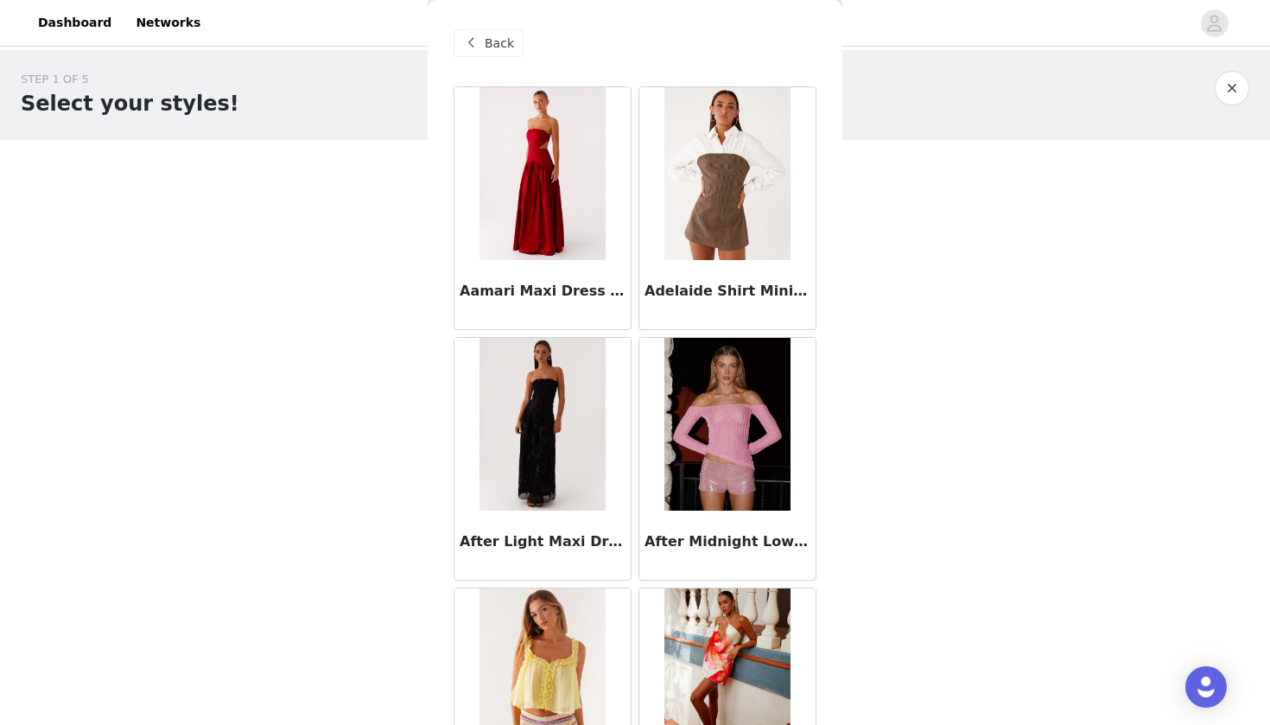
scroll to position [0, 0]
click at [491, 43] on span "Back" at bounding box center [499, 44] width 29 height 18
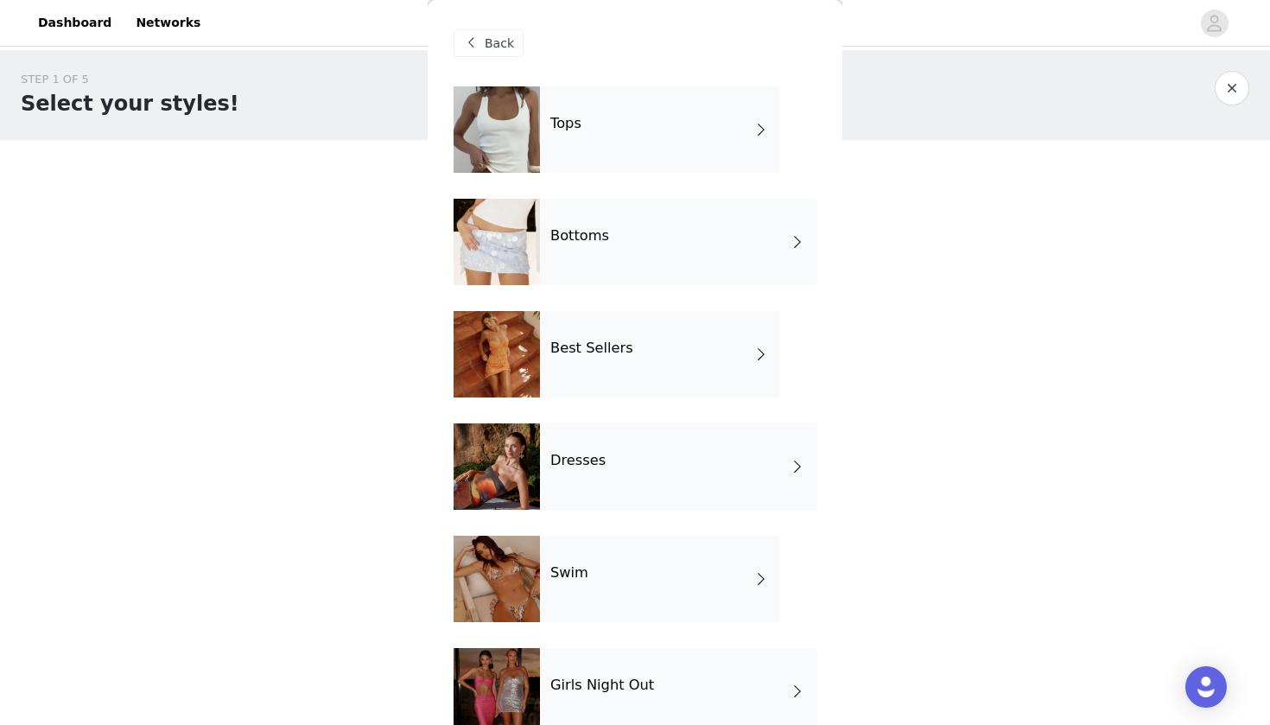
click at [591, 236] on h4 "Bottoms" at bounding box center [580, 236] width 59 height 16
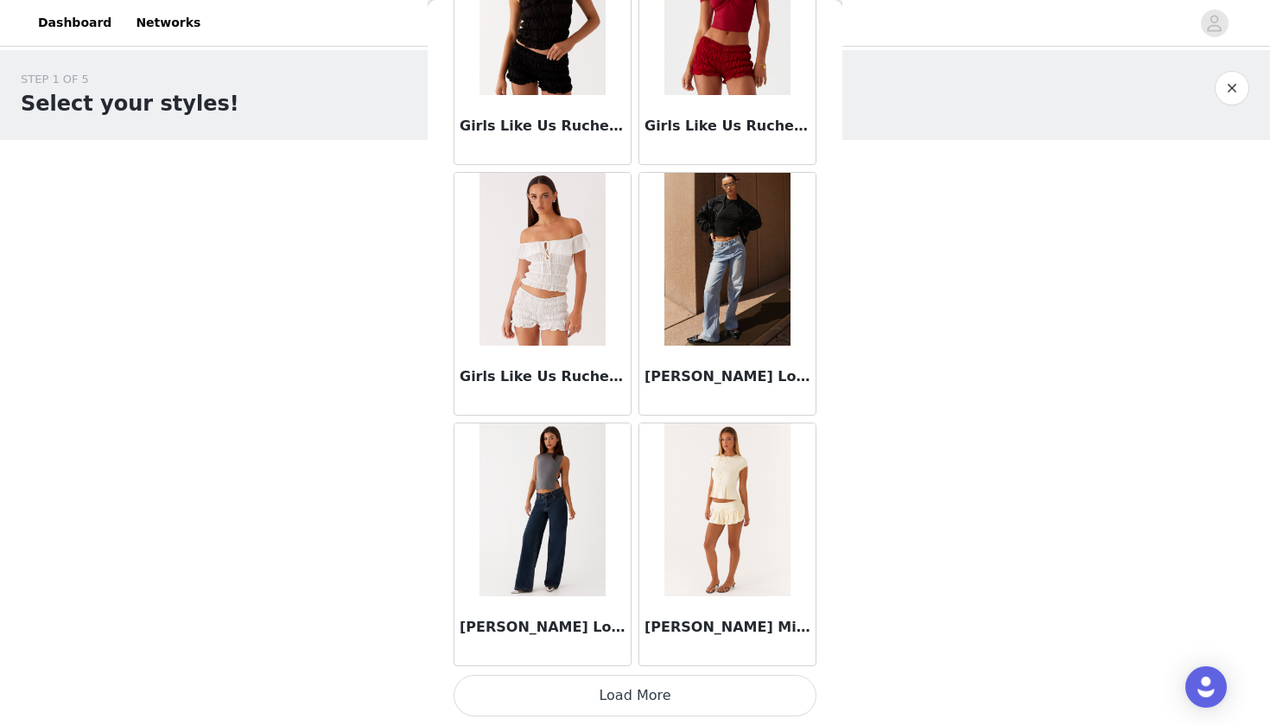
click at [647, 681] on button "Load More" at bounding box center [635, 695] width 363 height 41
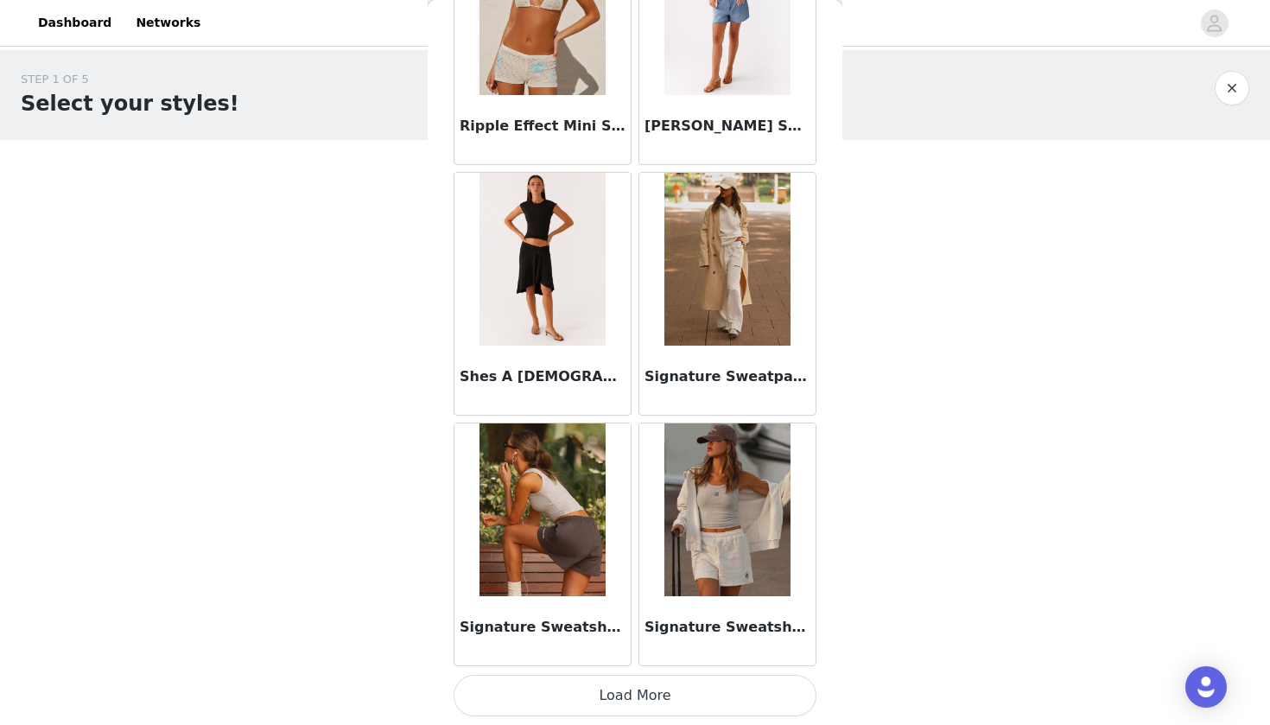
scroll to position [4426, 0]
click at [725, 285] on img at bounding box center [727, 259] width 125 height 173
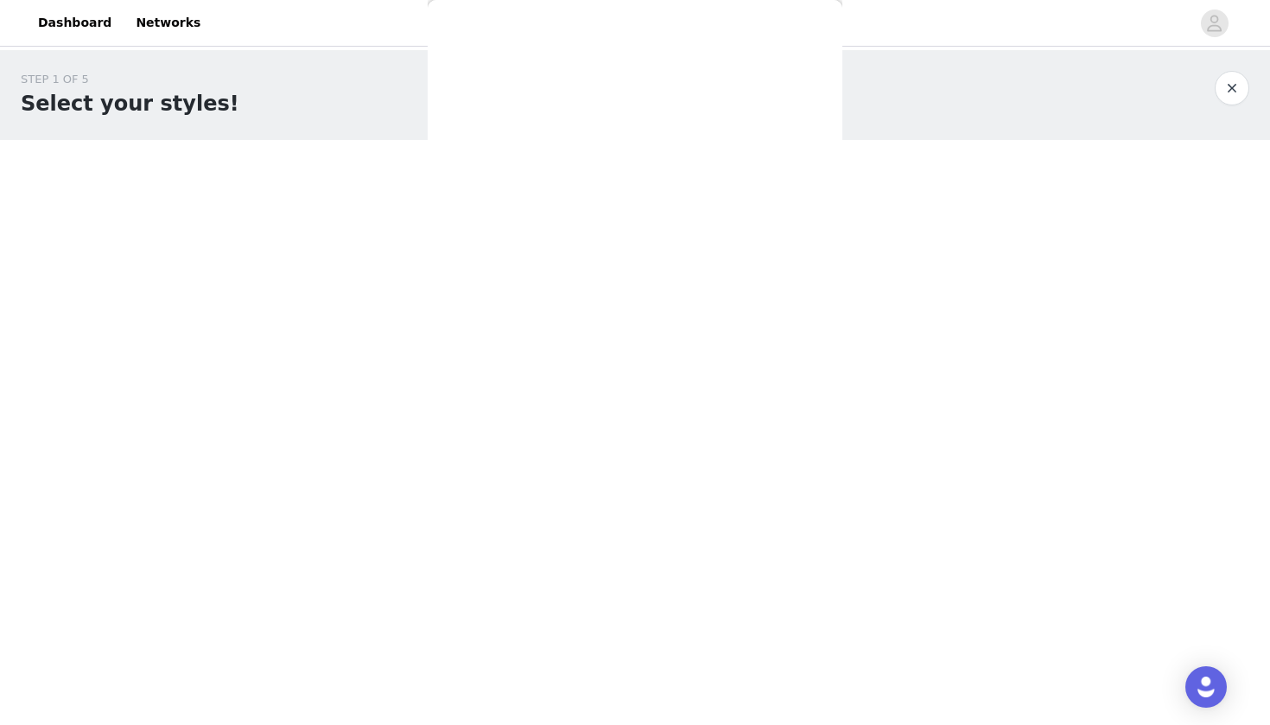
scroll to position [0, 0]
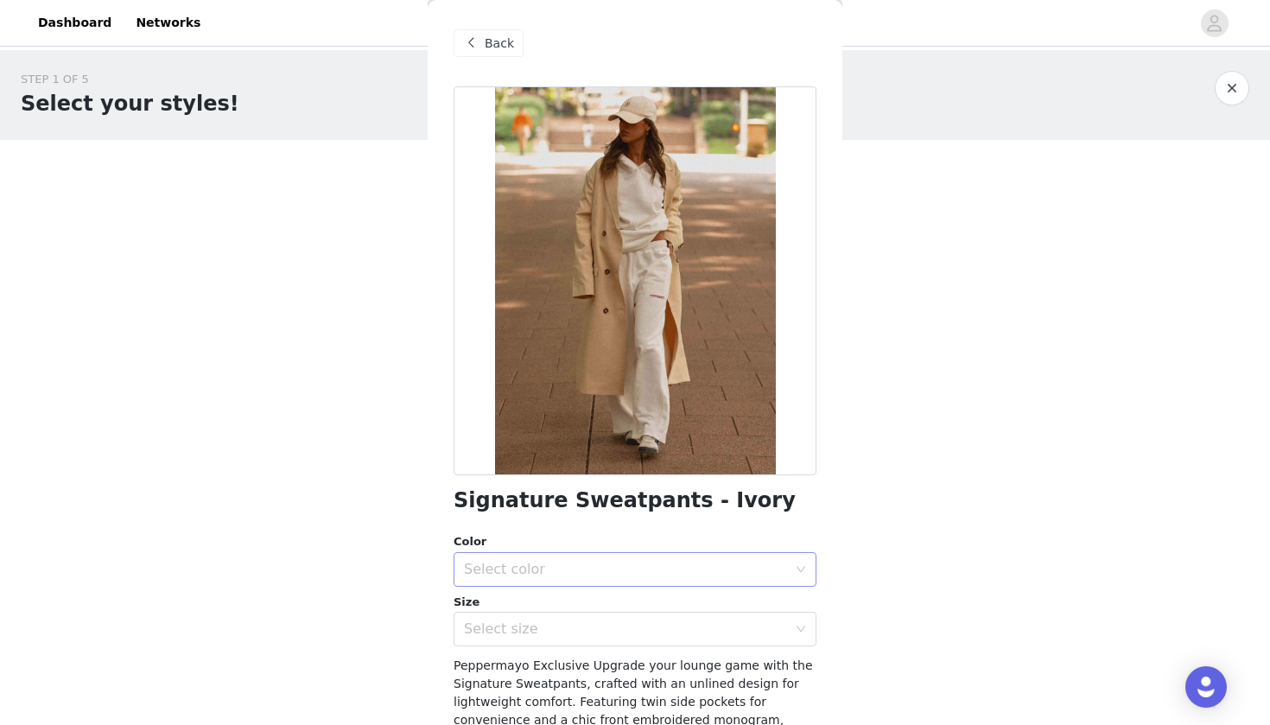
click at [580, 581] on div "Select color" at bounding box center [629, 569] width 331 height 33
click at [576, 600] on li "Ivory" at bounding box center [635, 607] width 363 height 28
click at [576, 625] on div "Select size" at bounding box center [625, 629] width 323 height 17
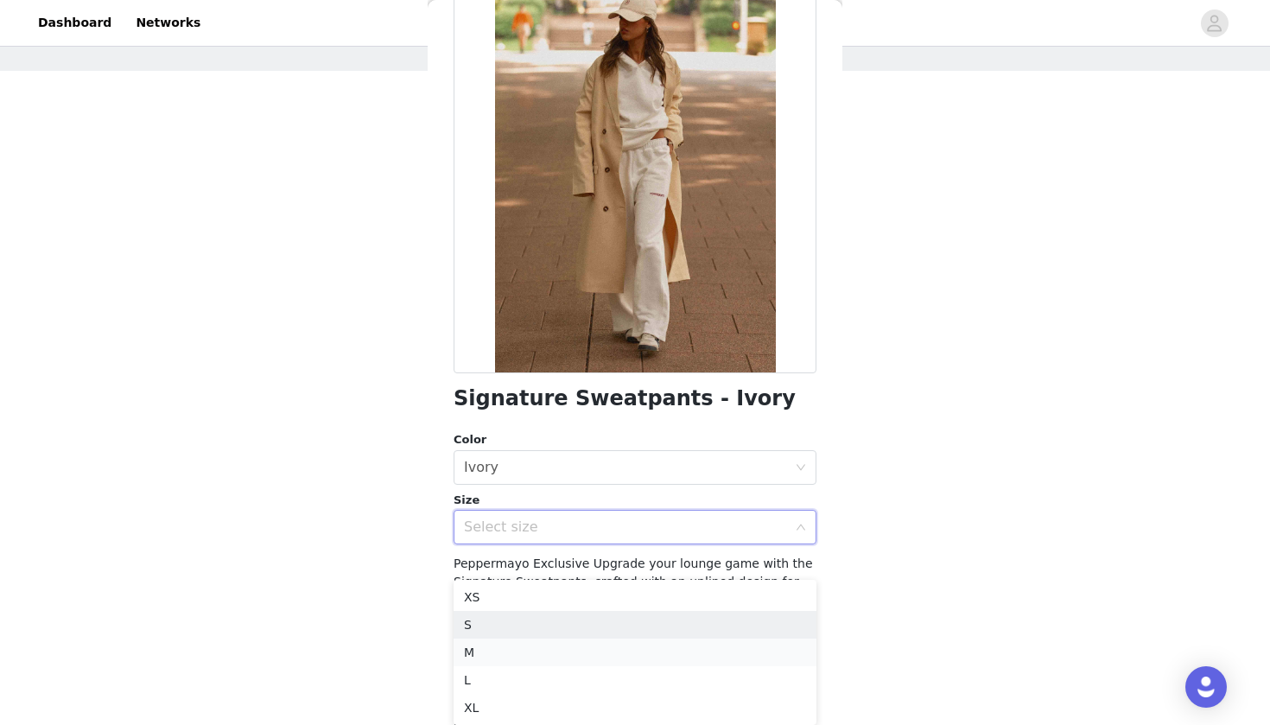
scroll to position [69, 0]
click at [636, 655] on li "M" at bounding box center [635, 653] width 363 height 28
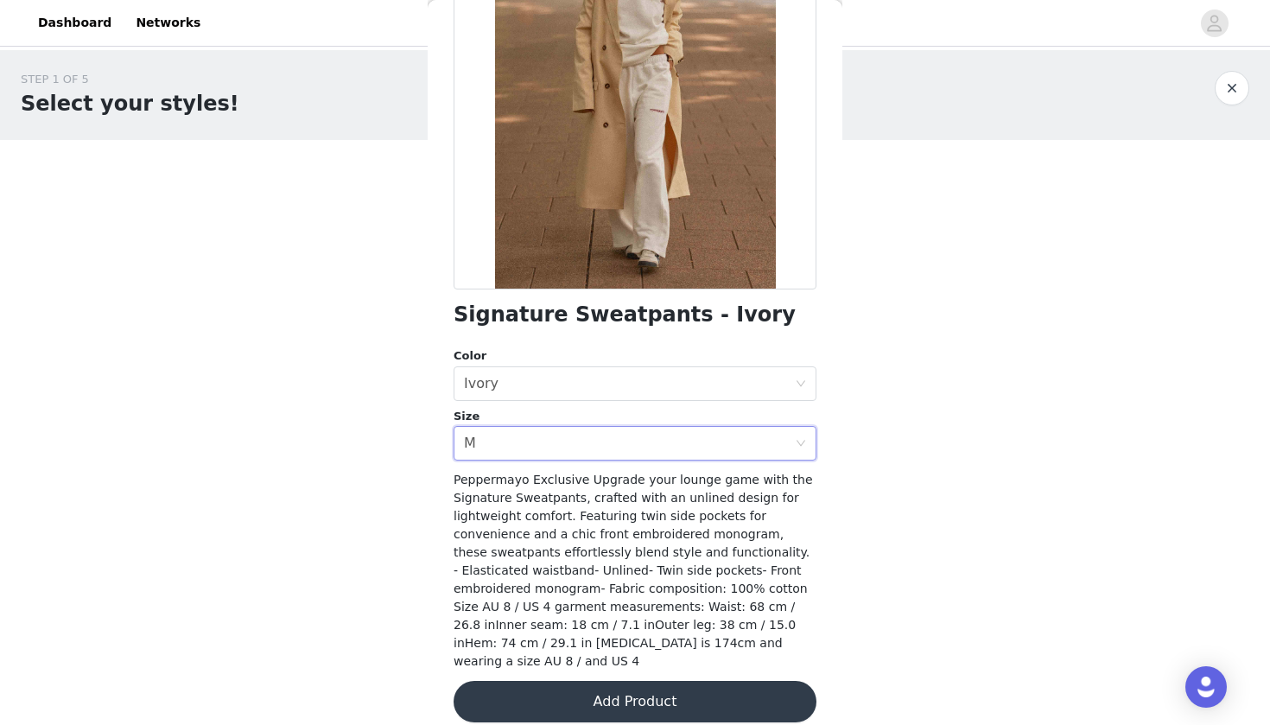
scroll to position [185, 0]
click at [629, 681] on button "Add Product" at bounding box center [635, 702] width 363 height 41
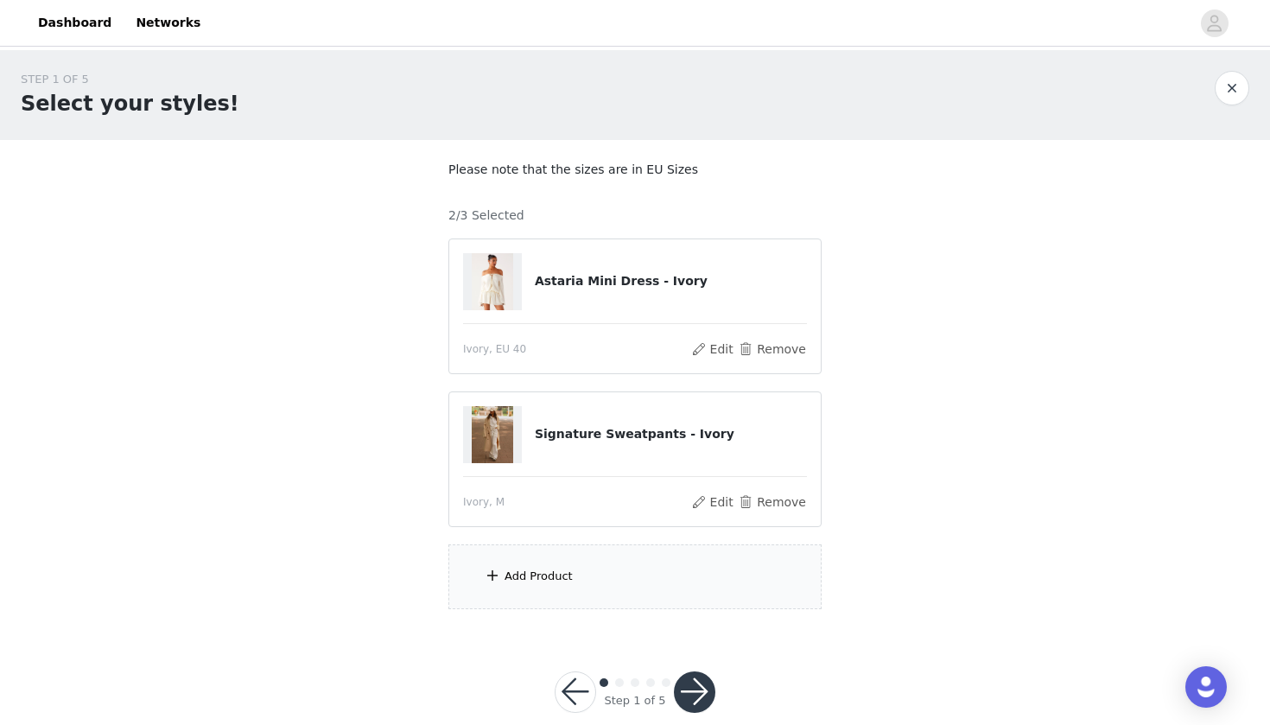
click at [597, 570] on div "Add Product" at bounding box center [635, 576] width 373 height 65
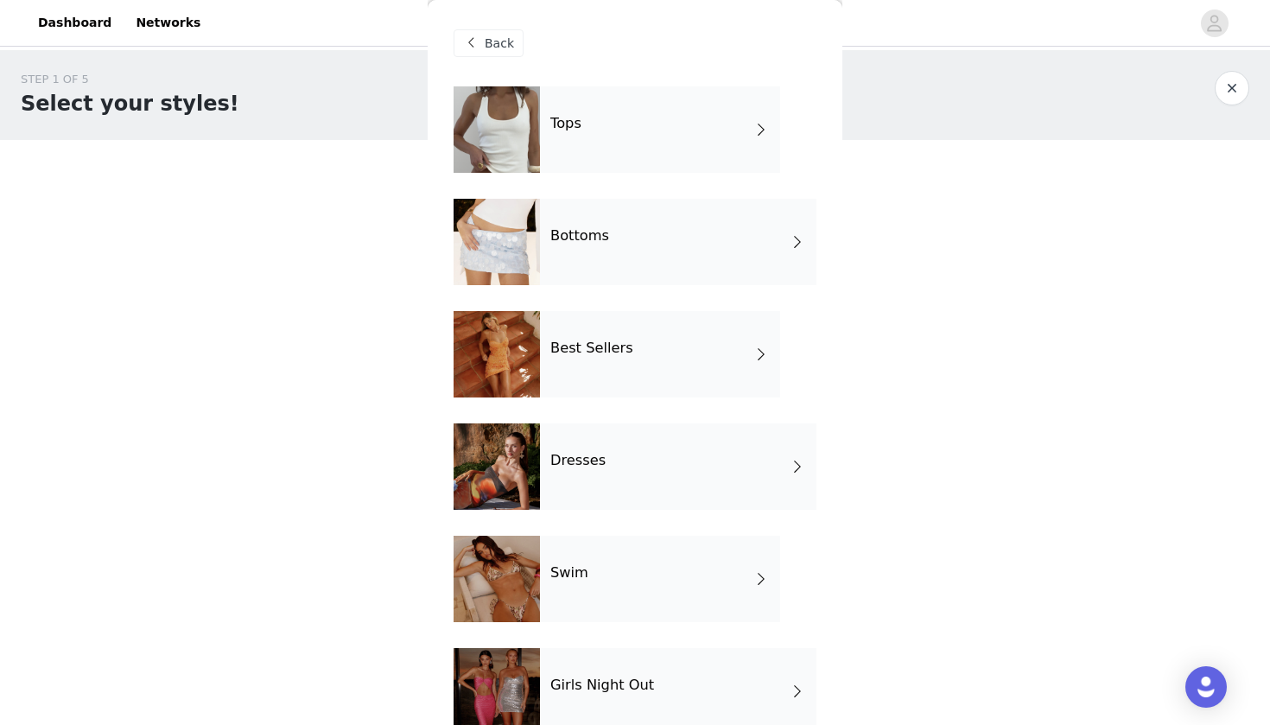
click at [641, 239] on div "Bottoms" at bounding box center [678, 242] width 277 height 86
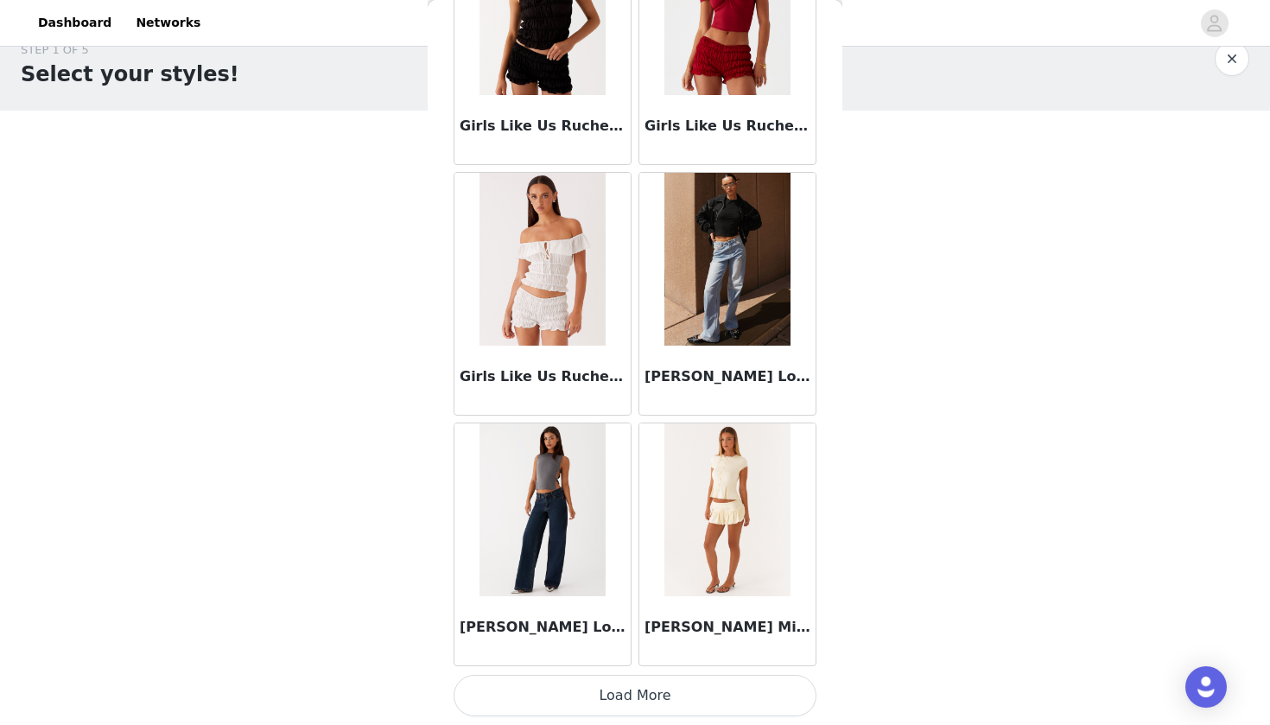
scroll to position [29, 0]
click at [667, 681] on button "Load More" at bounding box center [635, 695] width 363 height 41
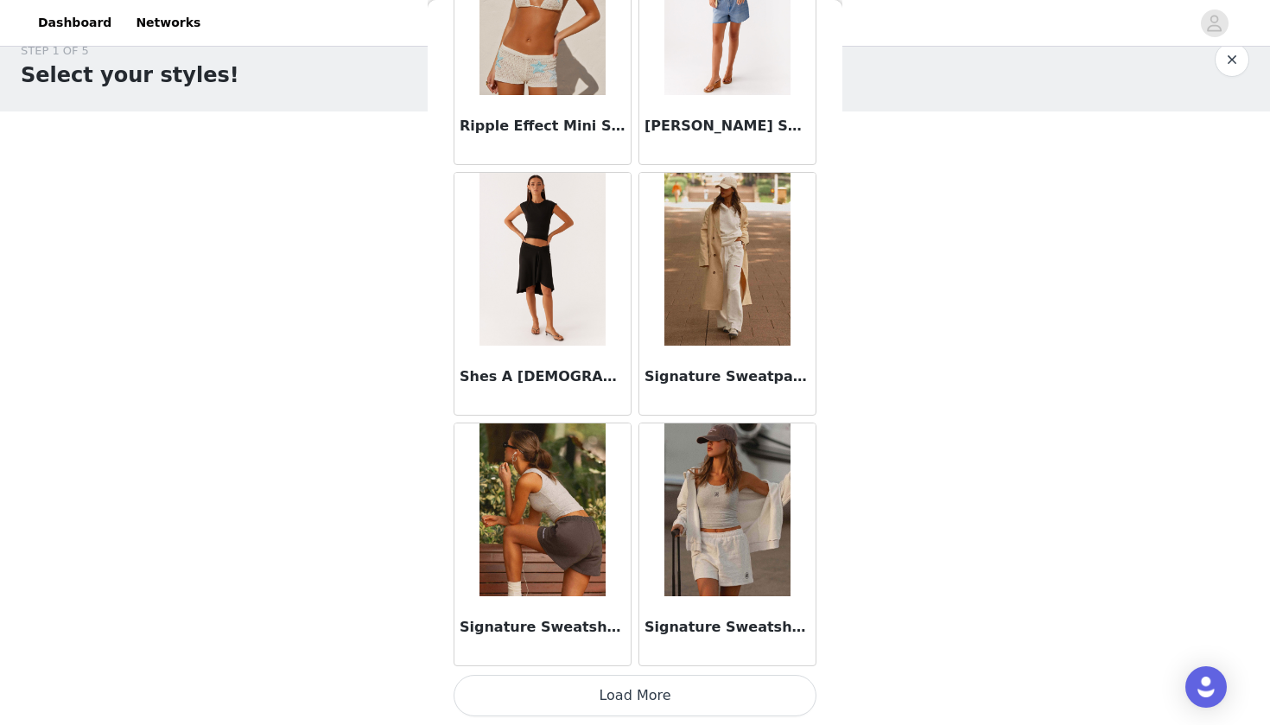
click at [634, 681] on button "Load More" at bounding box center [635, 695] width 363 height 41
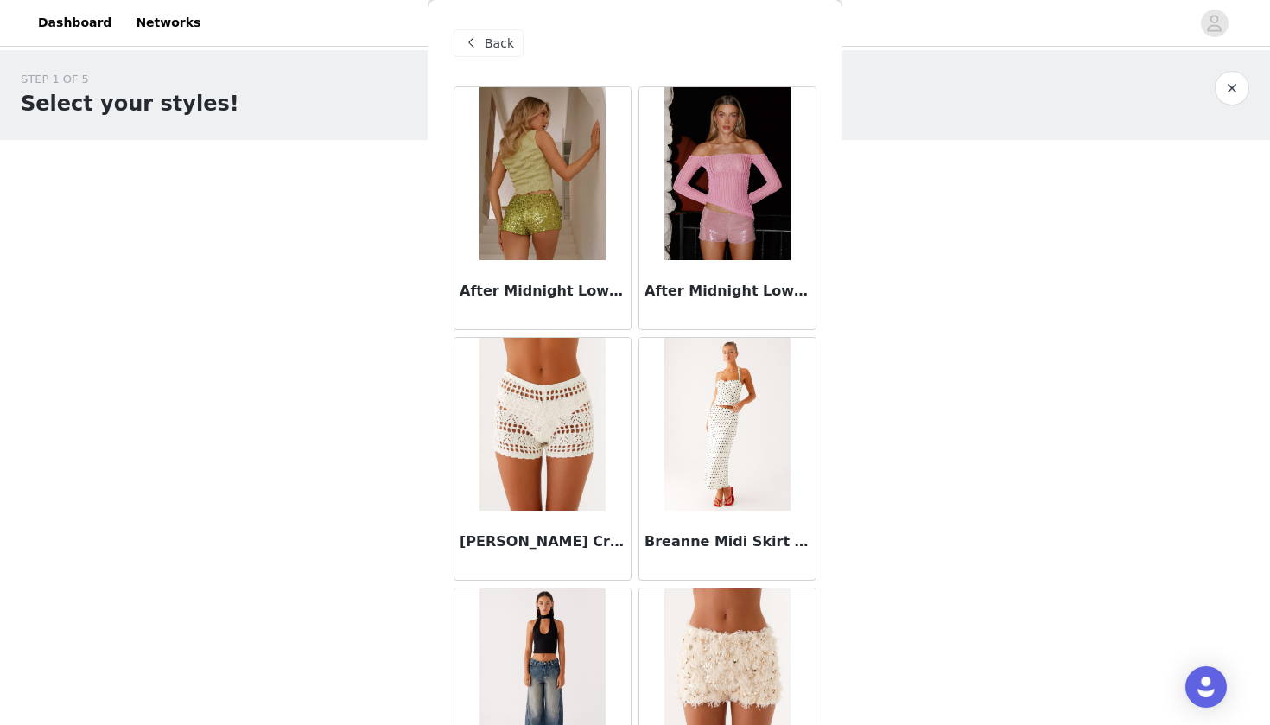
scroll to position [0, 0]
click at [478, 51] on span at bounding box center [471, 43] width 21 height 21
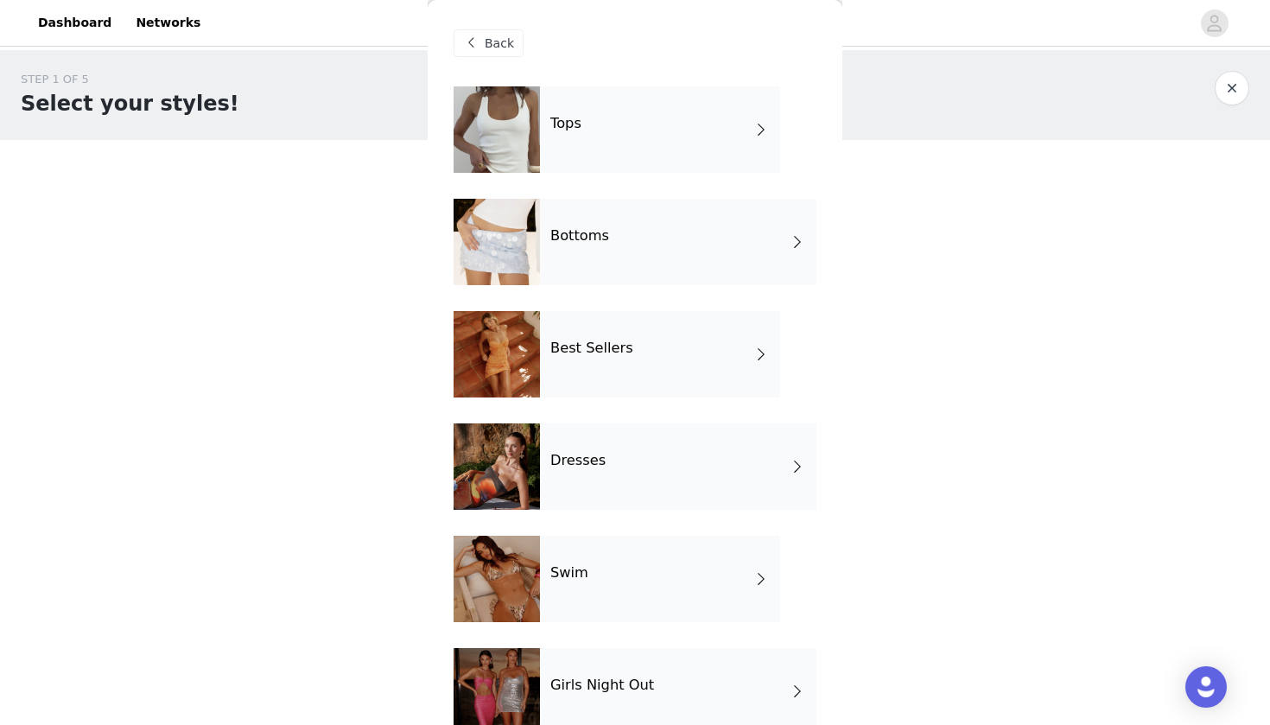
drag, startPoint x: 668, startPoint y: 41, endPoint x: 933, endPoint y: 224, distance: 322.0
click at [933, 224] on div "STEP 1 OF 5 Select your styles! Please note that the sizes are in EU Sizes 2/3 …" at bounding box center [635, 340] width 1270 height 580
click at [706, 160] on div "Tops" at bounding box center [660, 129] width 240 height 86
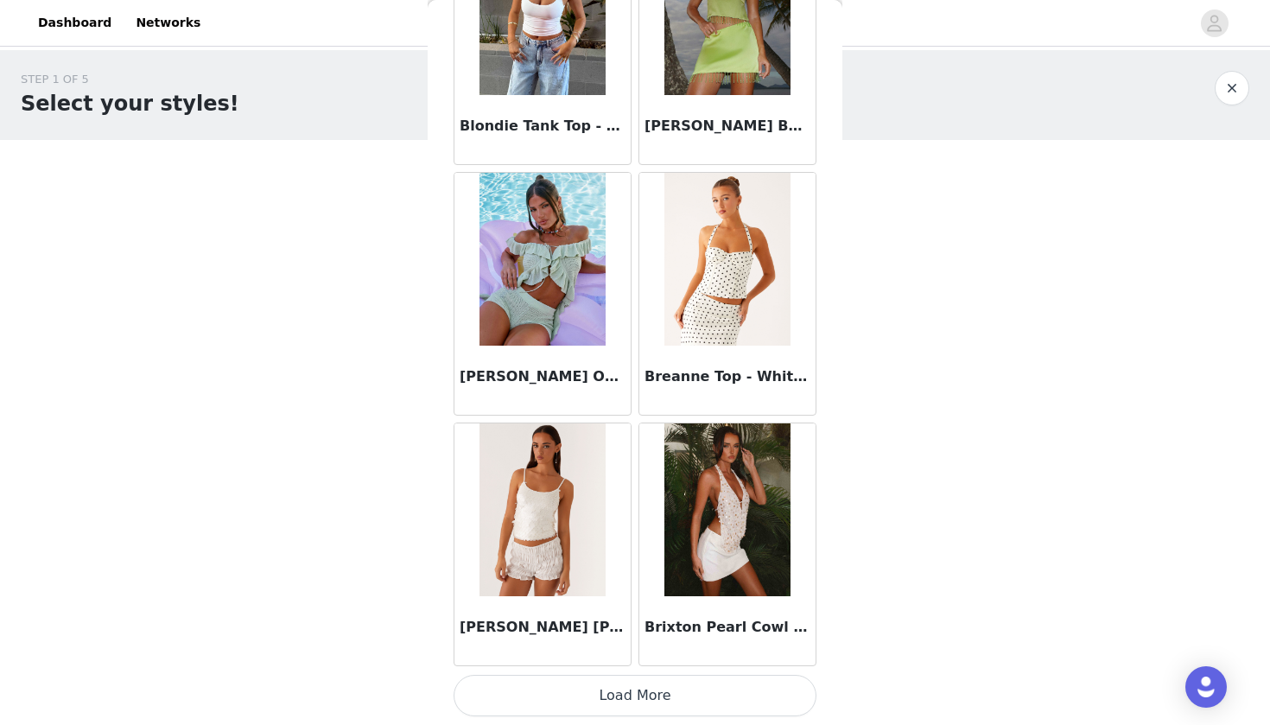
click at [626, 681] on button "Load More" at bounding box center [635, 695] width 363 height 41
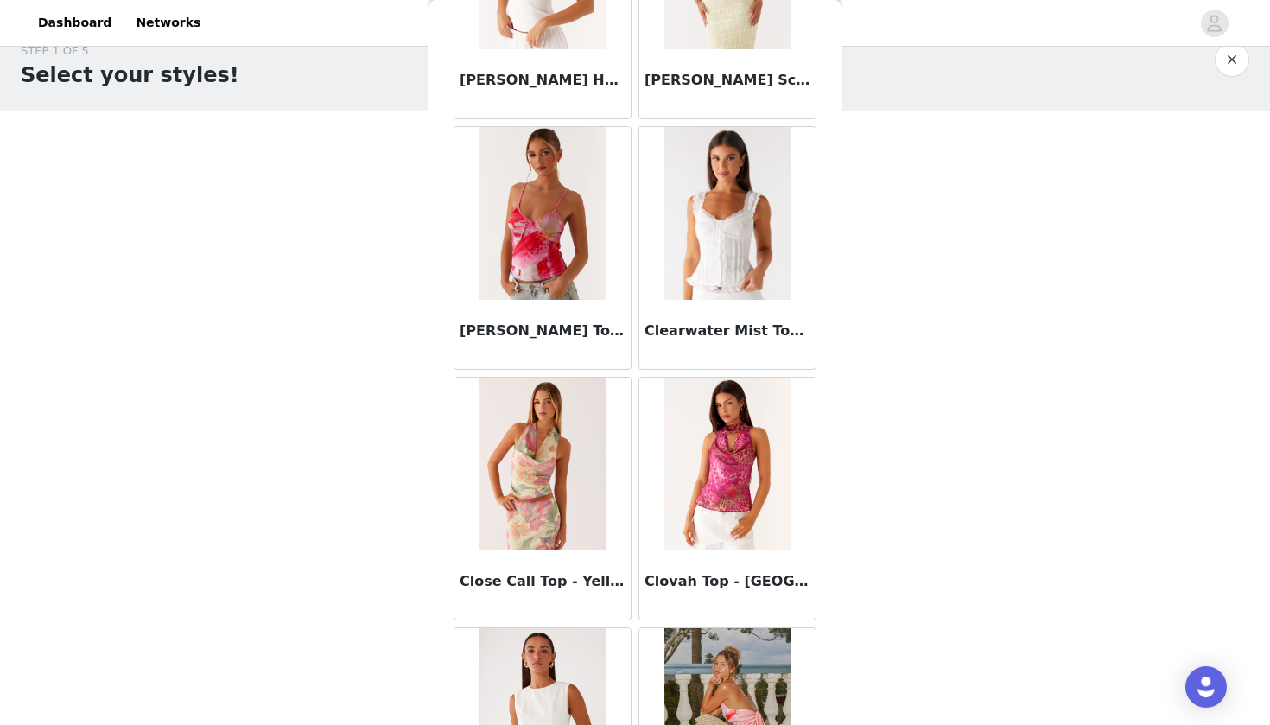
scroll to position [3933, 0]
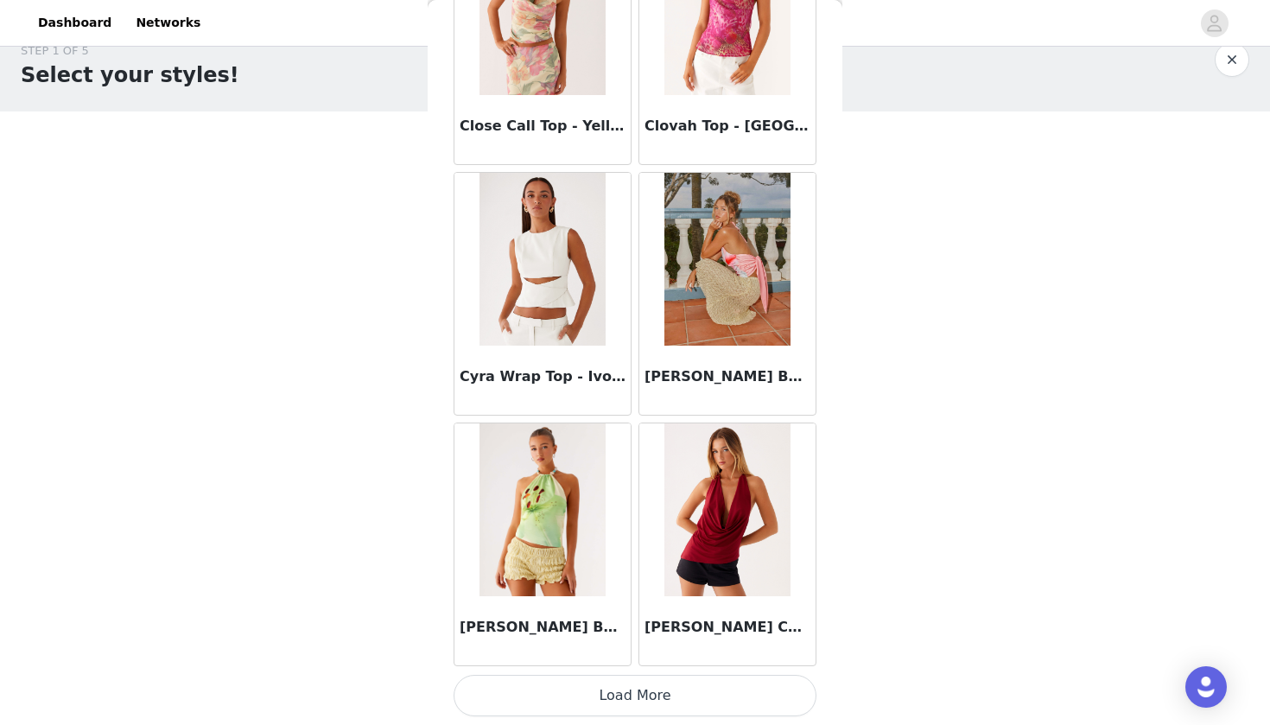
click at [662, 681] on button "Load More" at bounding box center [635, 695] width 363 height 41
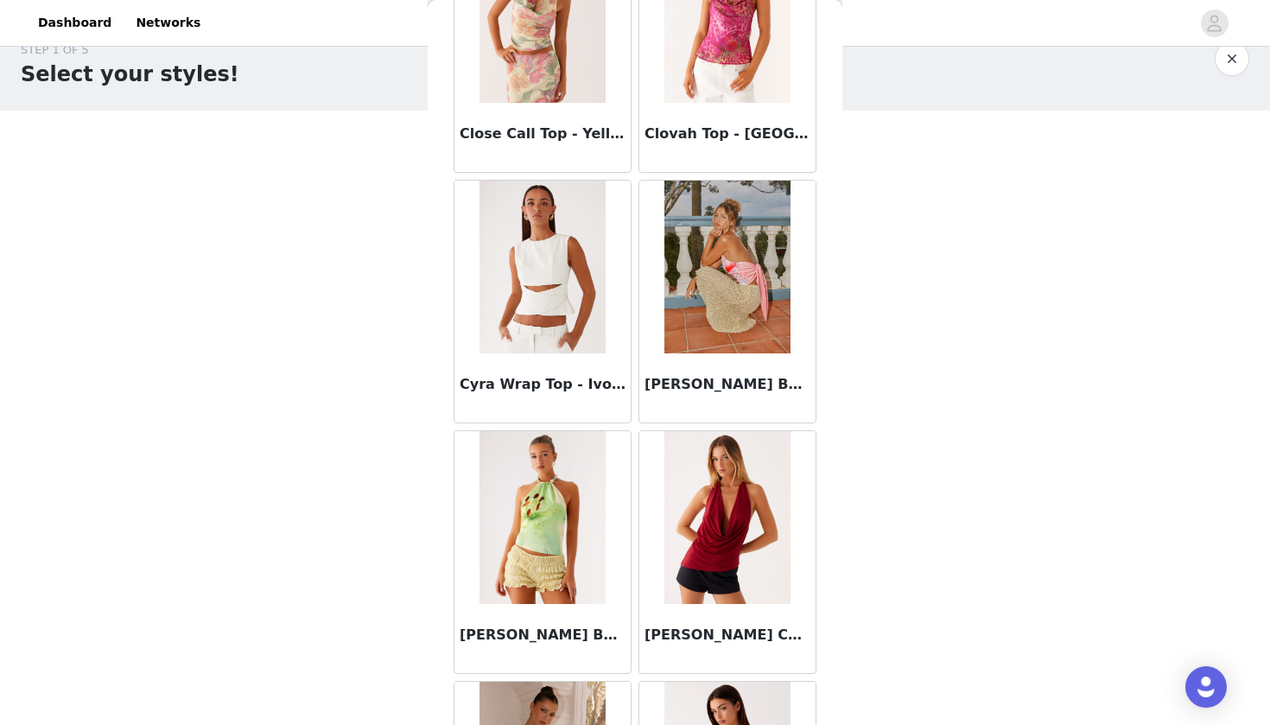
scroll to position [29, 0]
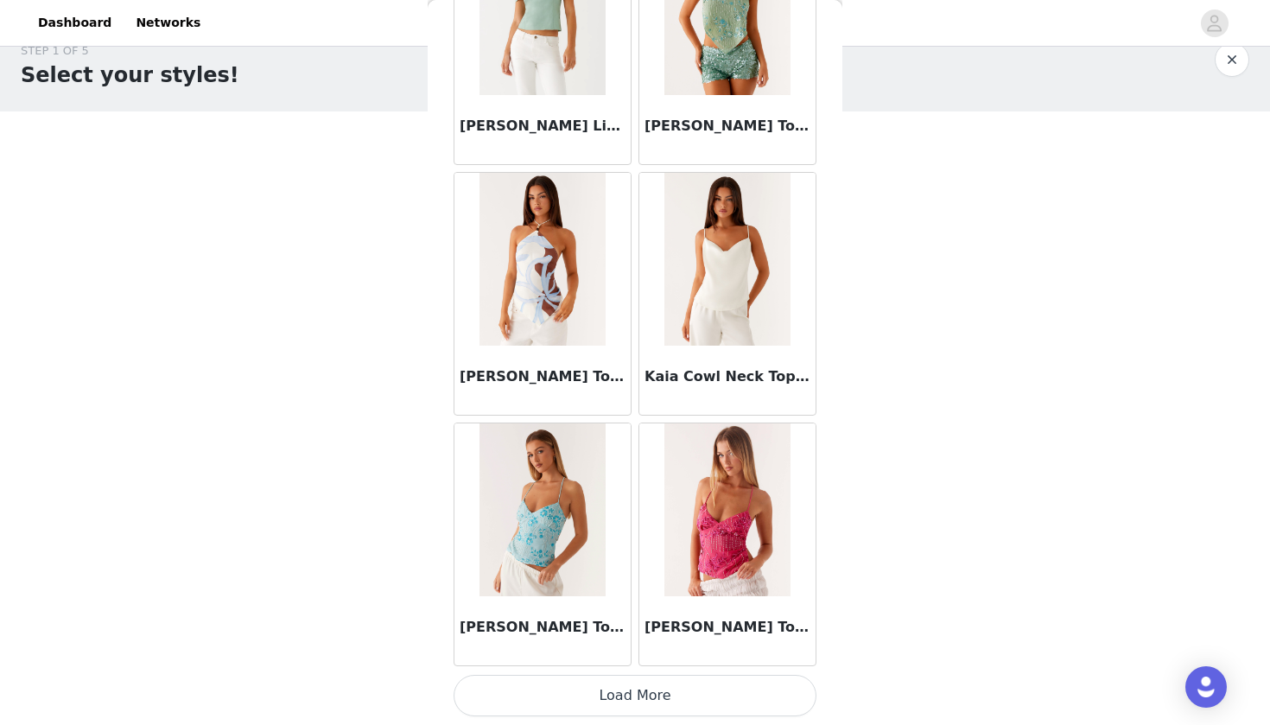
click at [631, 681] on button "Load More" at bounding box center [635, 695] width 363 height 41
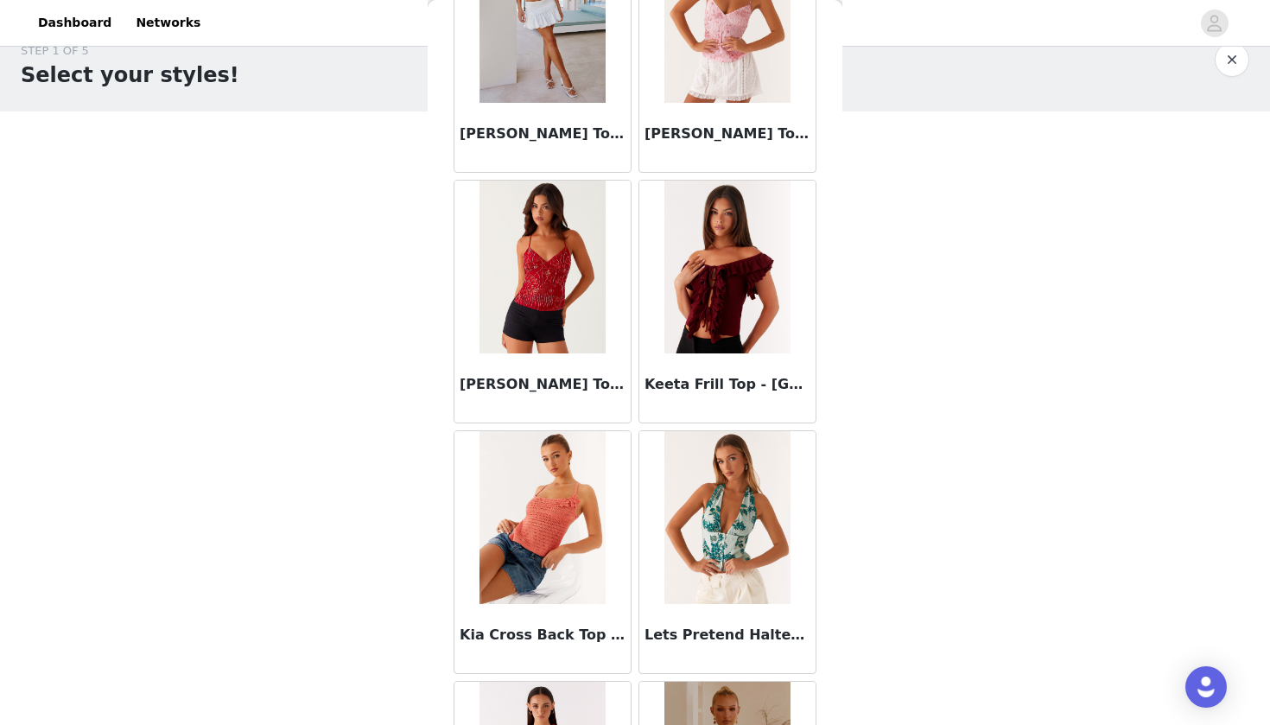
scroll to position [7678, 0]
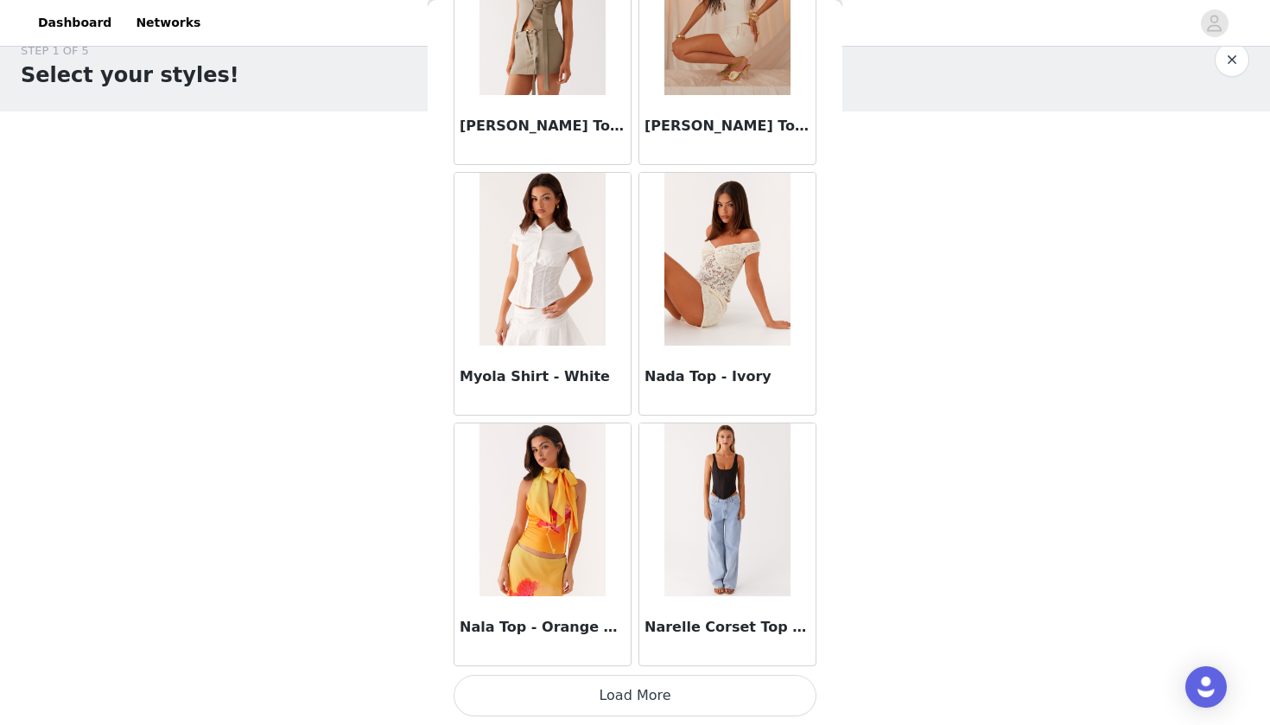
click at [666, 681] on button "Load More" at bounding box center [635, 695] width 363 height 41
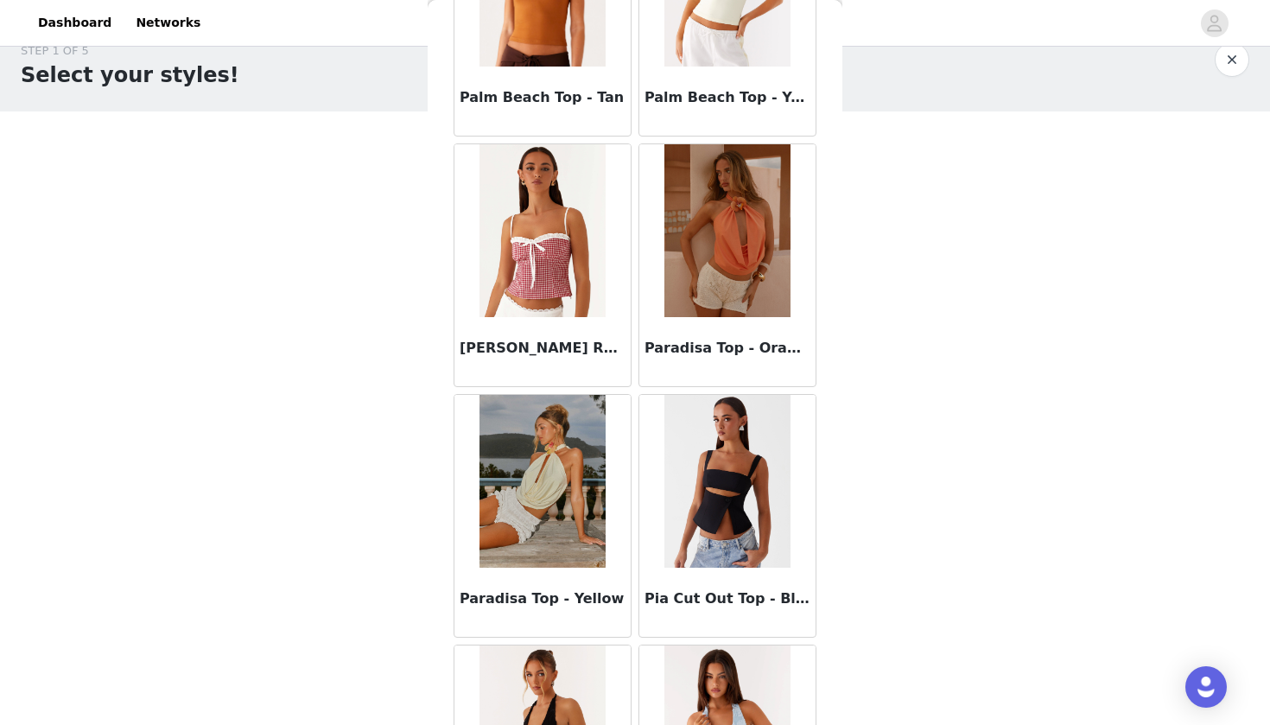
scroll to position [10980, 0]
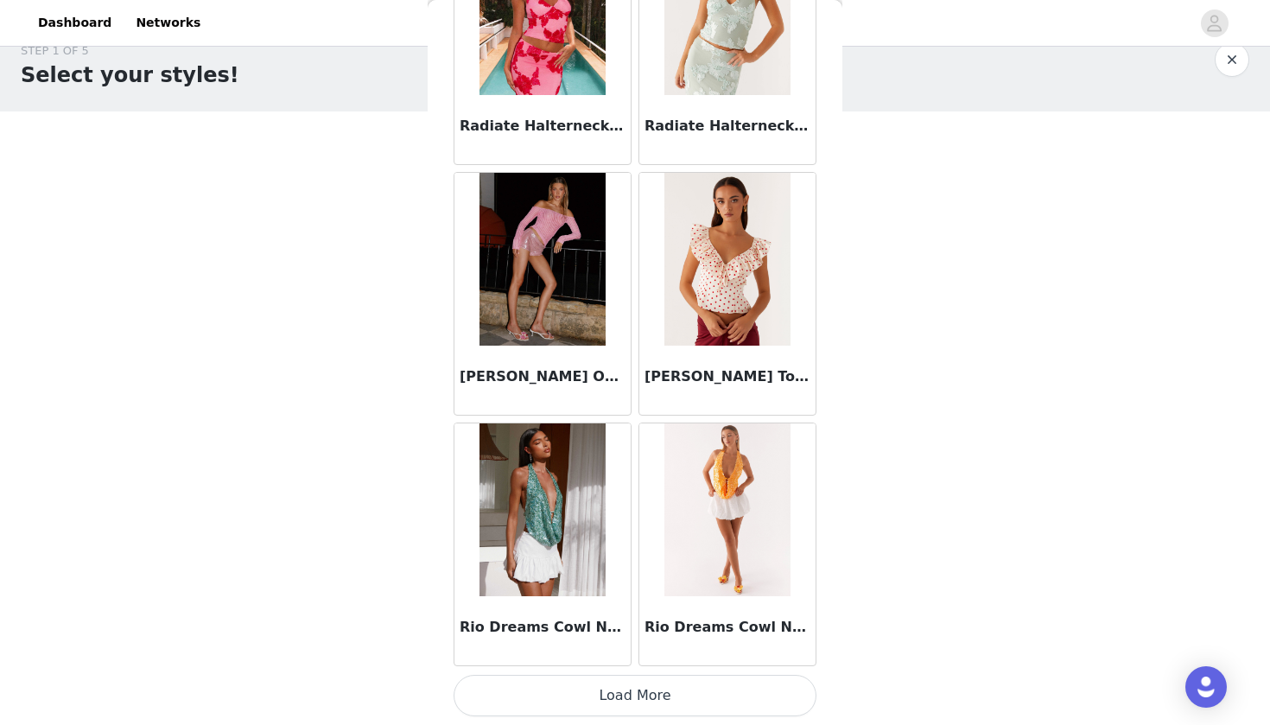
click at [665, 681] on button "Load More" at bounding box center [635, 695] width 363 height 41
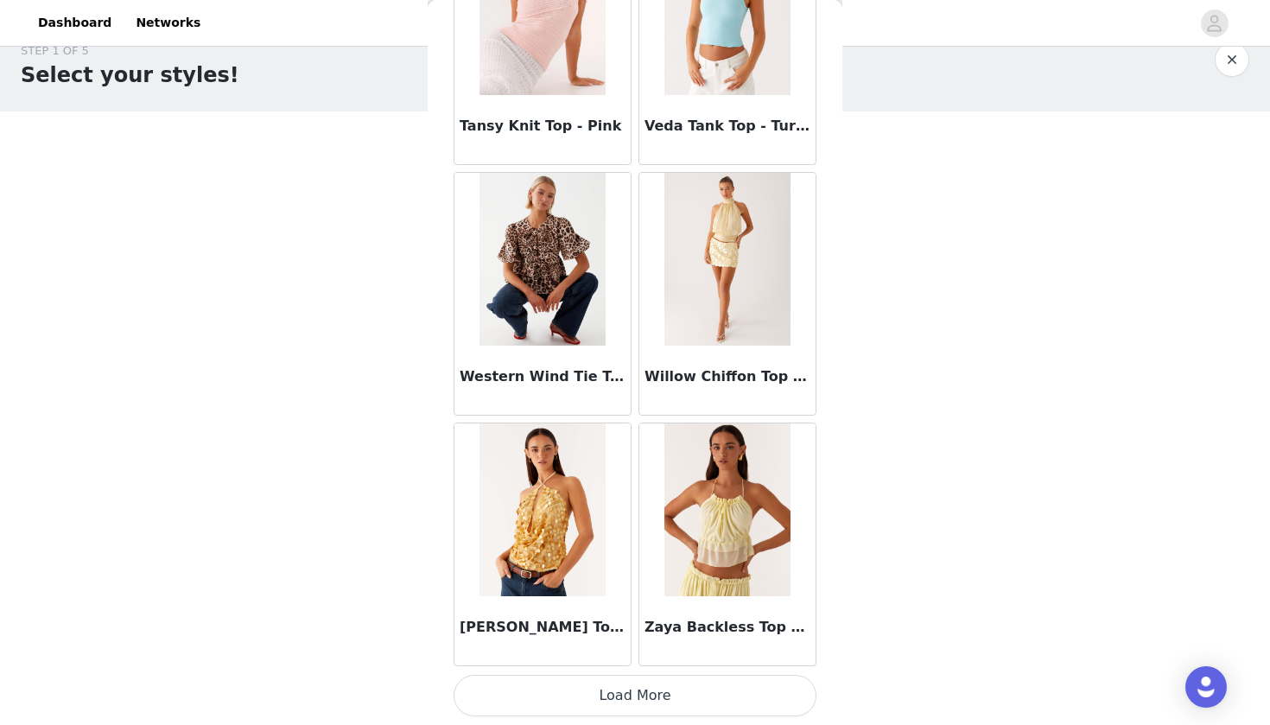
scroll to position [14452, 0]
click at [640, 681] on button "Load More" at bounding box center [635, 695] width 363 height 41
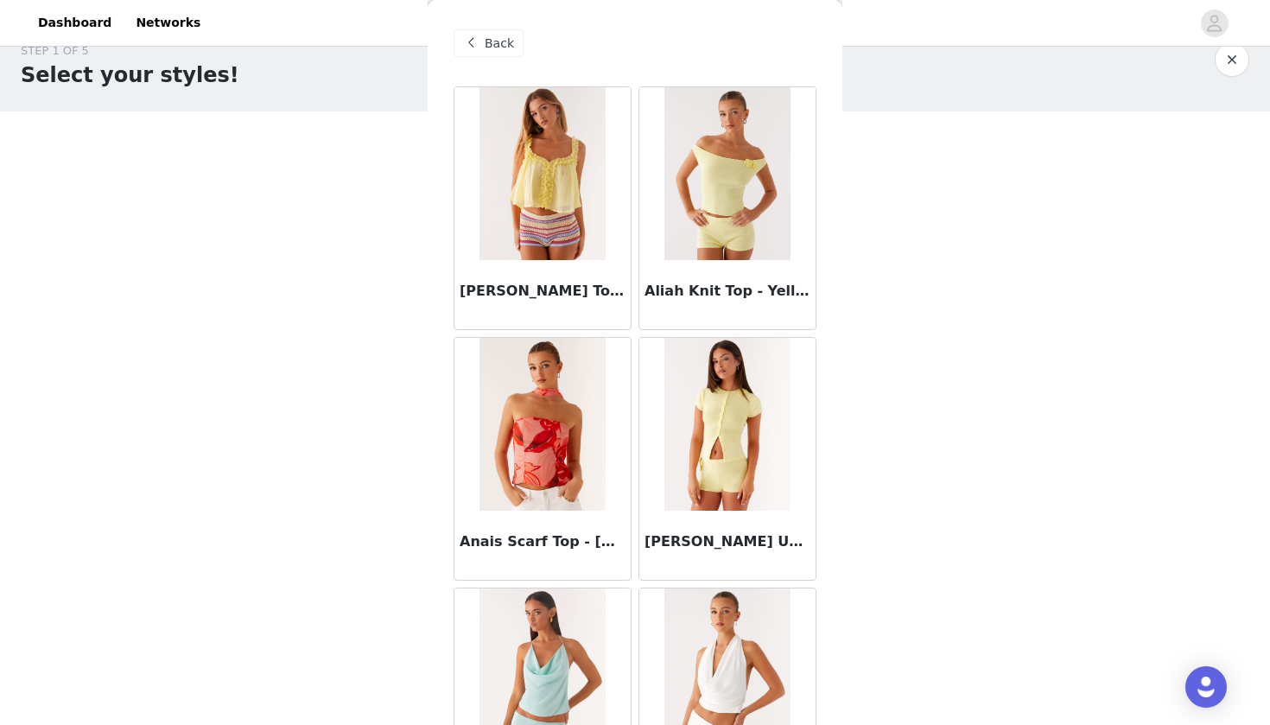
scroll to position [0, 0]
click at [487, 39] on span "Back" at bounding box center [499, 44] width 29 height 18
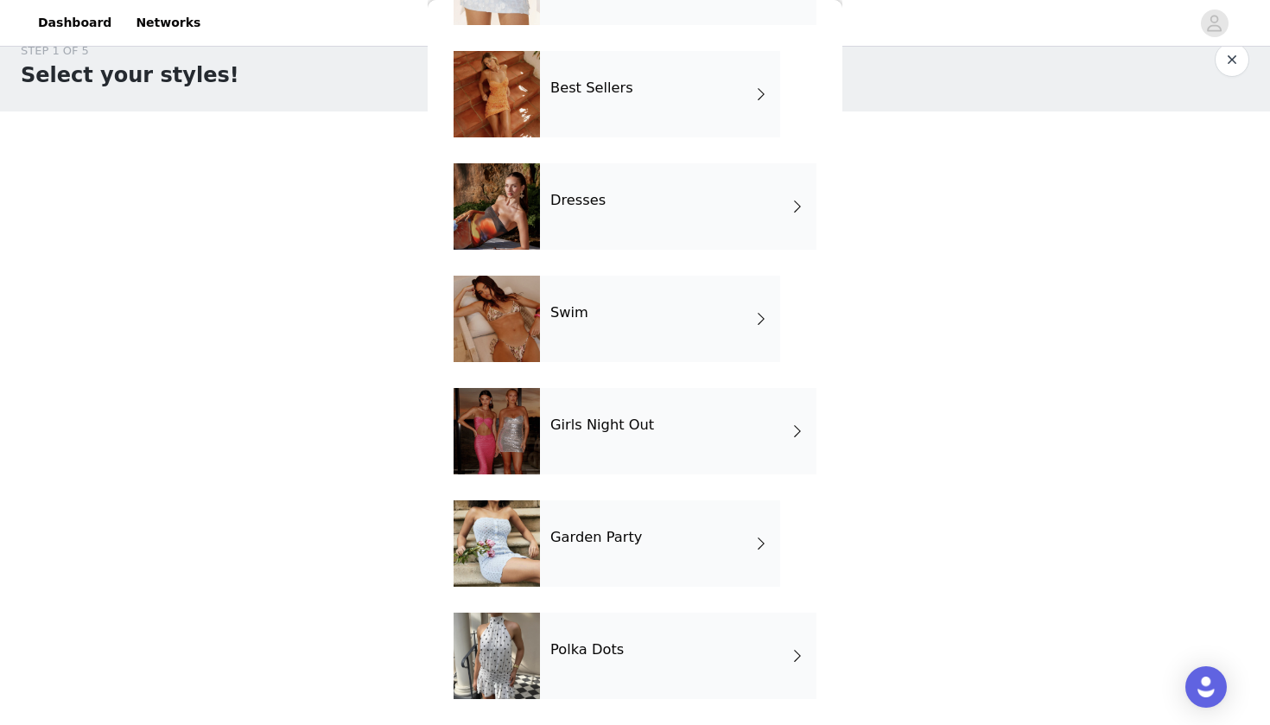
scroll to position [260, 0]
click at [602, 431] on h4 "Girls Night Out" at bounding box center [603, 425] width 104 height 16
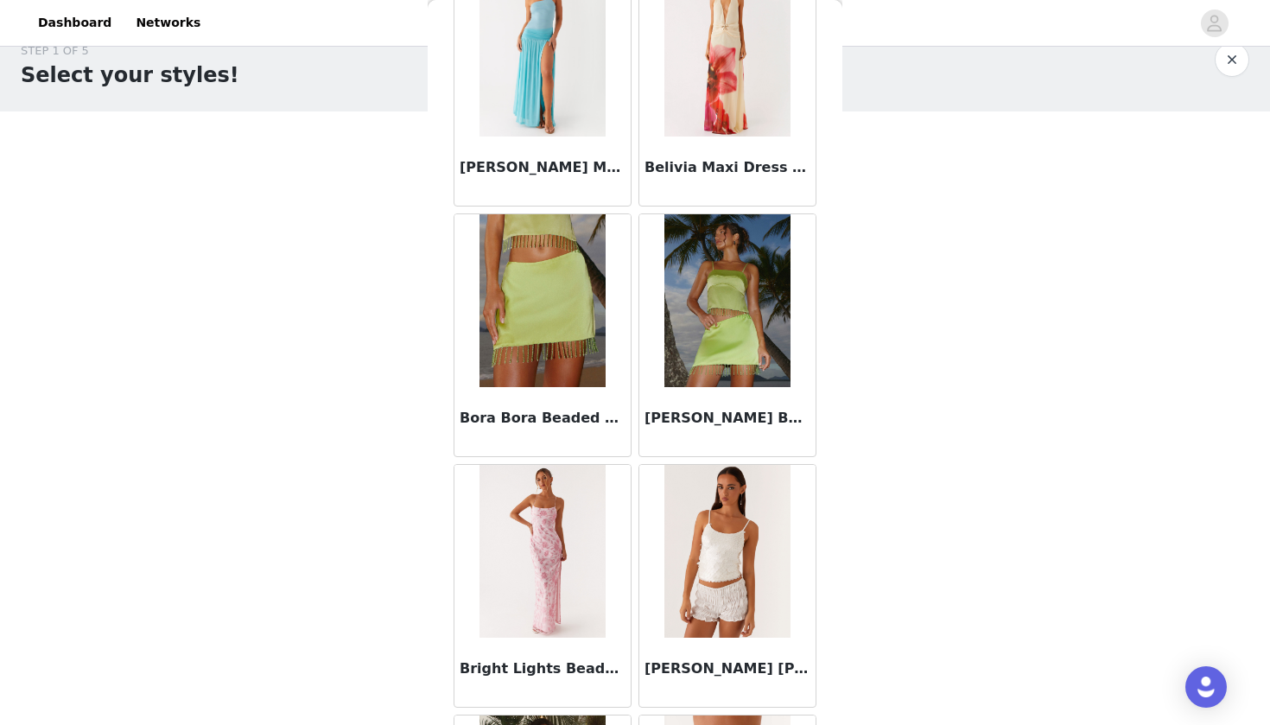
scroll to position [1379, 0]
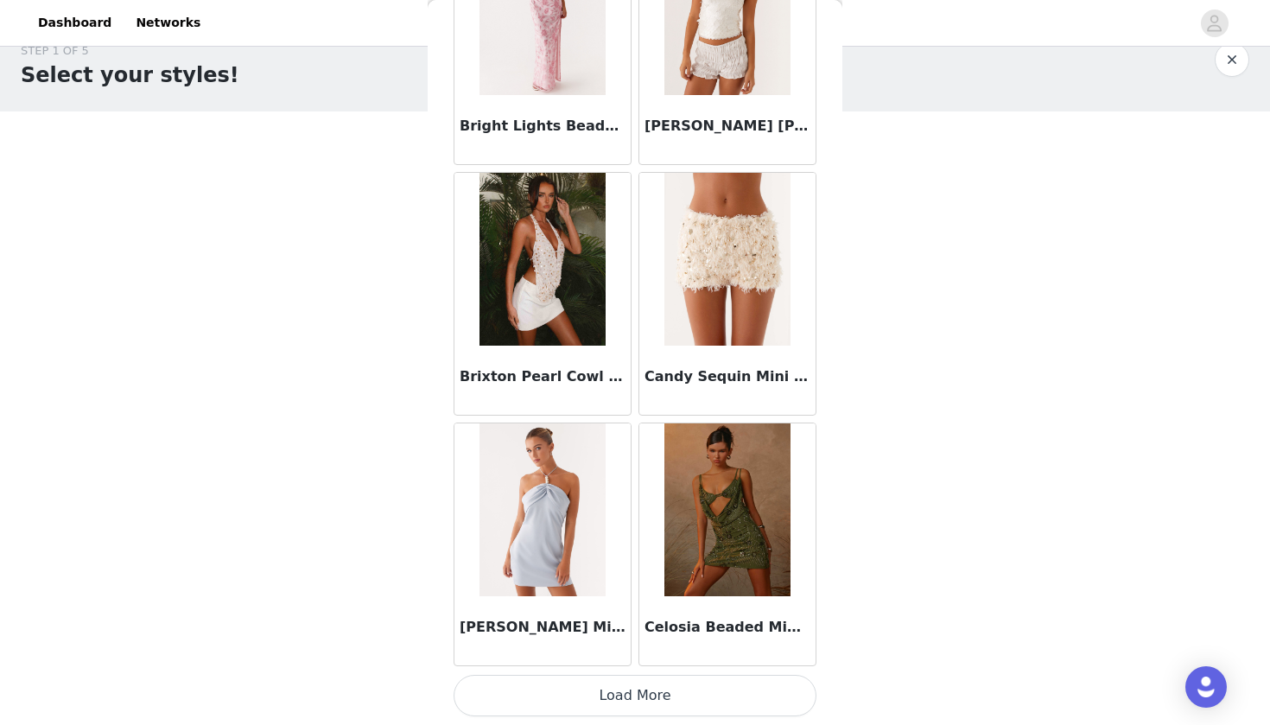
click at [617, 681] on button "Load More" at bounding box center [635, 695] width 363 height 41
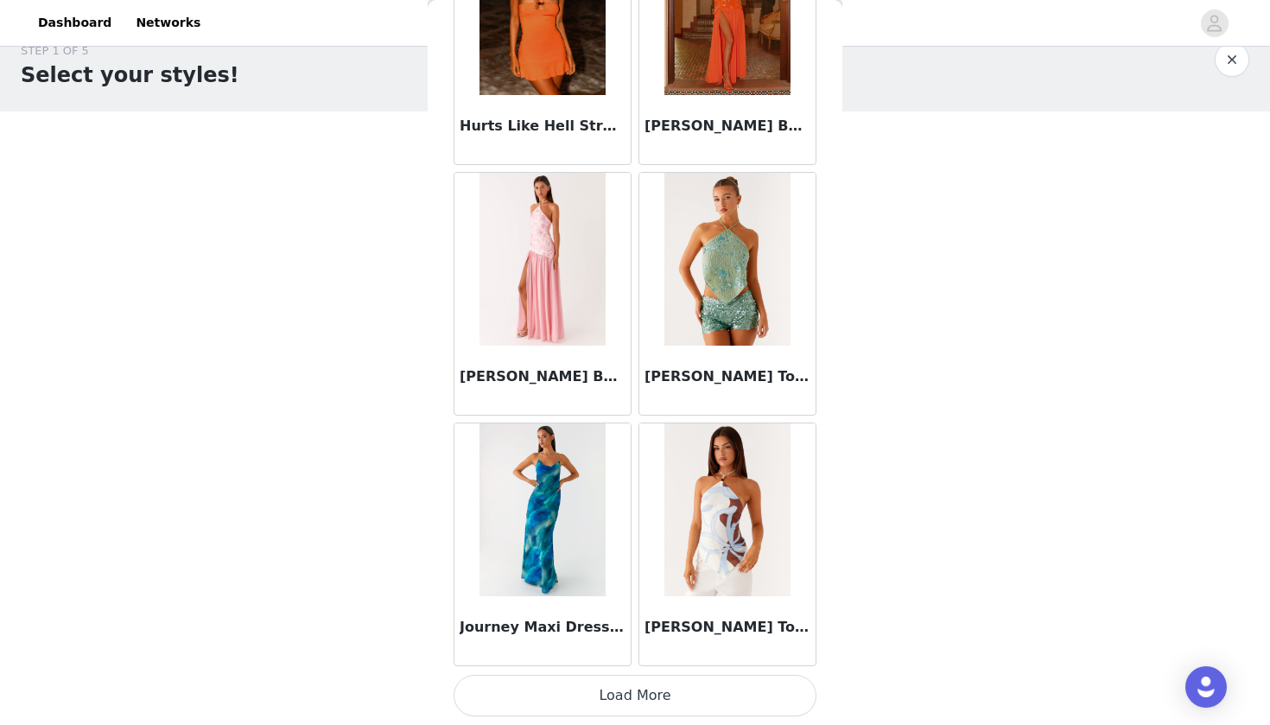
scroll to position [4426, 0]
click at [636, 681] on button "Load More" at bounding box center [635, 695] width 363 height 41
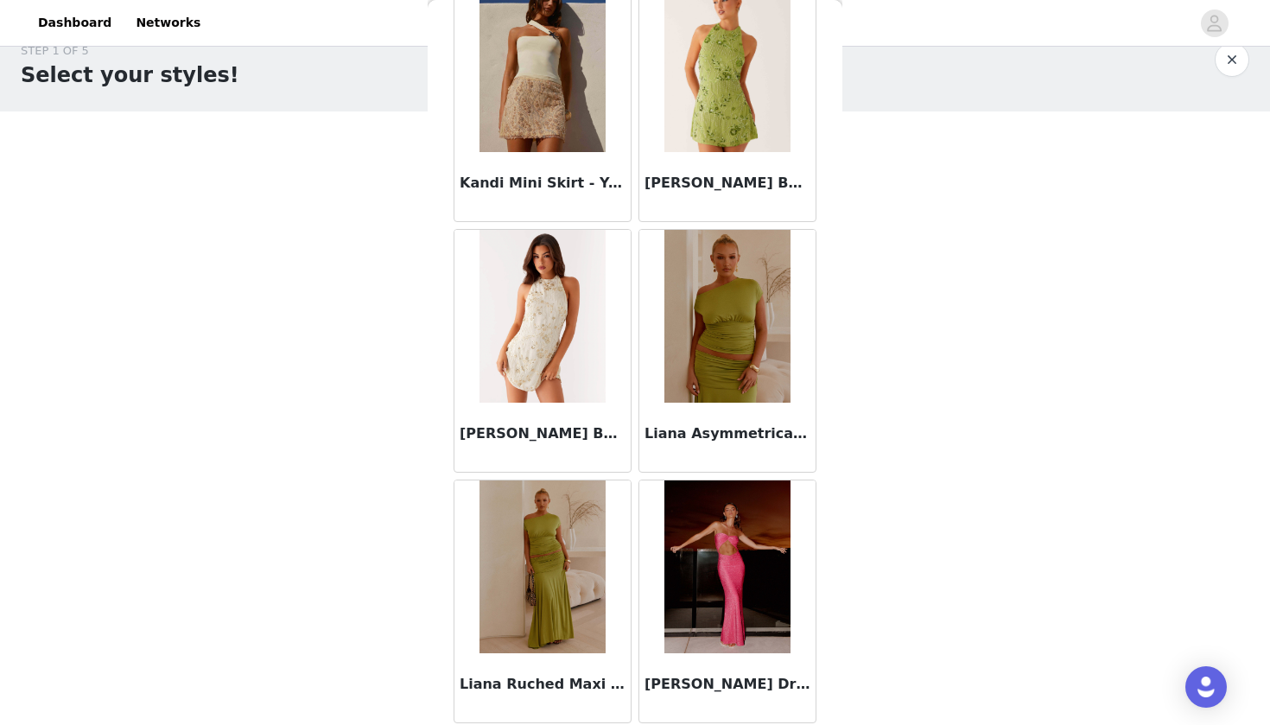
scroll to position [6095, 0]
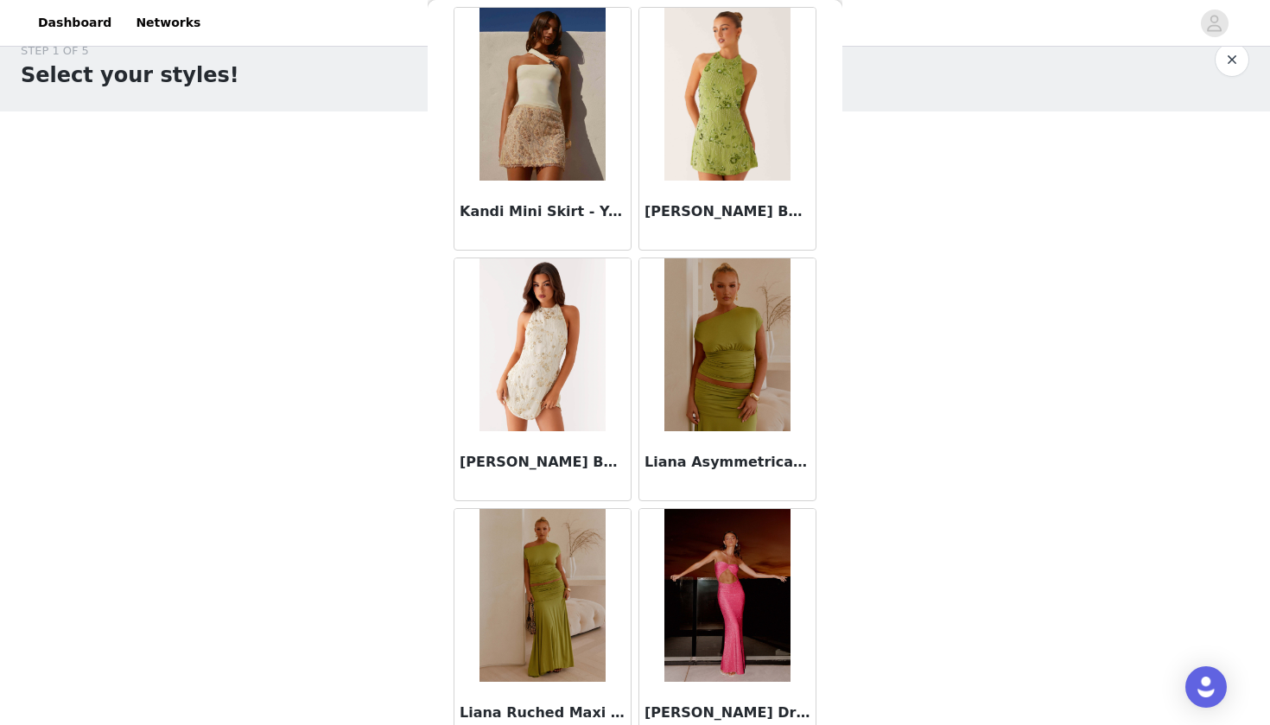
click at [580, 151] on img at bounding box center [542, 94] width 125 height 173
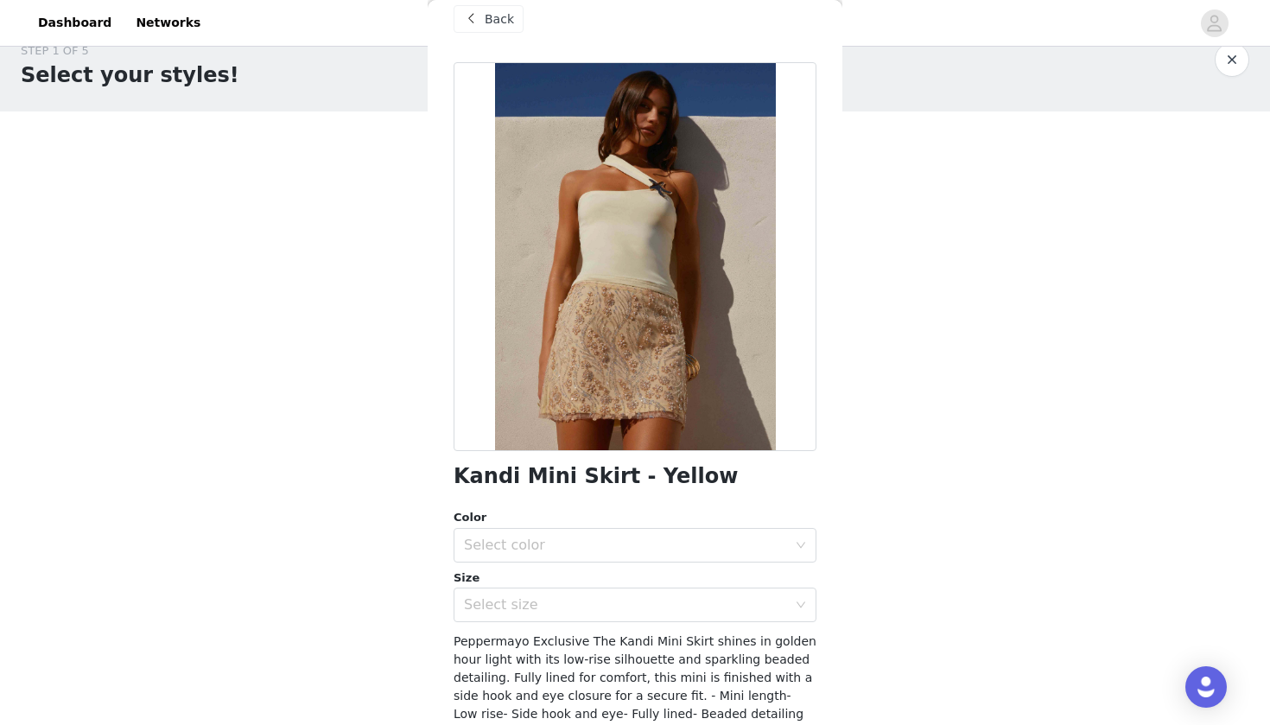
scroll to position [28, 0]
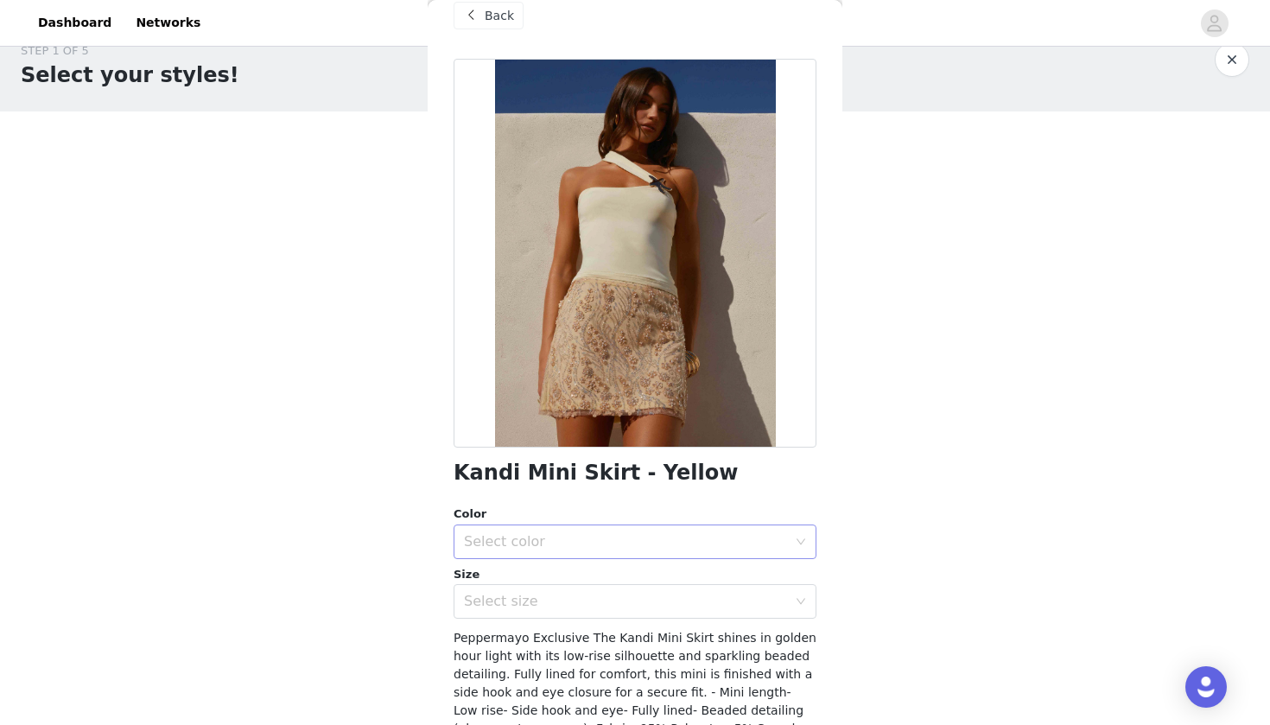
click at [696, 539] on div "Select color" at bounding box center [625, 541] width 323 height 17
click at [589, 575] on li "Yellow" at bounding box center [635, 579] width 363 height 28
click at [583, 598] on div "Select size" at bounding box center [625, 601] width 323 height 17
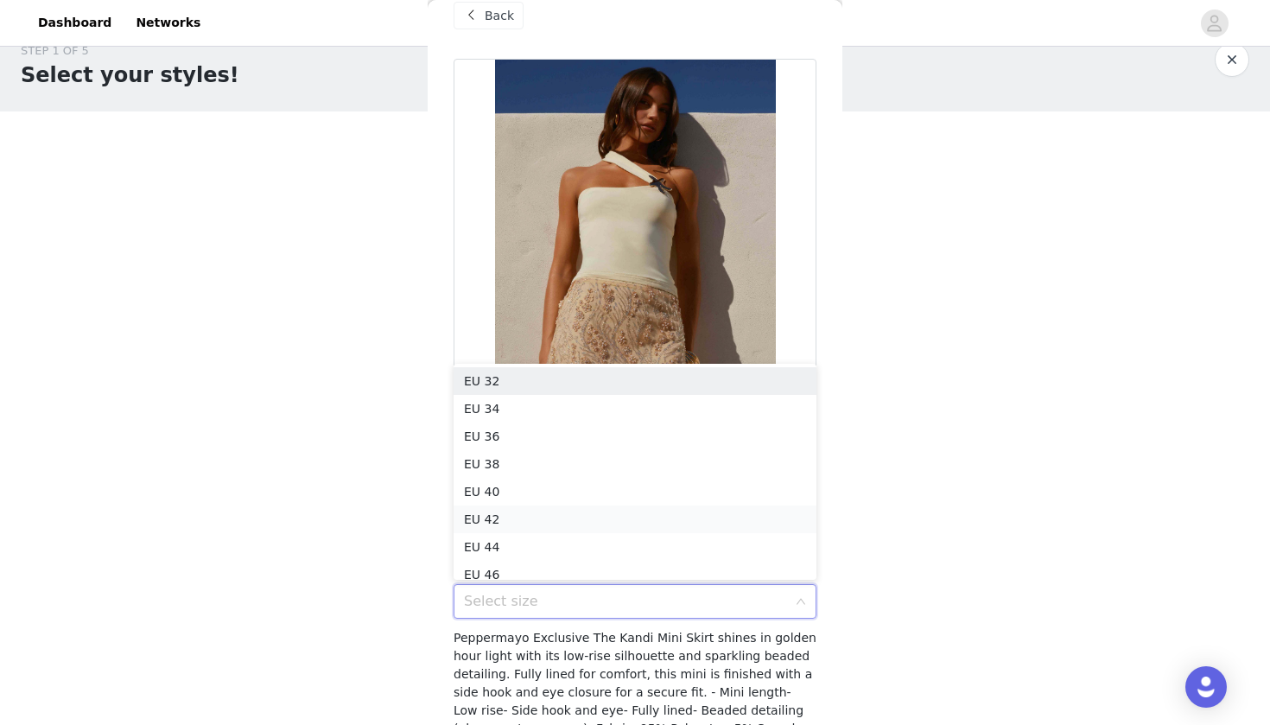
scroll to position [9, 0]
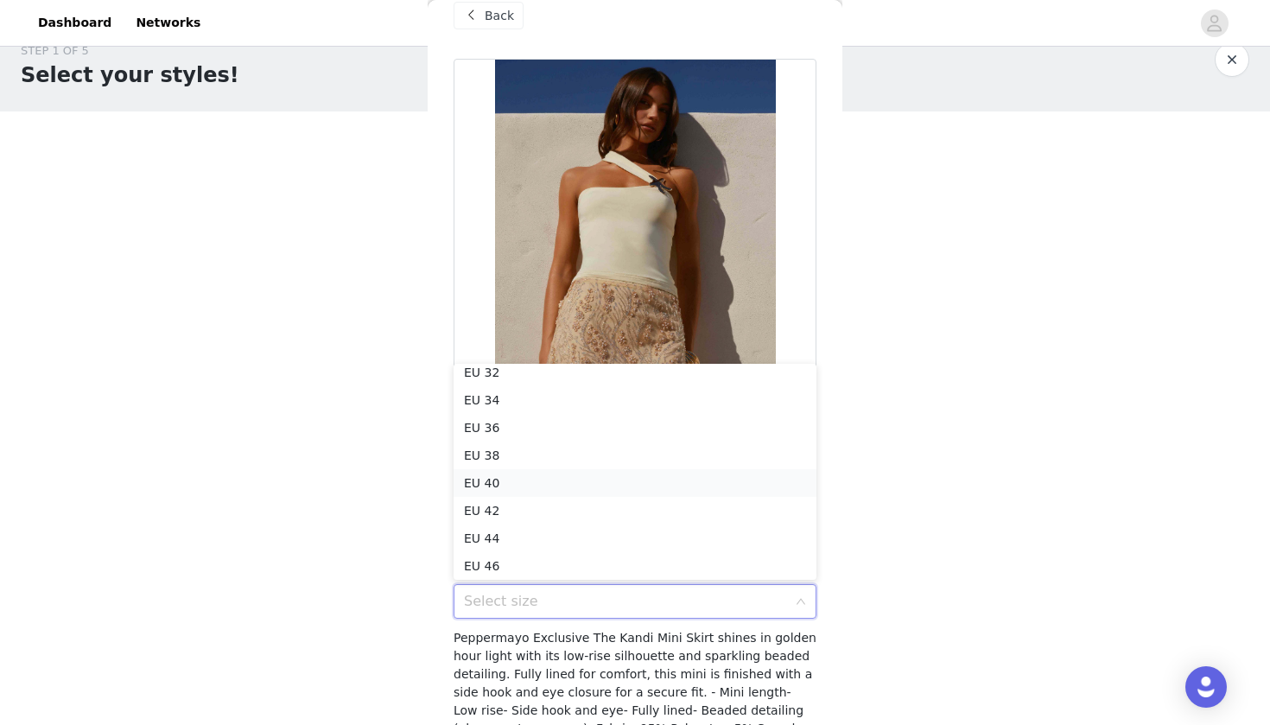
click at [548, 478] on li "EU 40" at bounding box center [635, 483] width 363 height 28
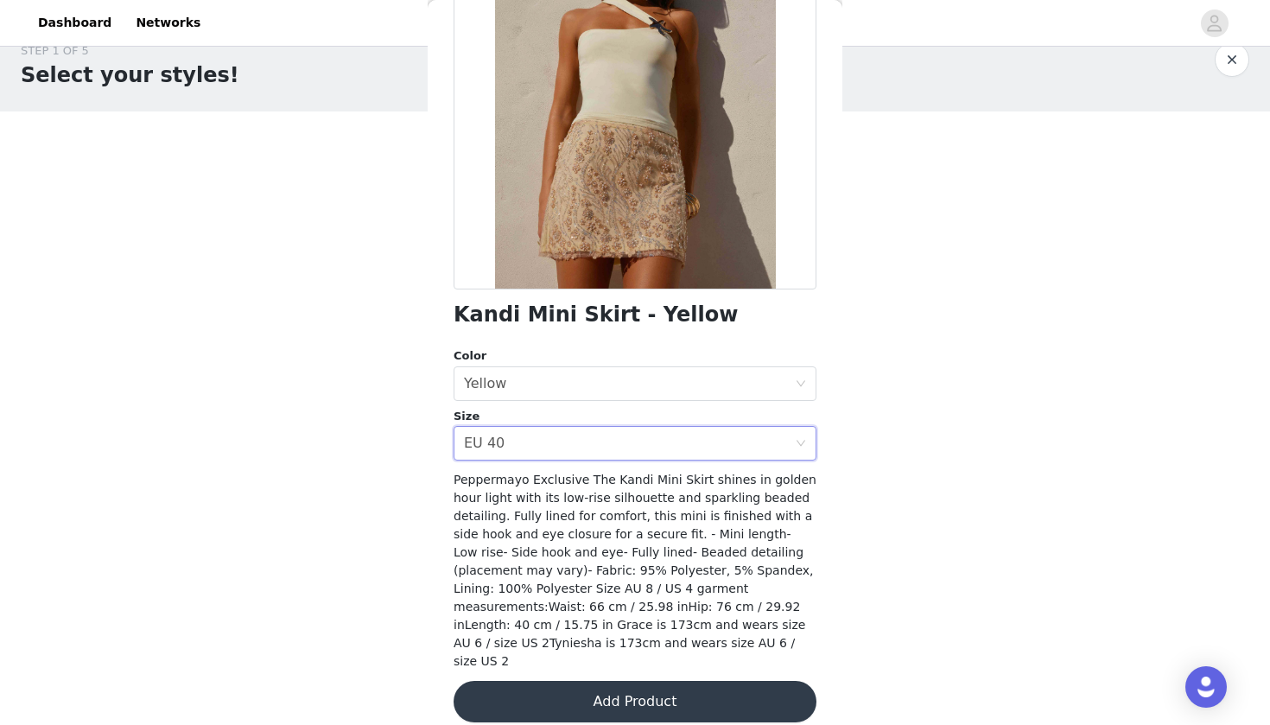
scroll to position [185, 0]
click at [625, 681] on button "Add Product" at bounding box center [635, 702] width 363 height 41
